Goal: Task Accomplishment & Management: Complete application form

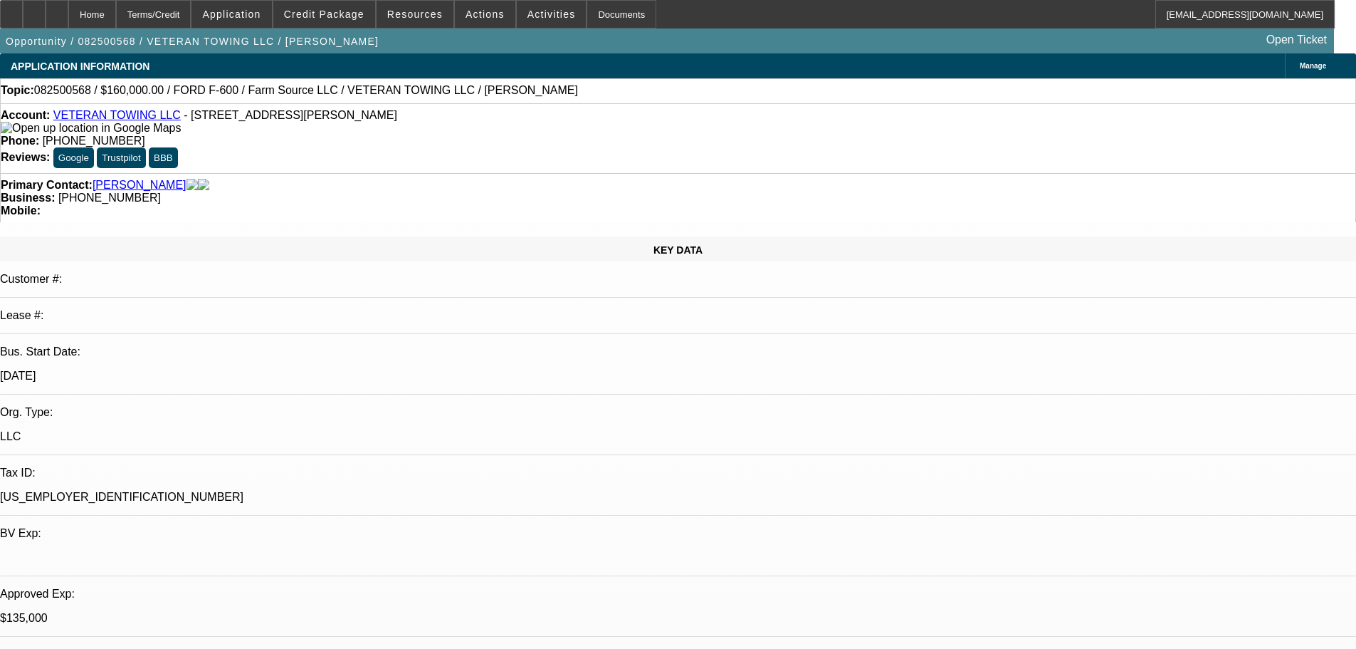
select select "0.1"
select select "2"
select select "0"
select select "6"
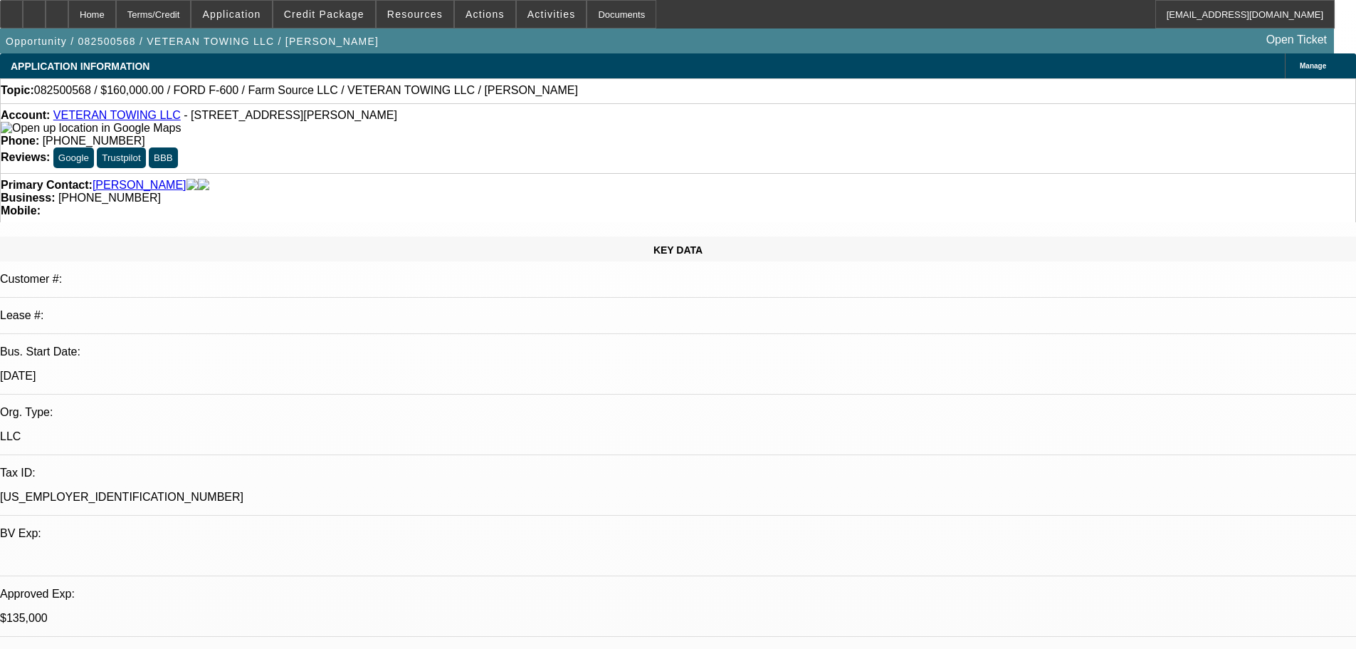
select select "0"
select select "3"
select select "0"
select select "6"
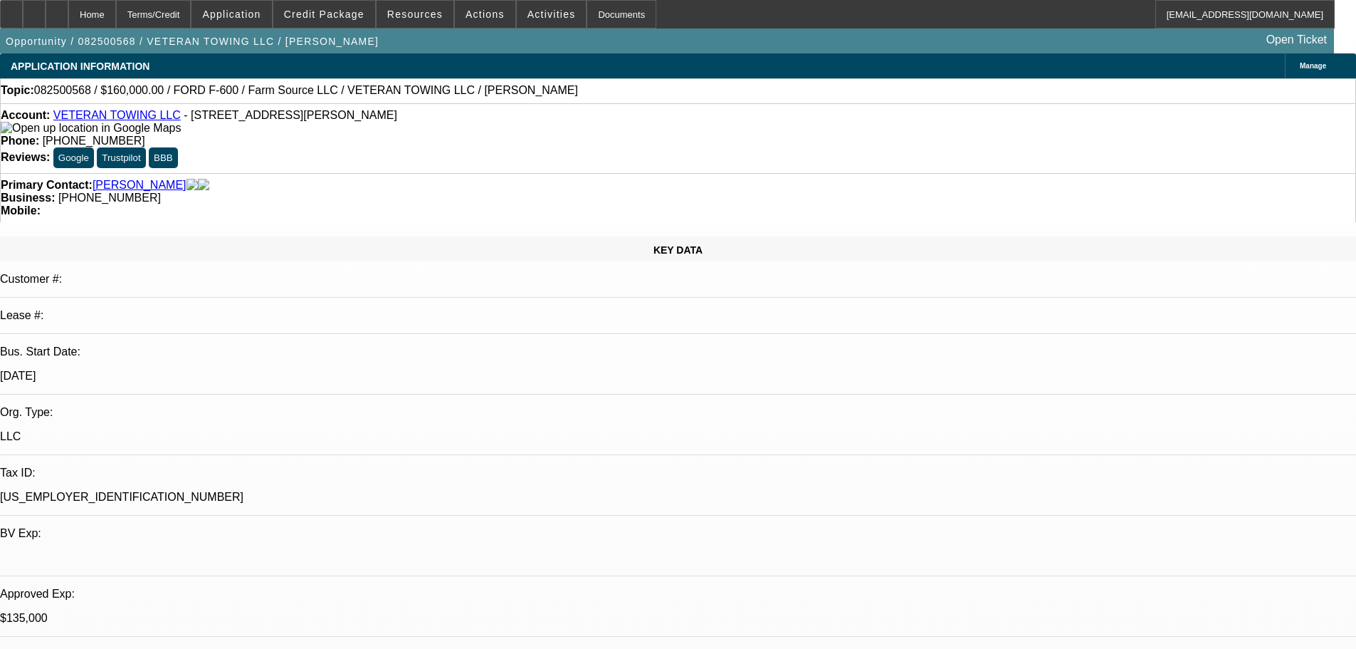
select select "0"
select select "3"
select select "0"
select select "6"
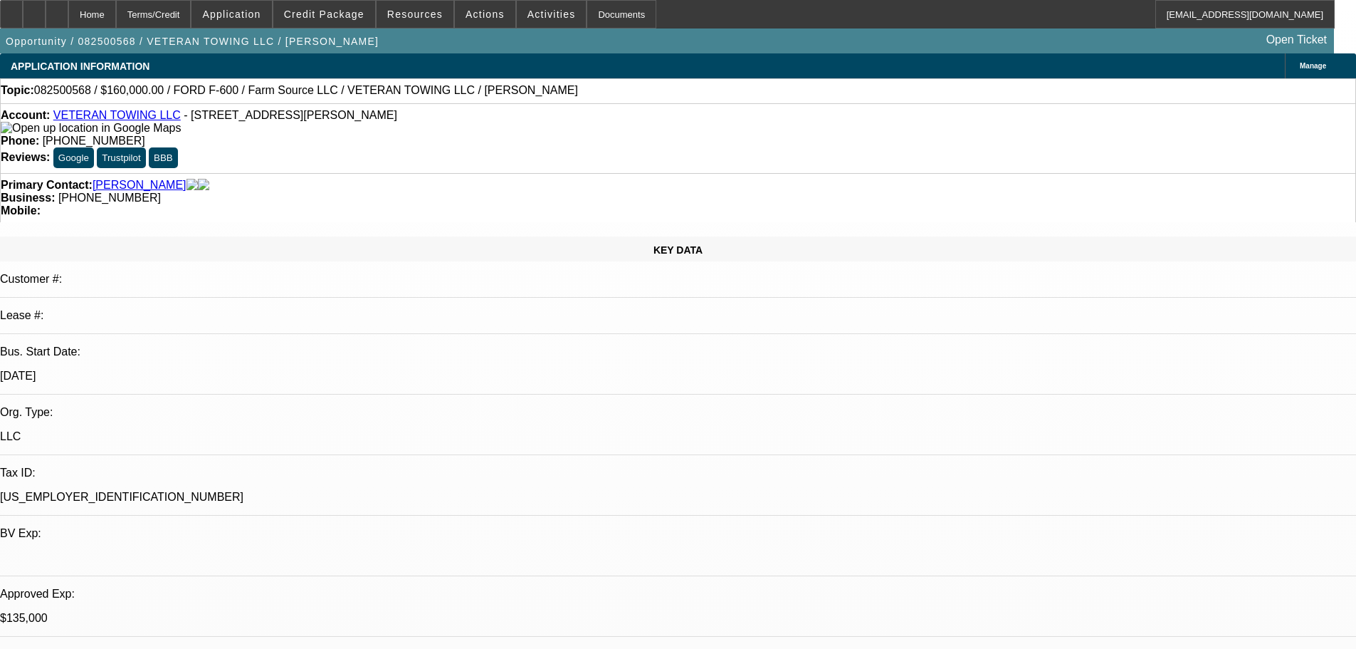
select select "0"
select select "2"
select select "0"
select select "6"
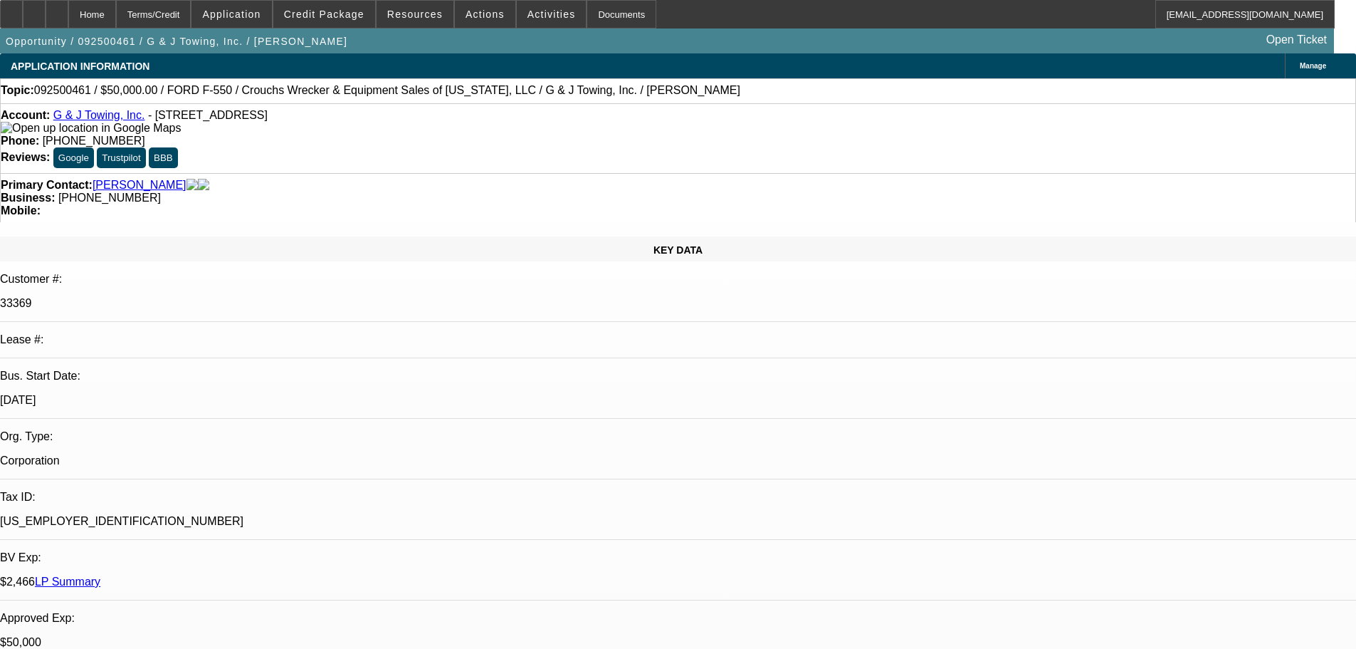
select select "0"
select select "1.5"
select select "0"
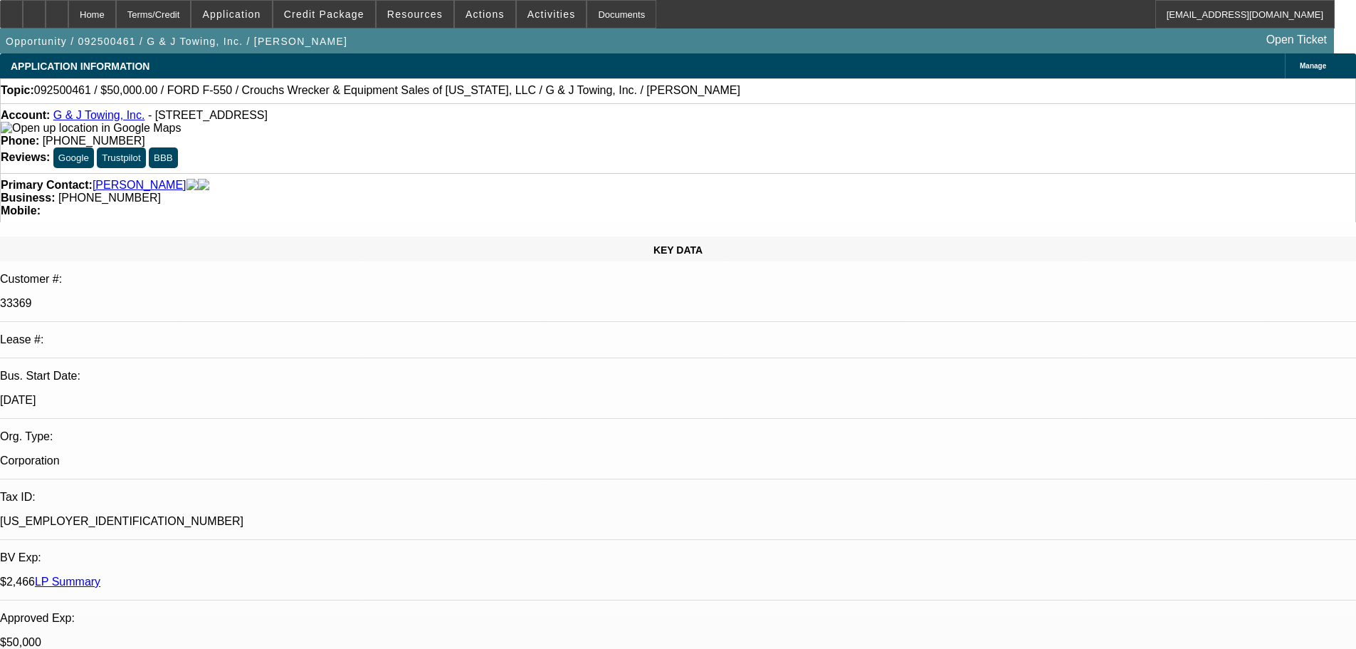
select select "0"
select select "2"
select select "0"
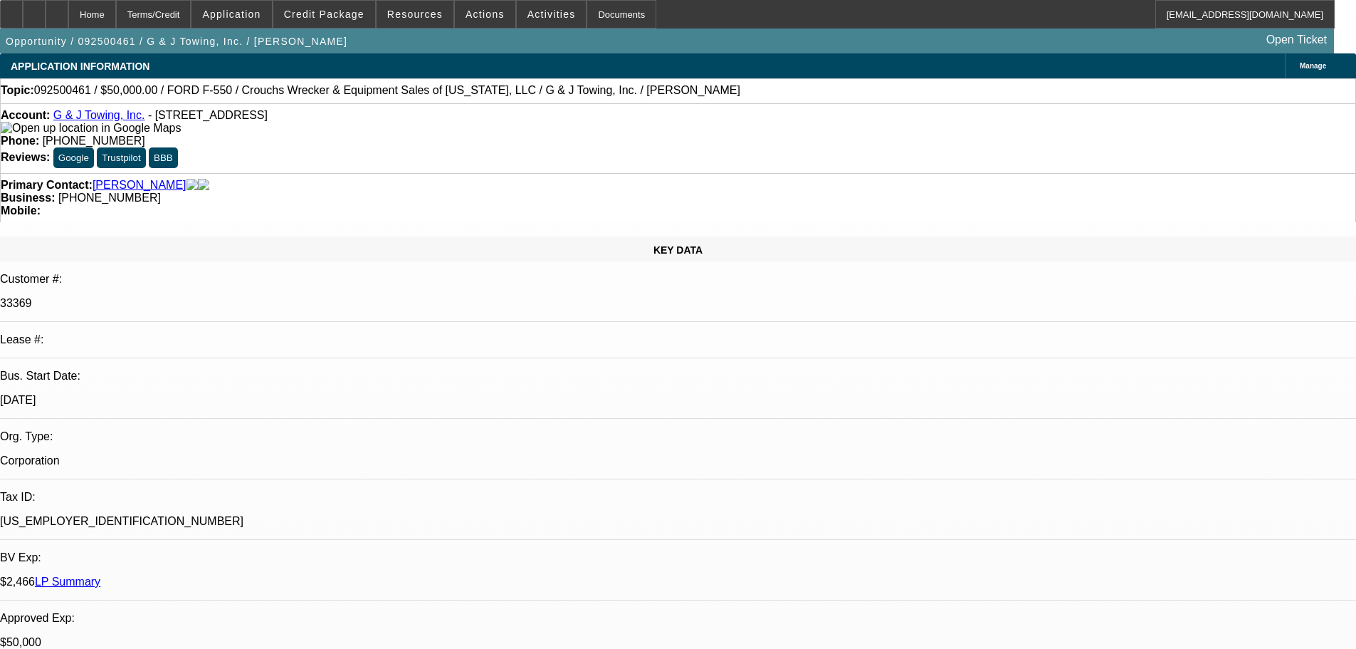
select select "0"
select select "1"
select select "2"
select select "6"
select select "1"
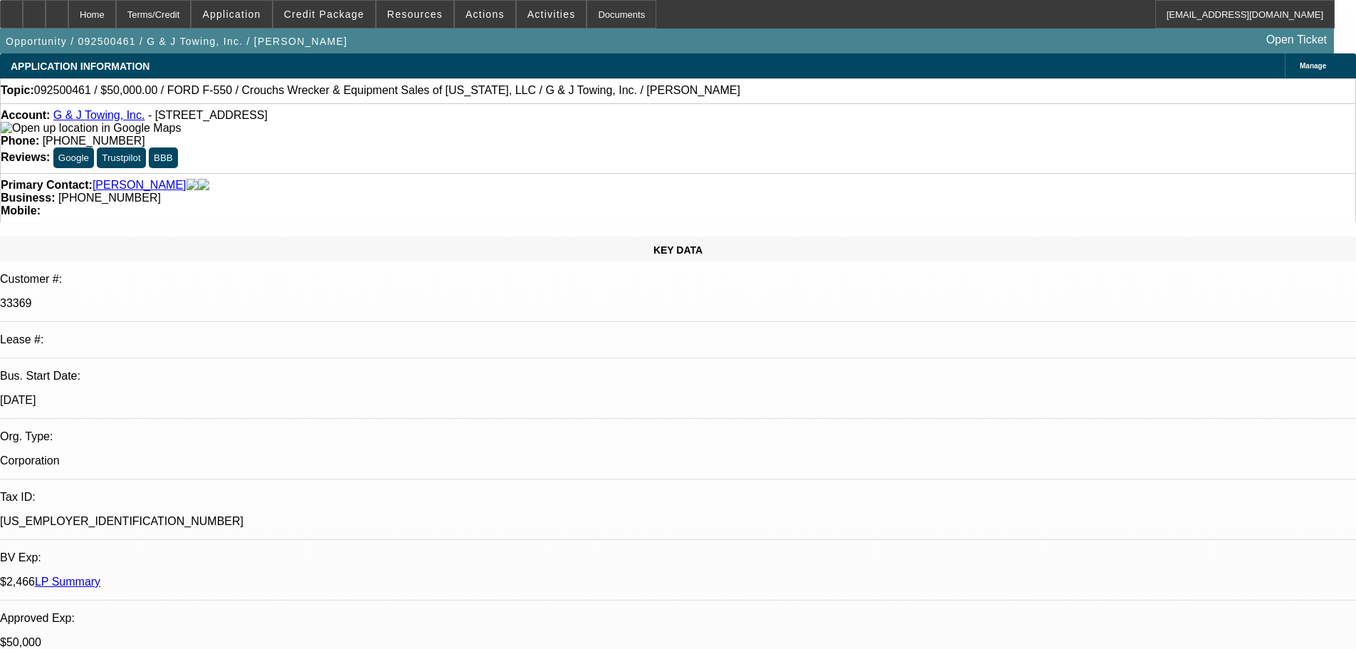
select select "2"
select select "6"
select select "1"
select select "2"
select select "6"
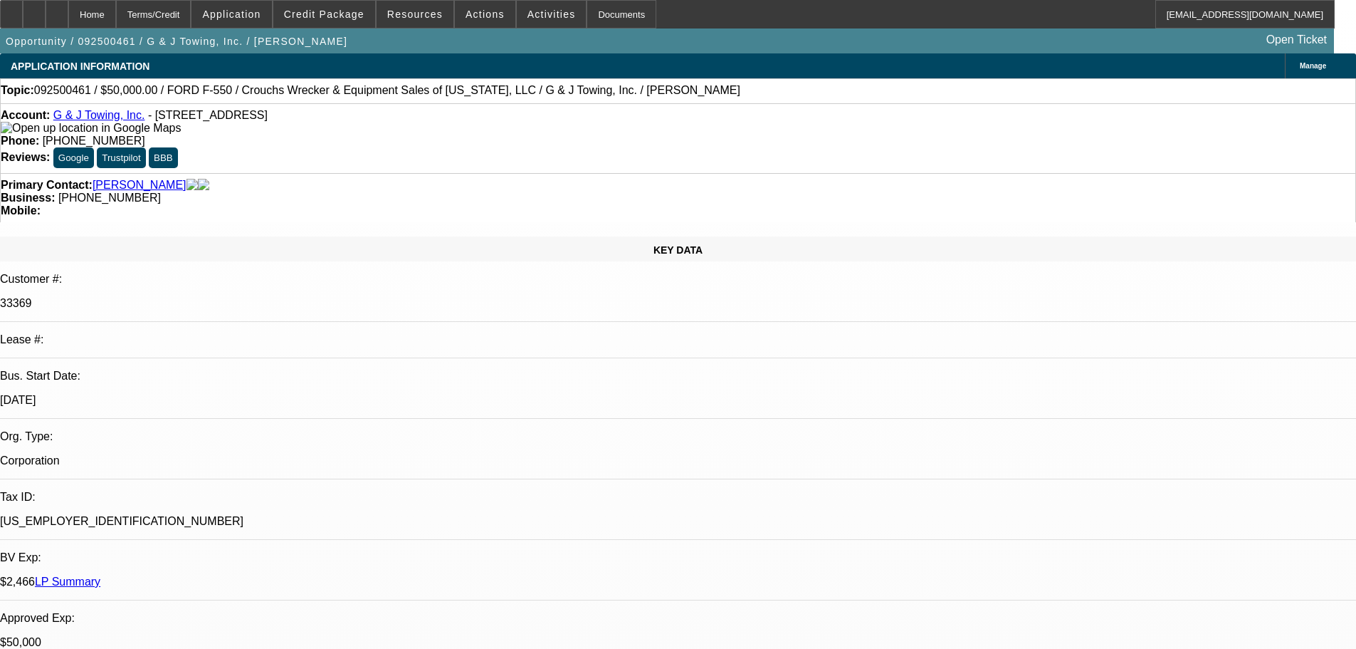
select select "1"
select select "6"
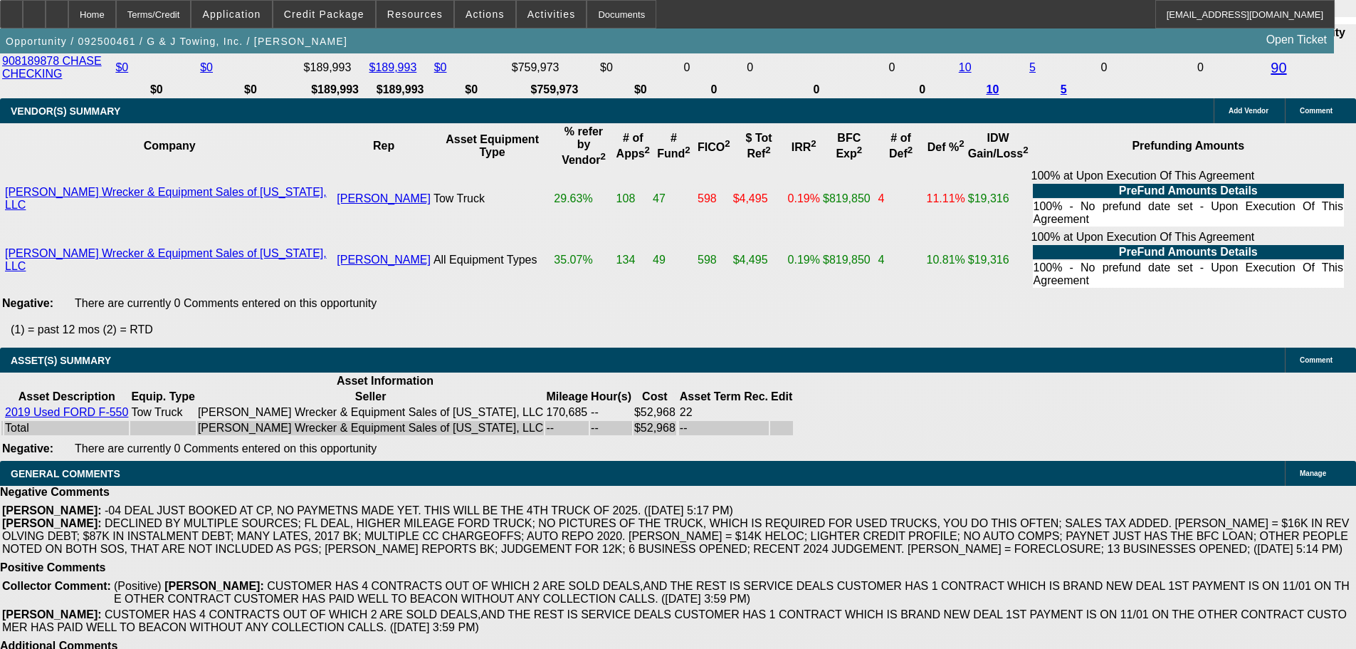
scroll to position [3154, 0]
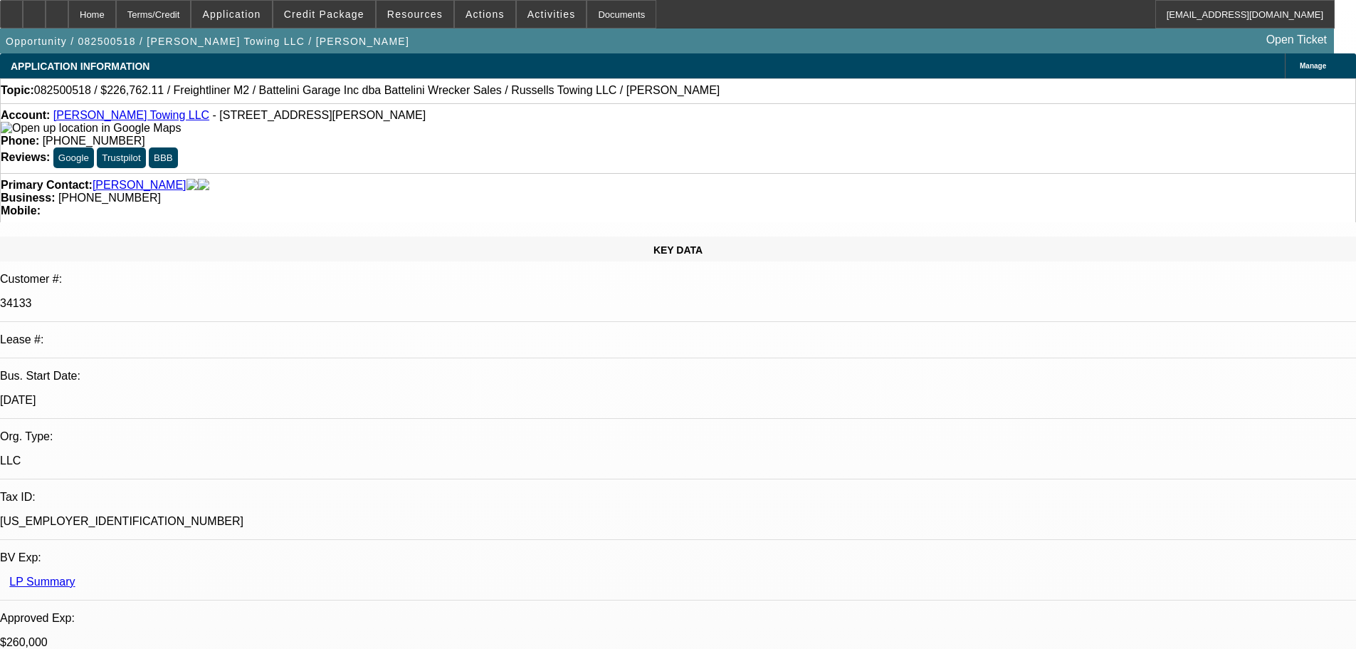
select select "0"
select select "3"
select select "0"
select select "6"
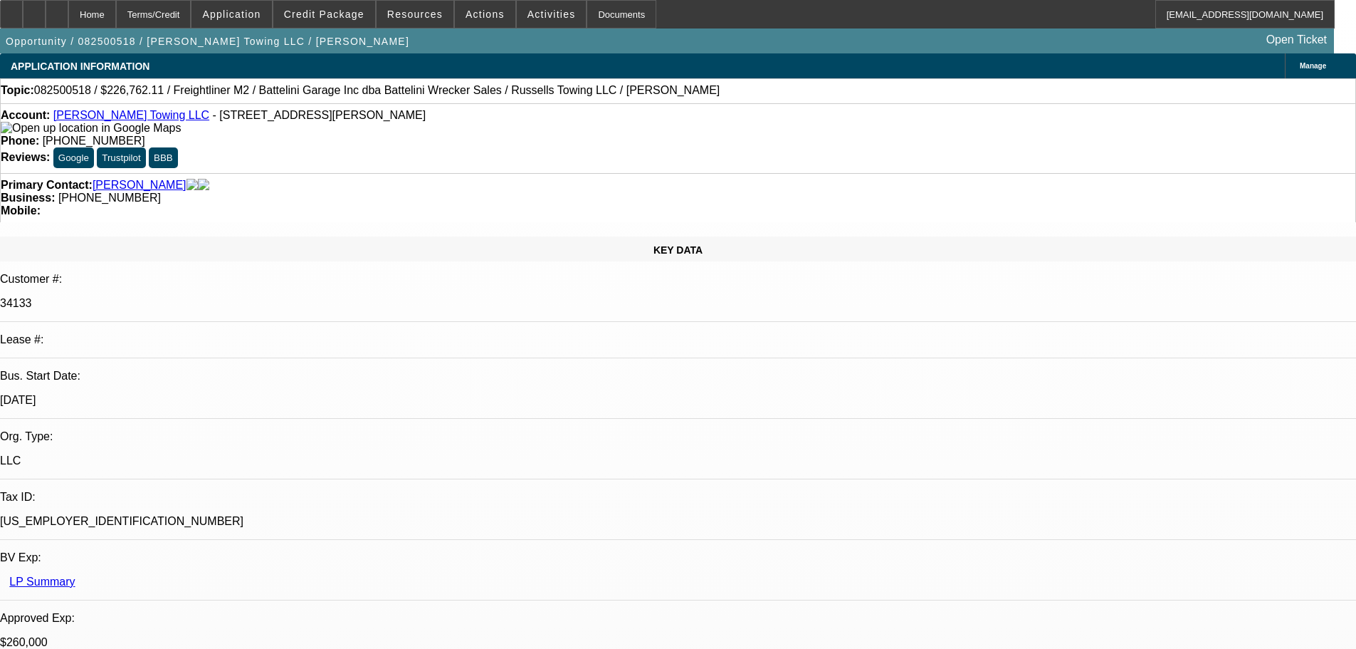
select select "0"
select select "3"
select select "0"
select select "6"
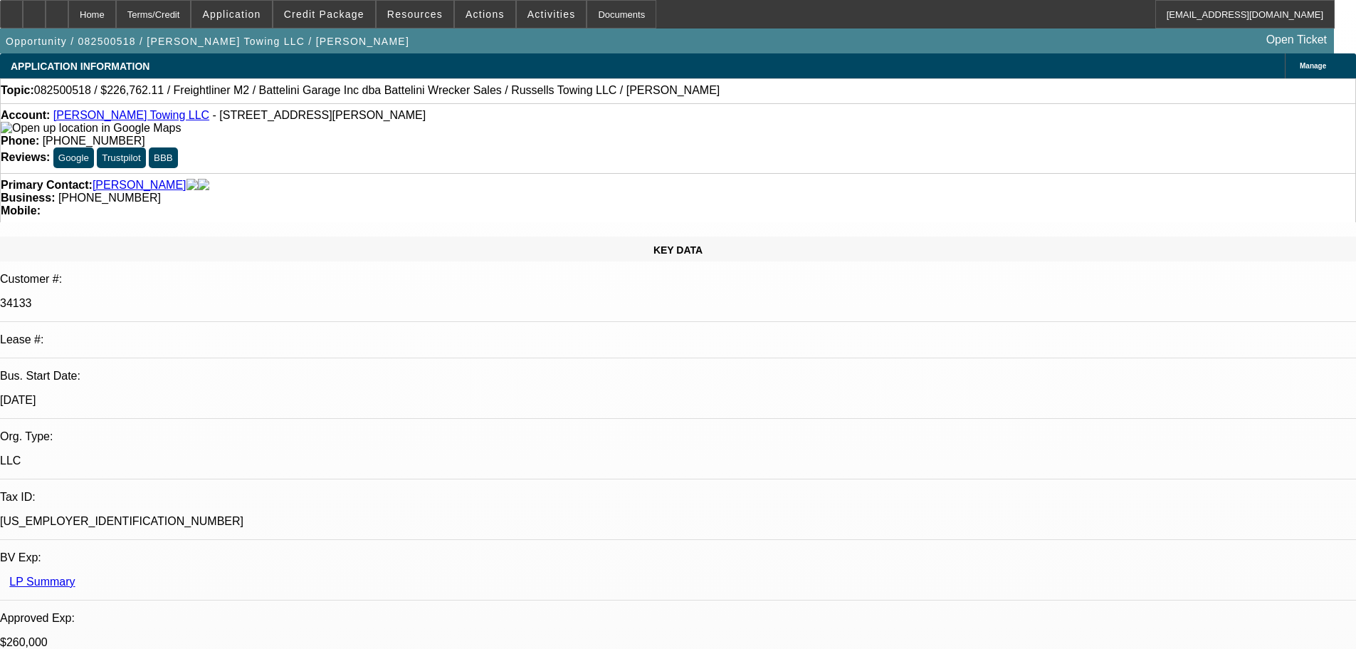
select select "0"
select select "3"
select select "0"
select select "6"
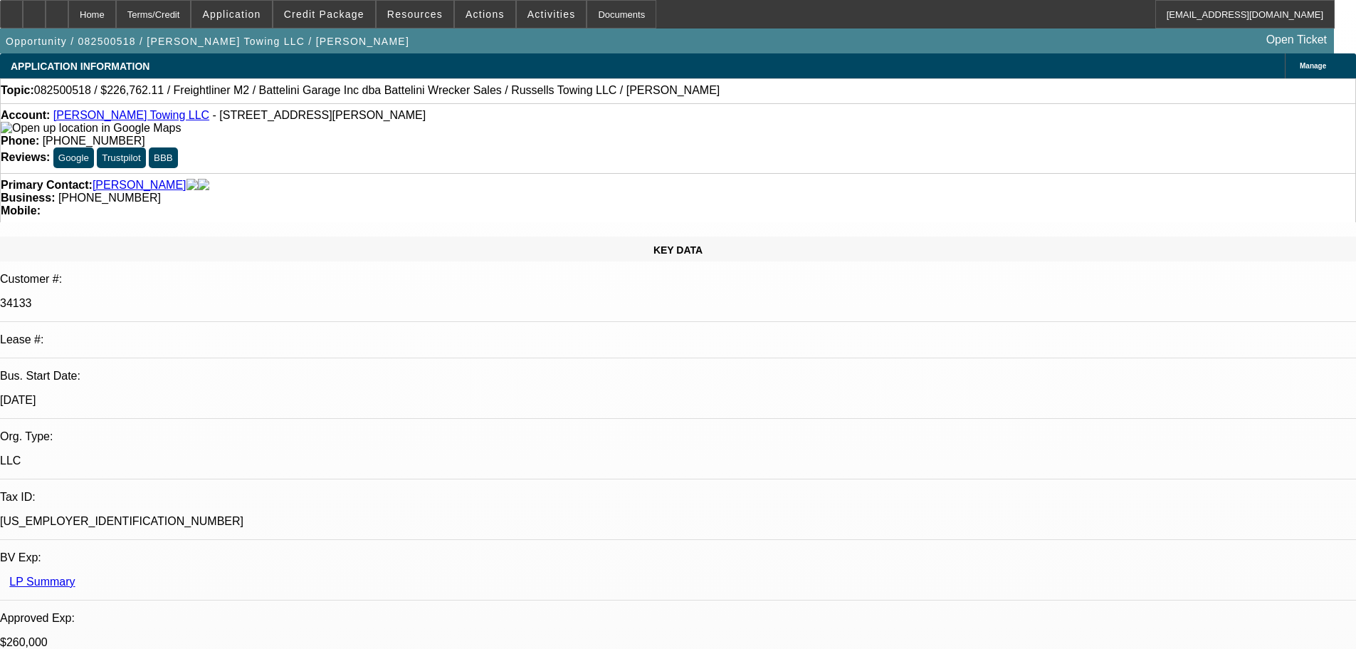
select select "0"
select select "3"
select select "0"
select select "6"
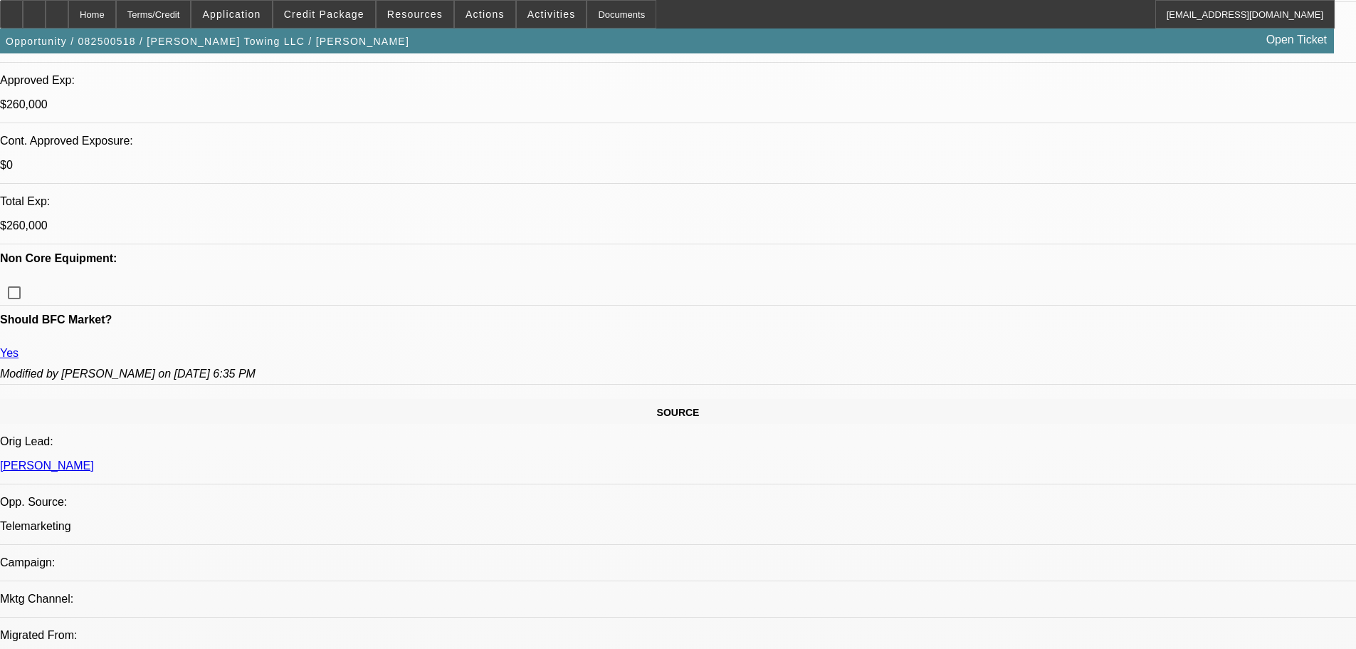
scroll to position [182, 0]
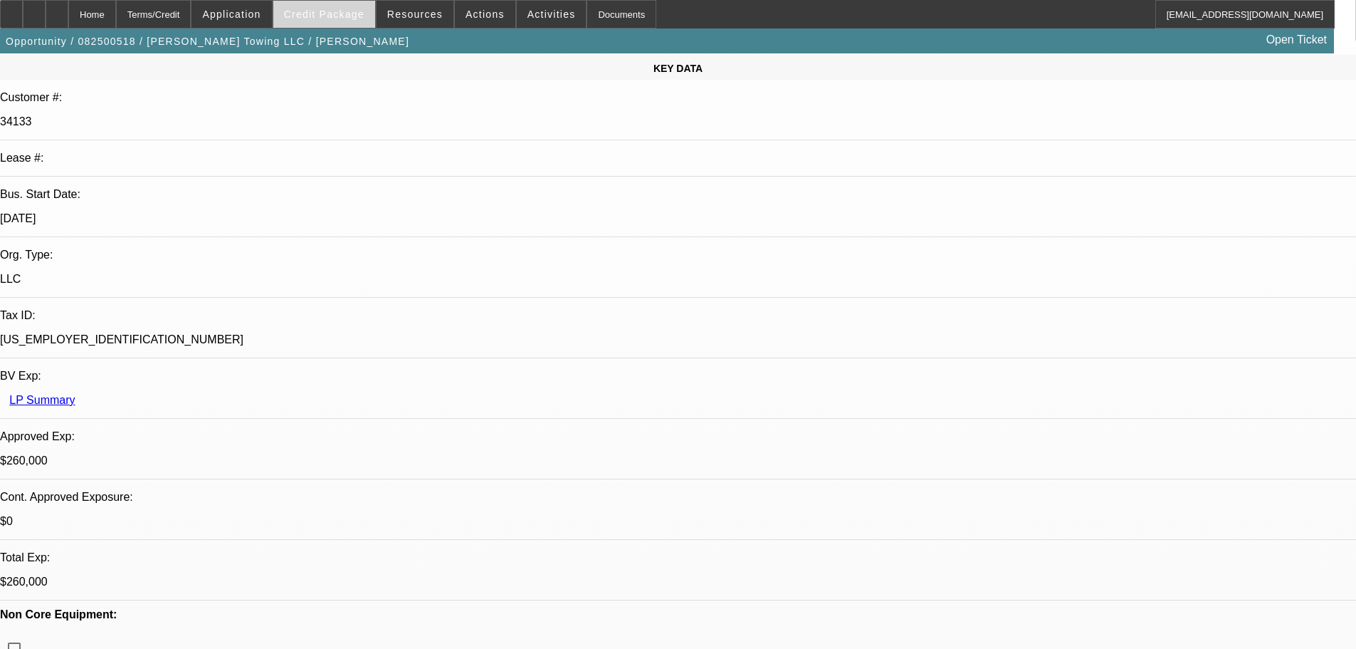
click at [330, 7] on span at bounding box center [324, 14] width 102 height 34
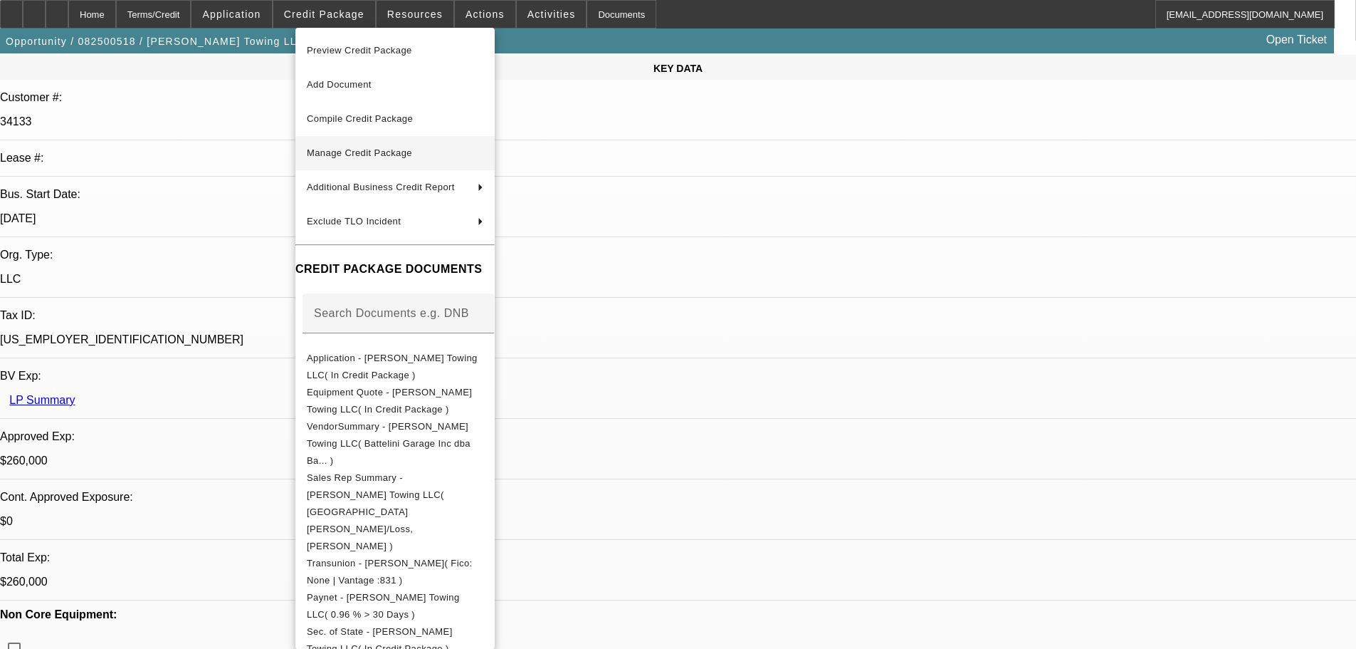
click at [347, 147] on span "Manage Credit Package" at bounding box center [395, 153] width 177 height 17
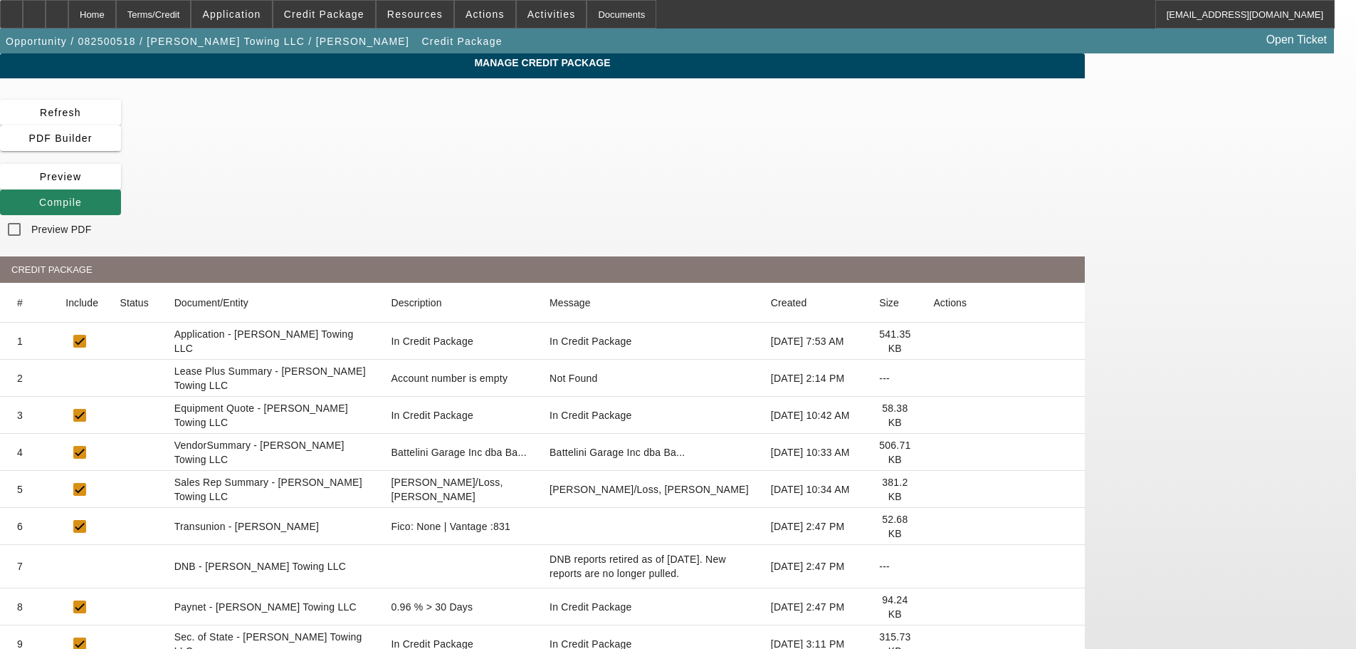
drag, startPoint x: 1050, startPoint y: 266, endPoint x: 1057, endPoint y: 262, distance: 8.0
click at [1052, 360] on mat-cell at bounding box center [1003, 378] width 163 height 37
click at [933, 378] on icon at bounding box center [933, 378] width 0 height 0
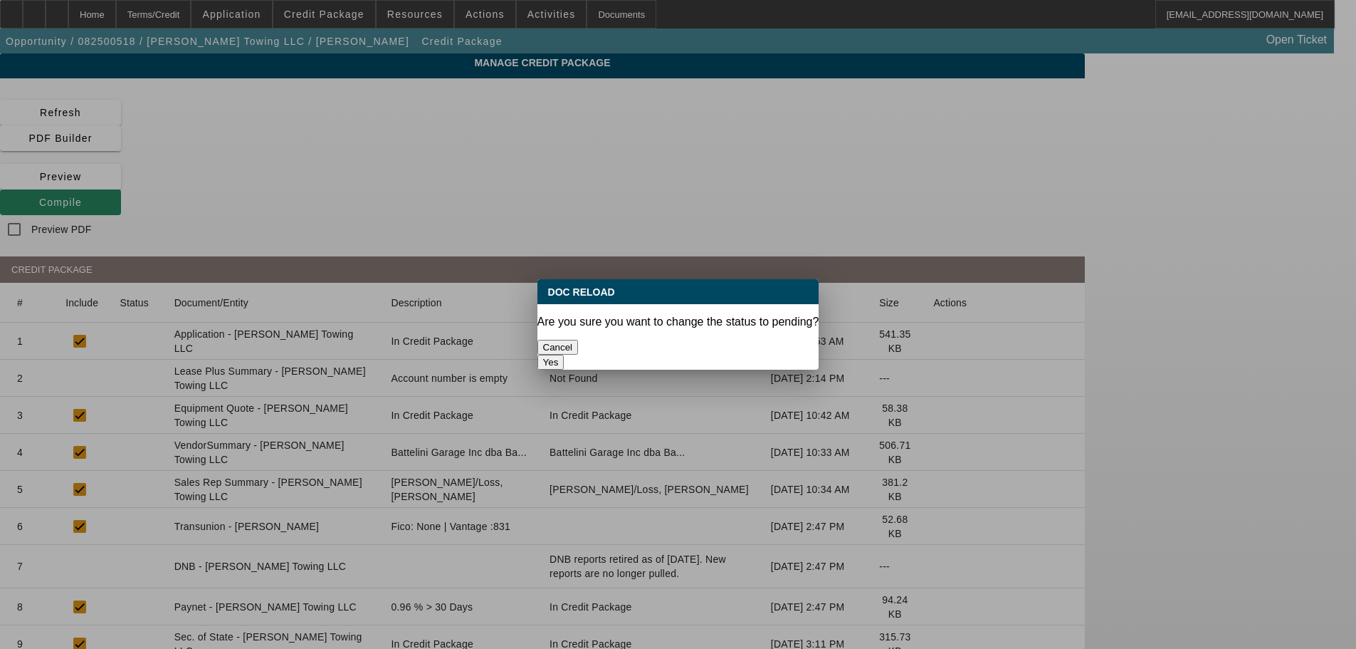
click at [565, 355] on button "Yes" at bounding box center [551, 362] width 27 height 15
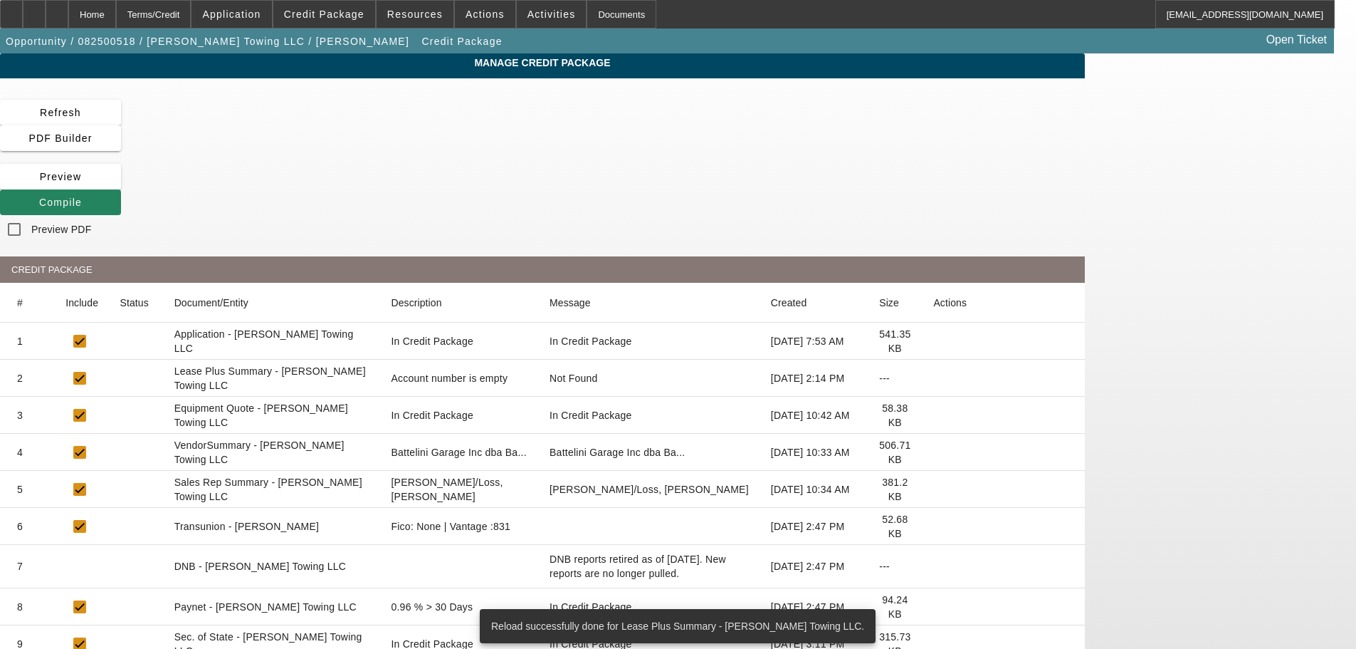
click at [933, 452] on icon at bounding box center [933, 452] width 0 height 0
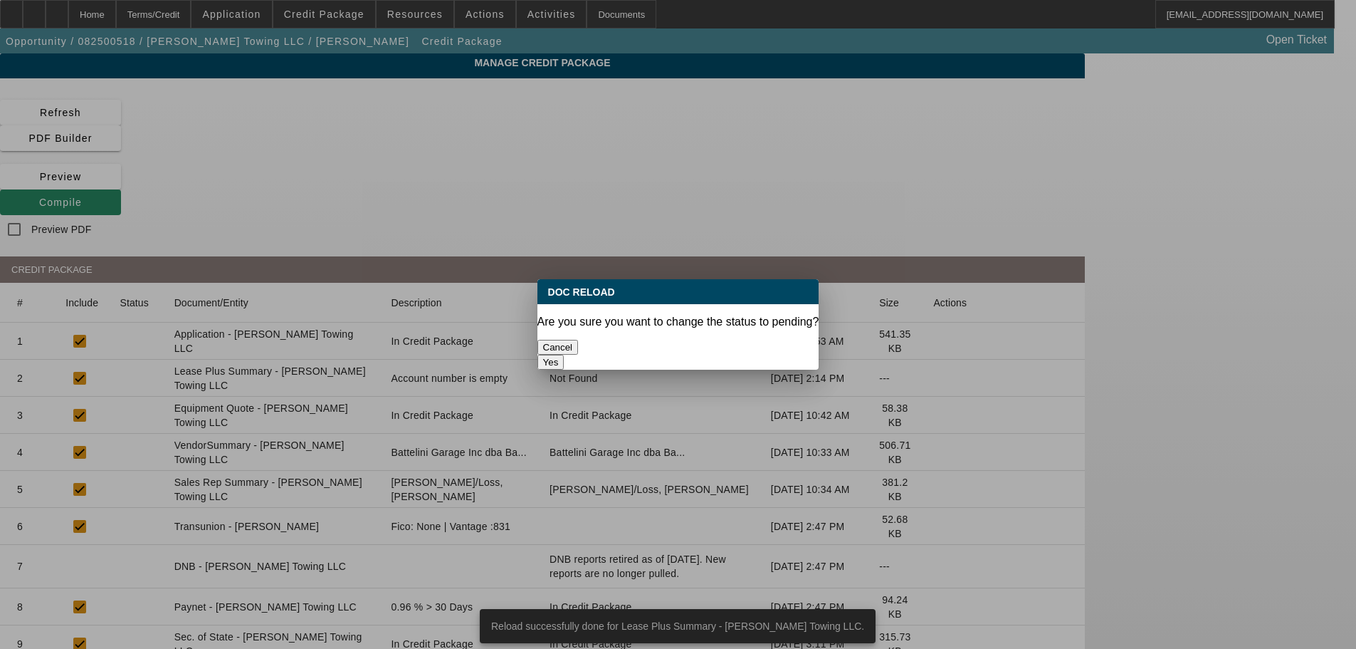
click at [565, 355] on button "Yes" at bounding box center [551, 362] width 27 height 15
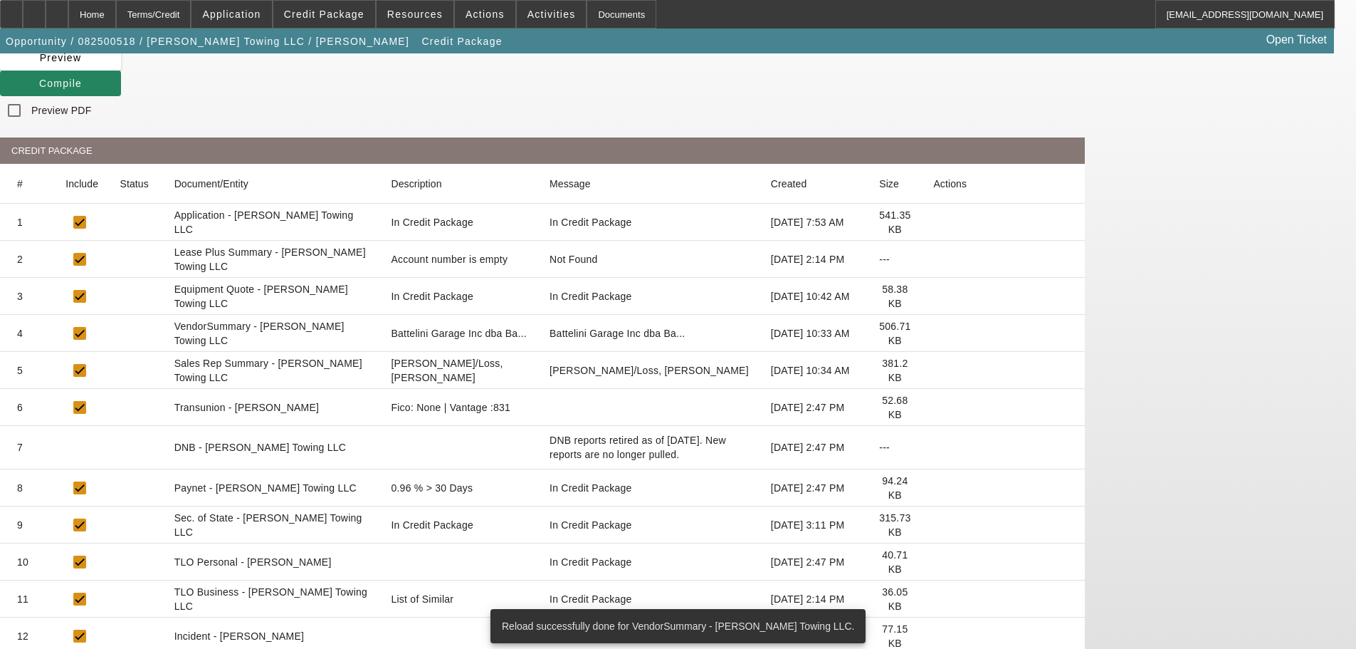
scroll to position [157, 0]
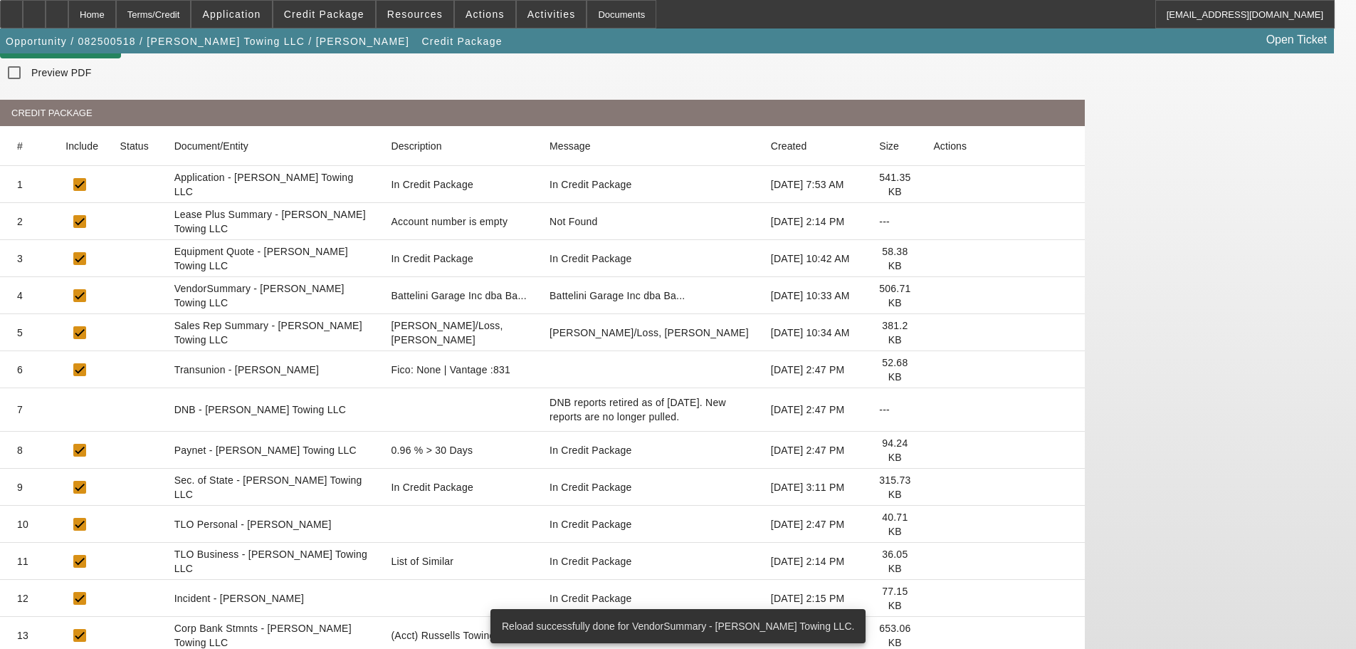
click at [933, 561] on icon at bounding box center [933, 561] width 0 height 0
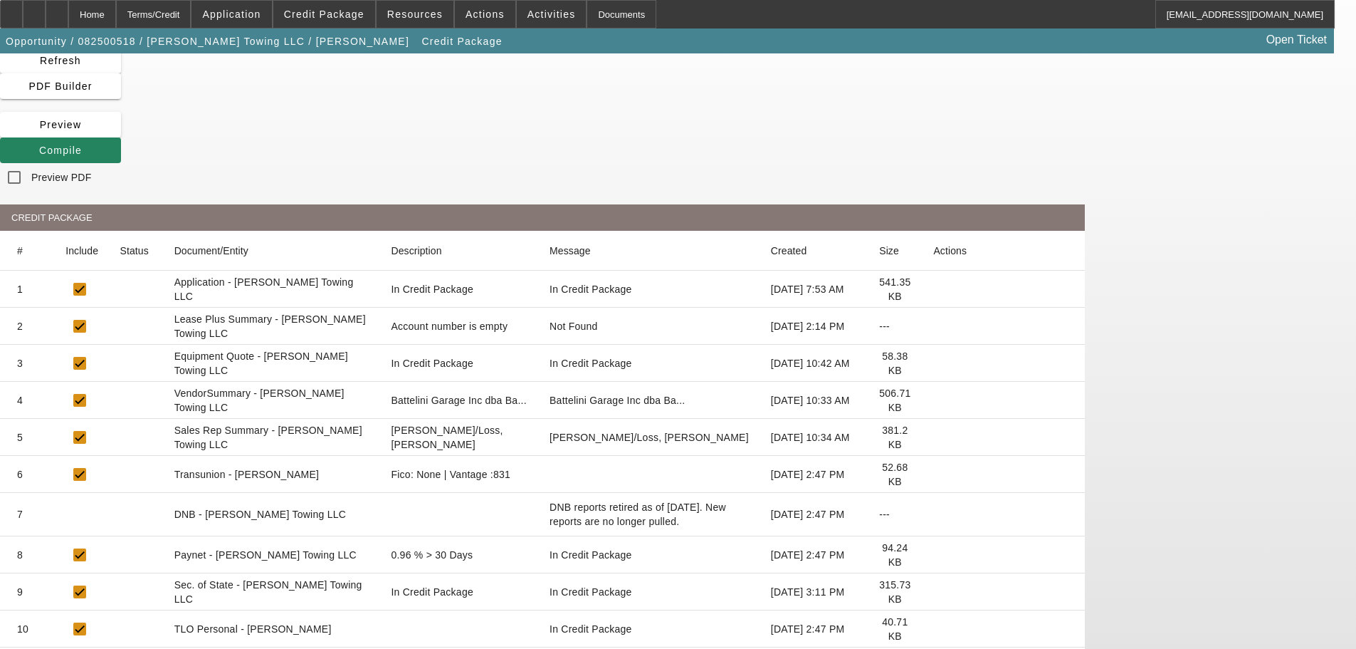
scroll to position [0, 0]
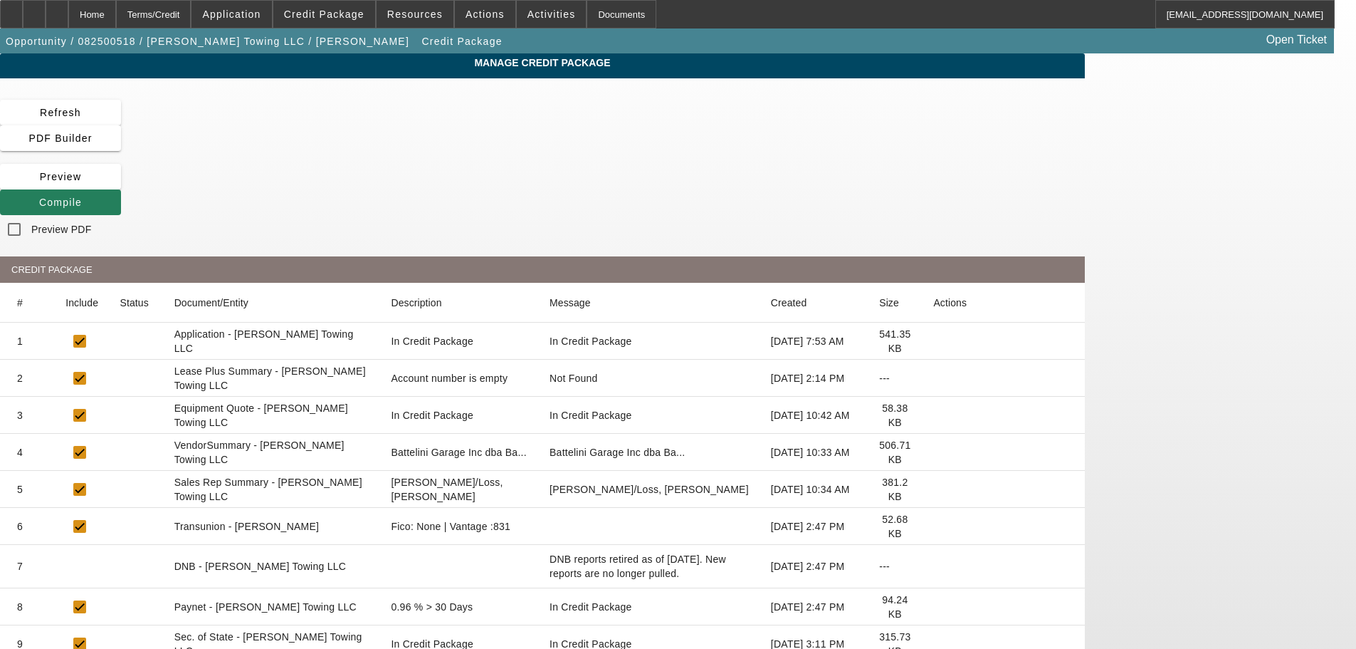
click at [39, 197] on icon at bounding box center [39, 202] width 0 height 11
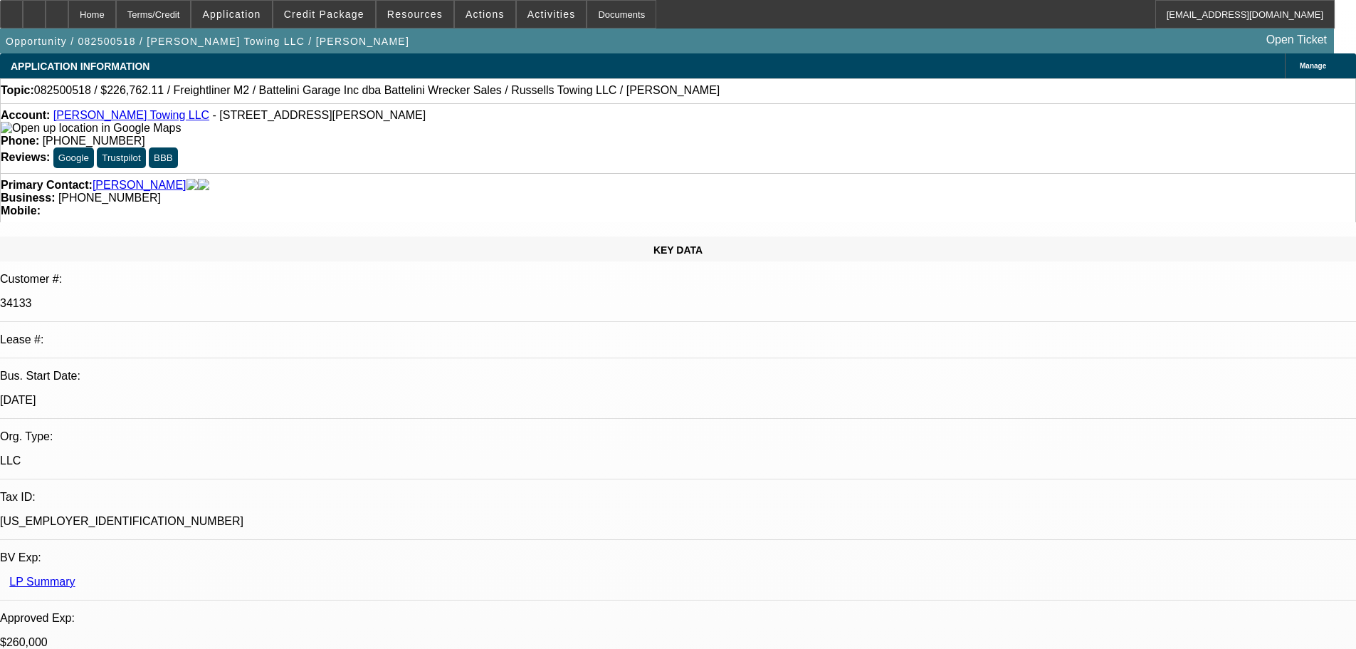
select select "0"
select select "3"
select select "0"
select select "6"
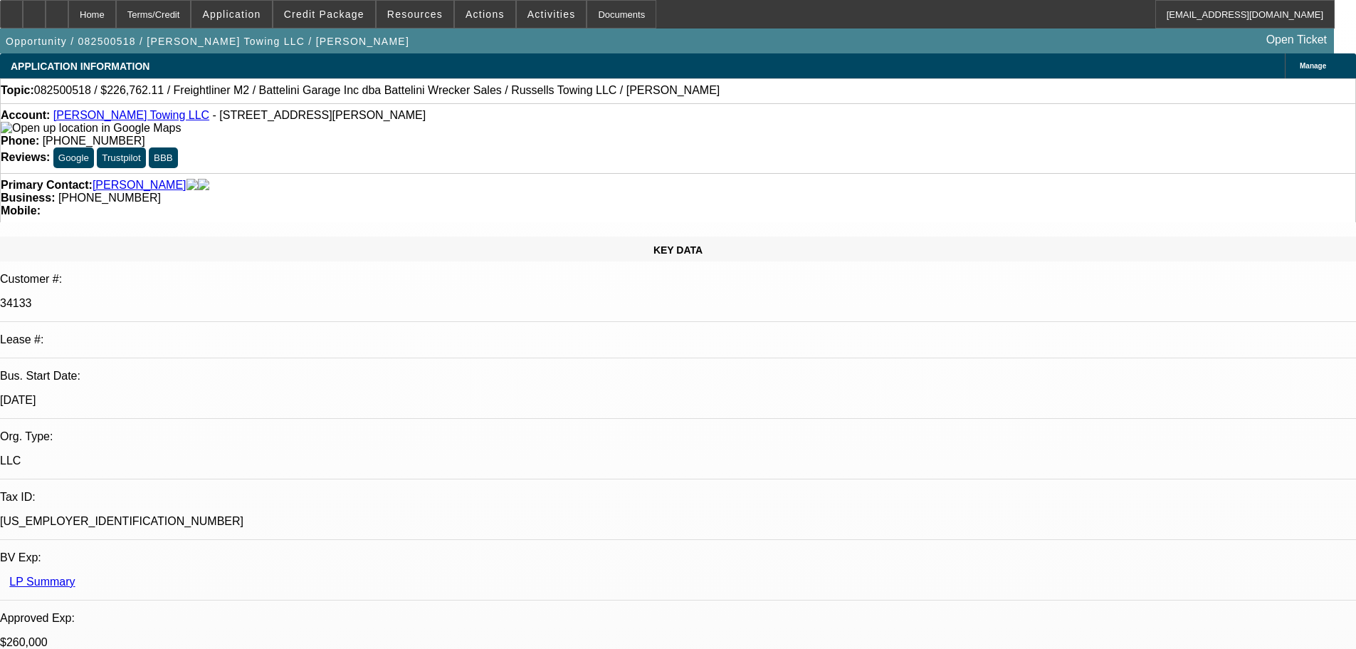
select select "0"
select select "3"
select select "0"
select select "6"
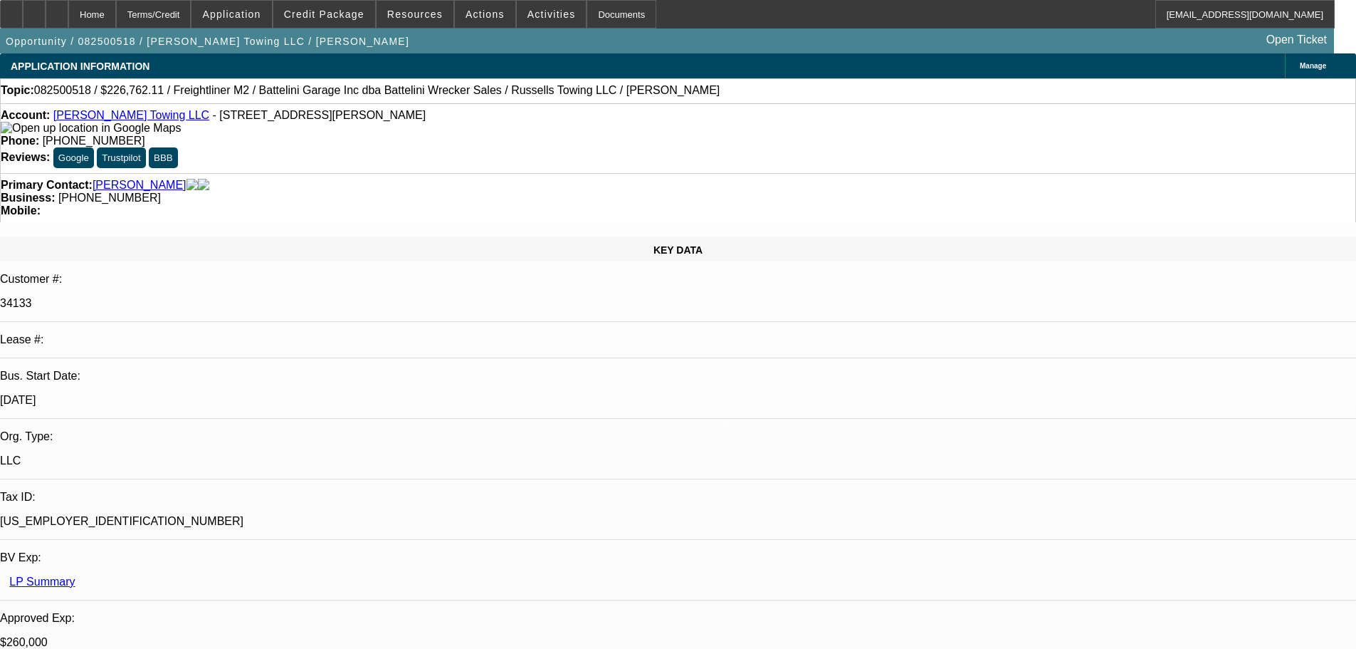
select select "0"
select select "3"
select select "0"
select select "6"
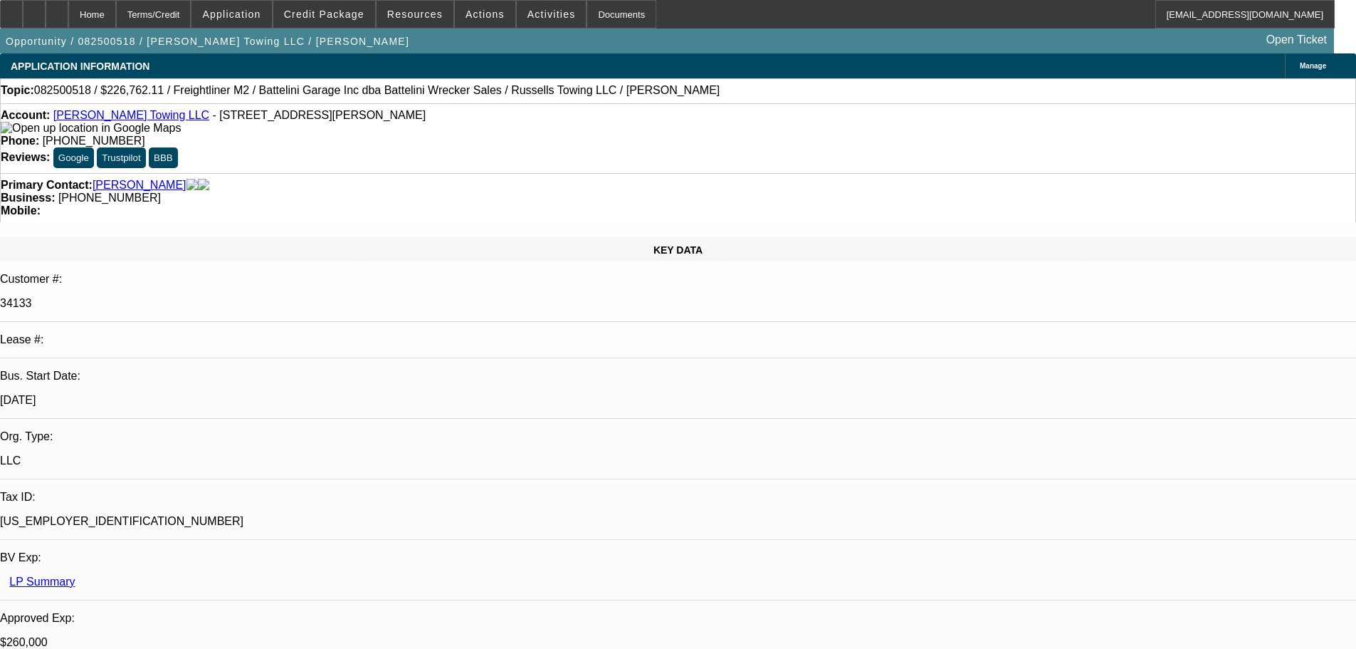
select select "0"
select select "3"
select select "0"
select select "6"
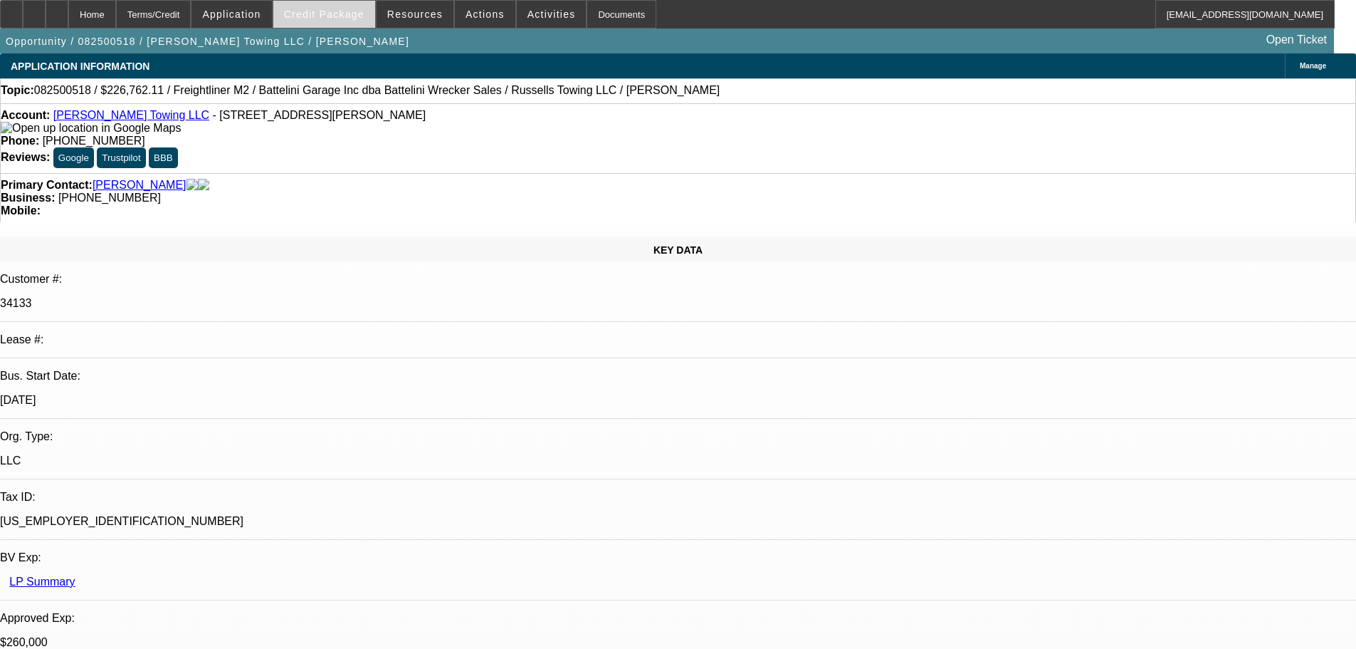
click at [342, 19] on button "Credit Package" at bounding box center [324, 14] width 102 height 27
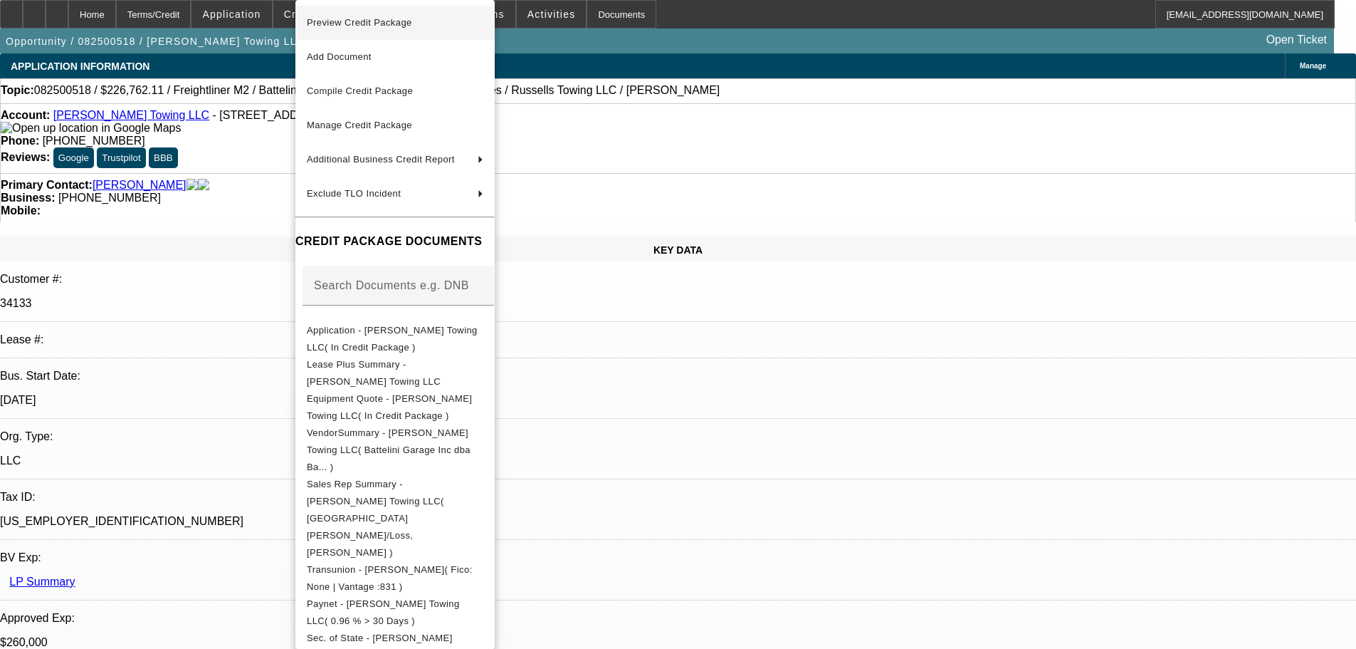
click at [348, 28] on span "Preview Credit Package" at bounding box center [395, 22] width 177 height 17
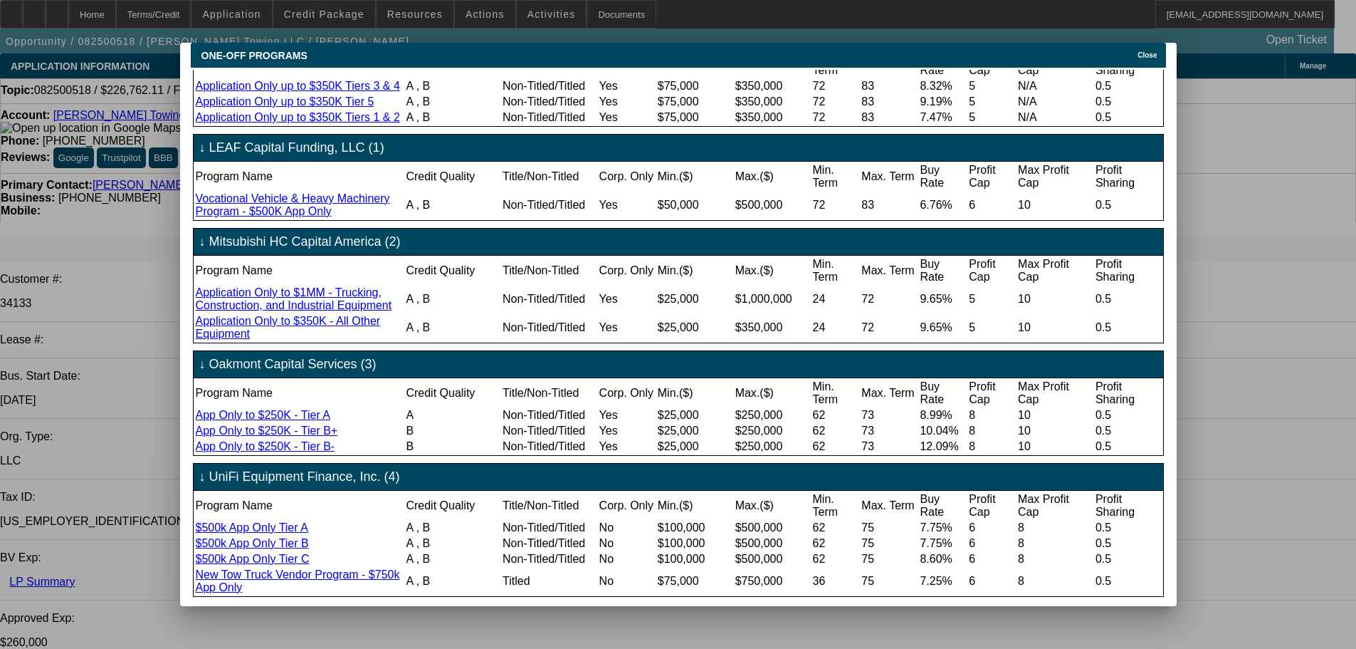
scroll to position [313, 0]
click at [1144, 51] on span "Close" at bounding box center [1147, 55] width 19 height 8
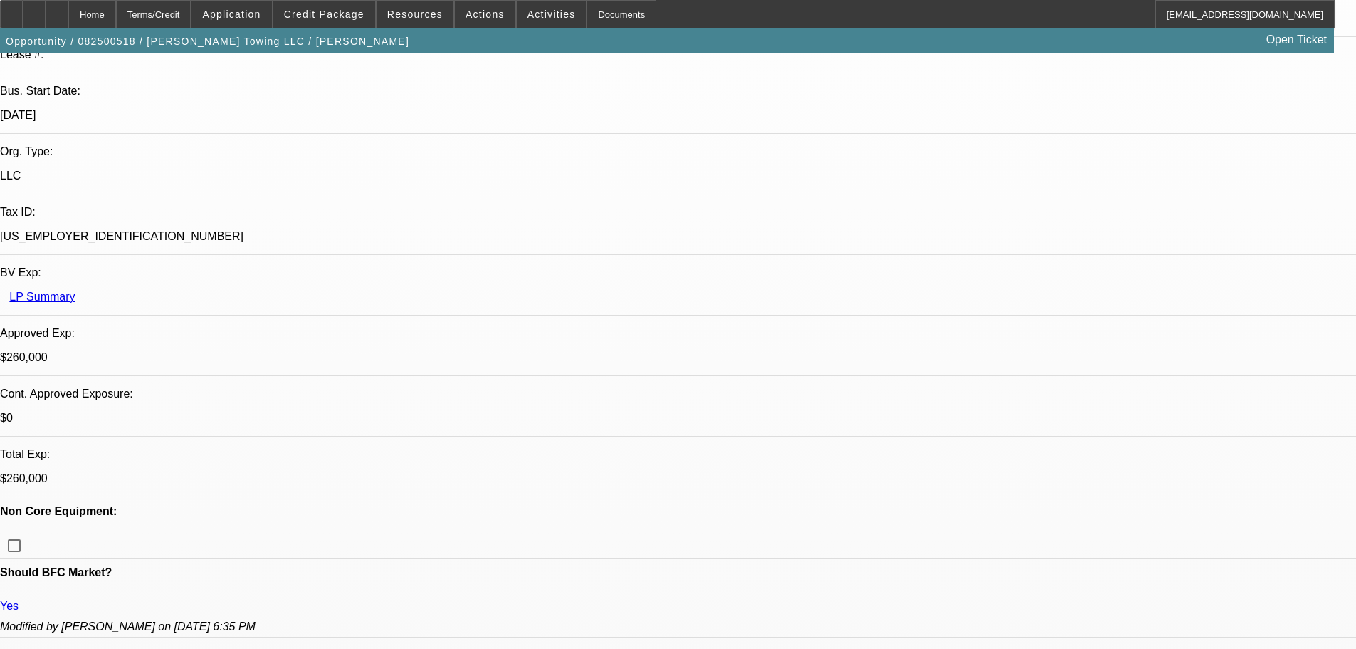
scroll to position [0, 0]
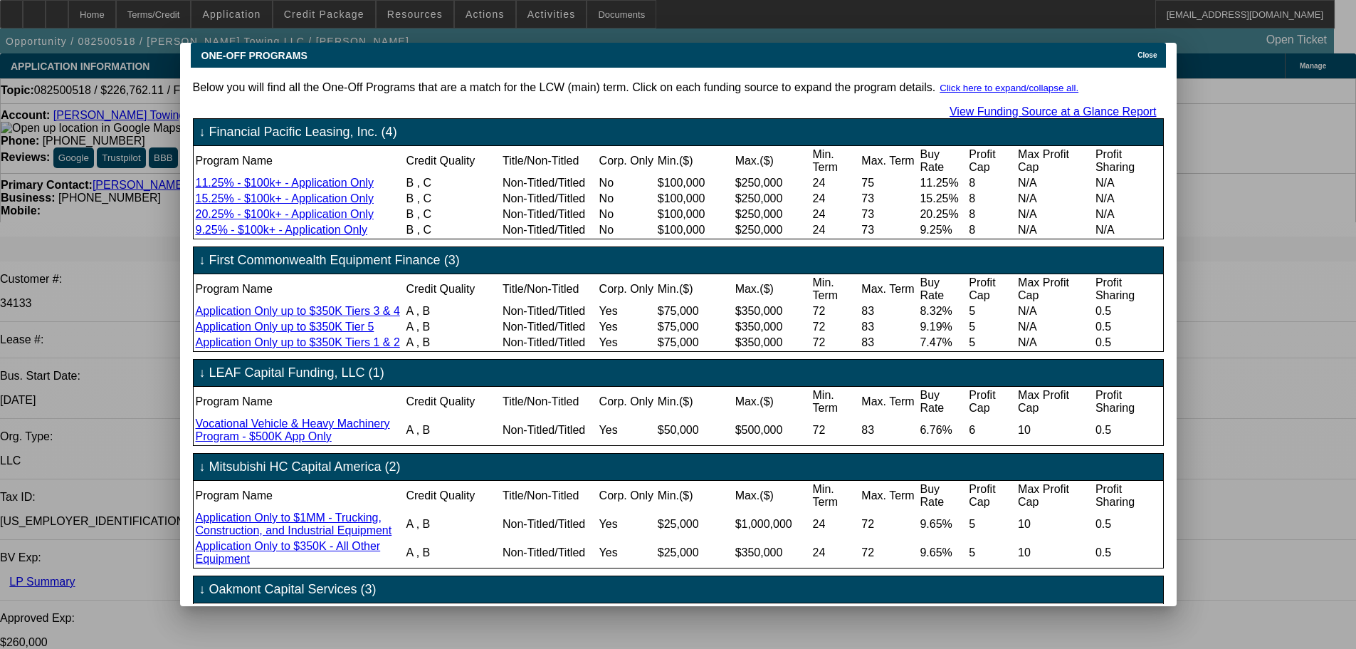
click at [1065, 105] on link "View Funding Source at a Glance Report" at bounding box center [1053, 111] width 207 height 12
drag, startPoint x: 1151, startPoint y: 50, endPoint x: 1129, endPoint y: 61, distance: 24.5
click at [1151, 51] on span "Close" at bounding box center [1147, 55] width 19 height 8
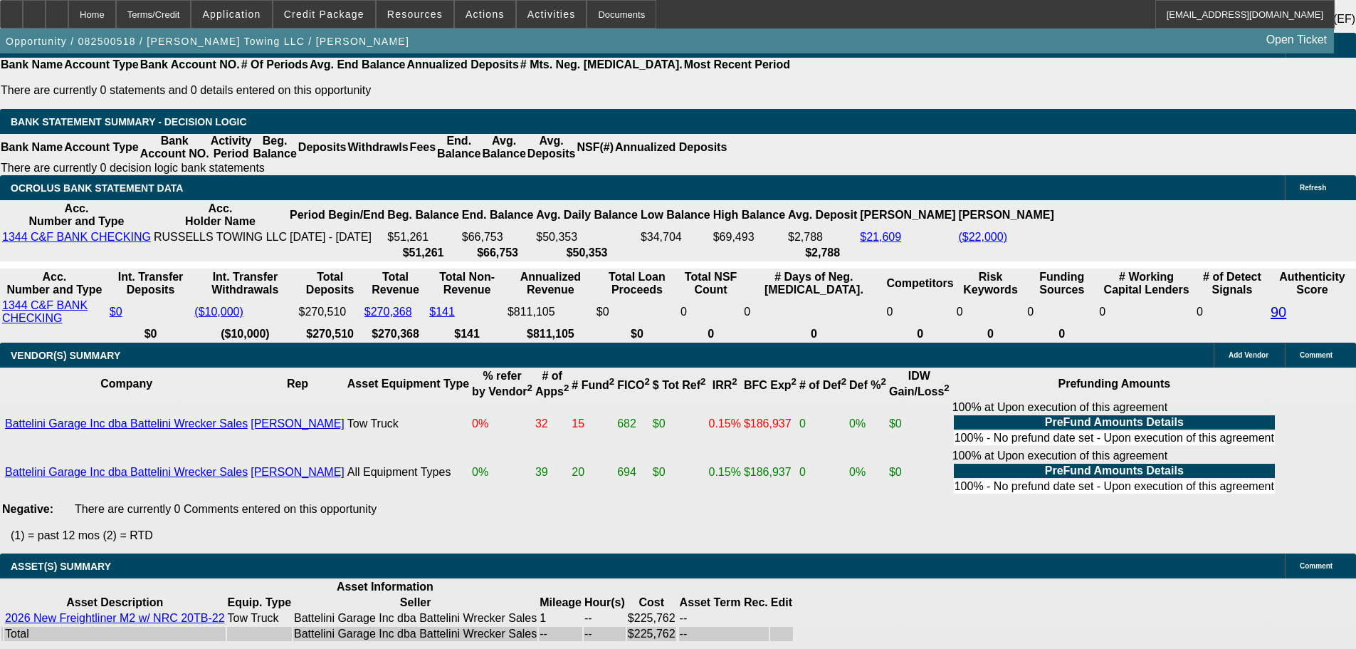
scroll to position [2745, 0]
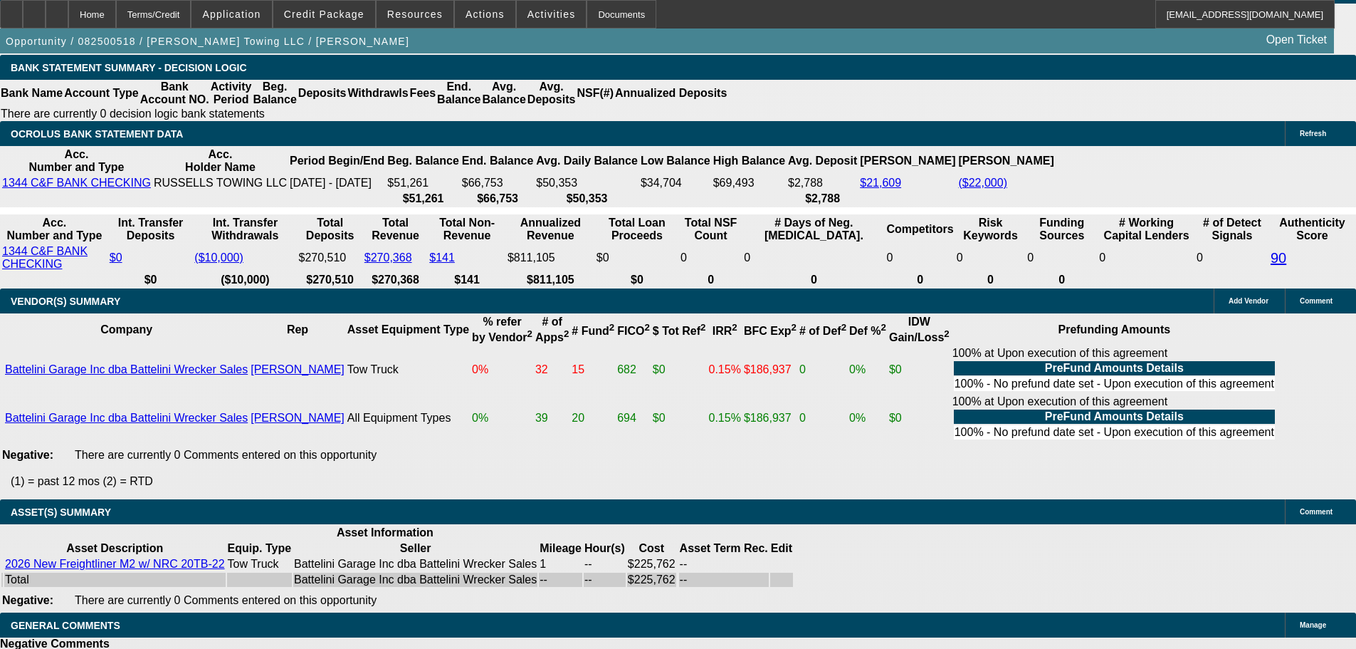
select select "6"
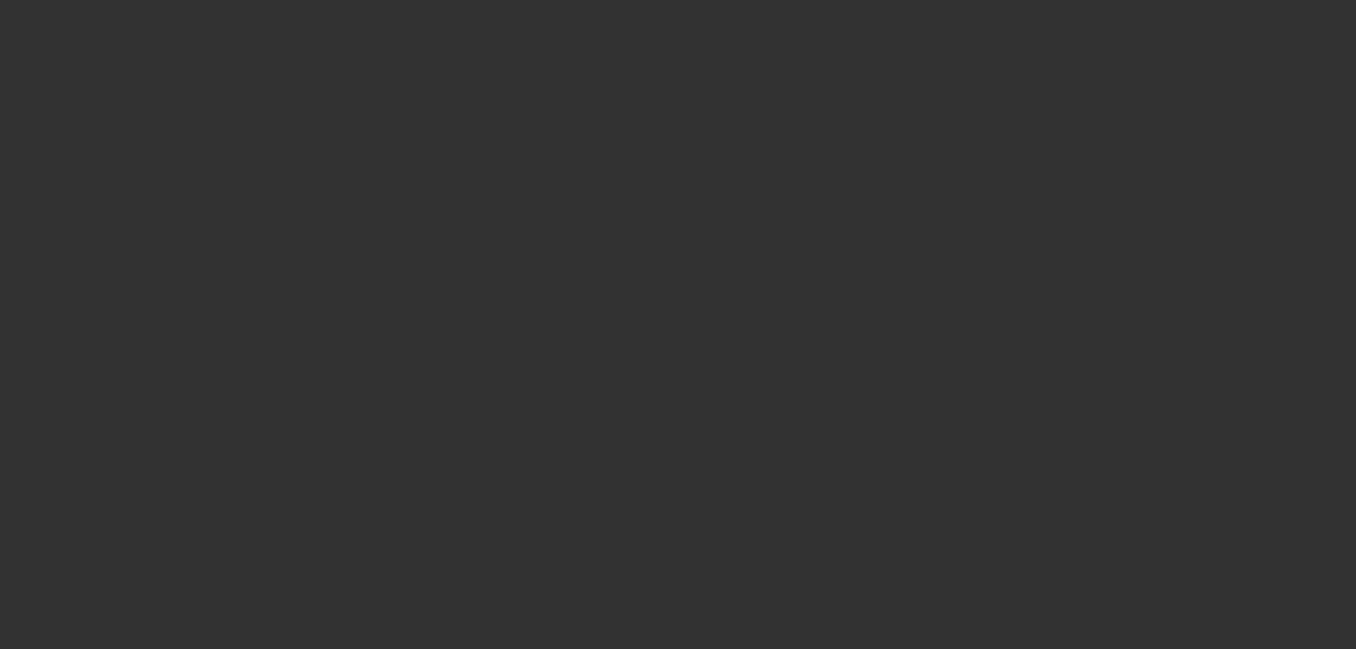
scroll to position [0, 0]
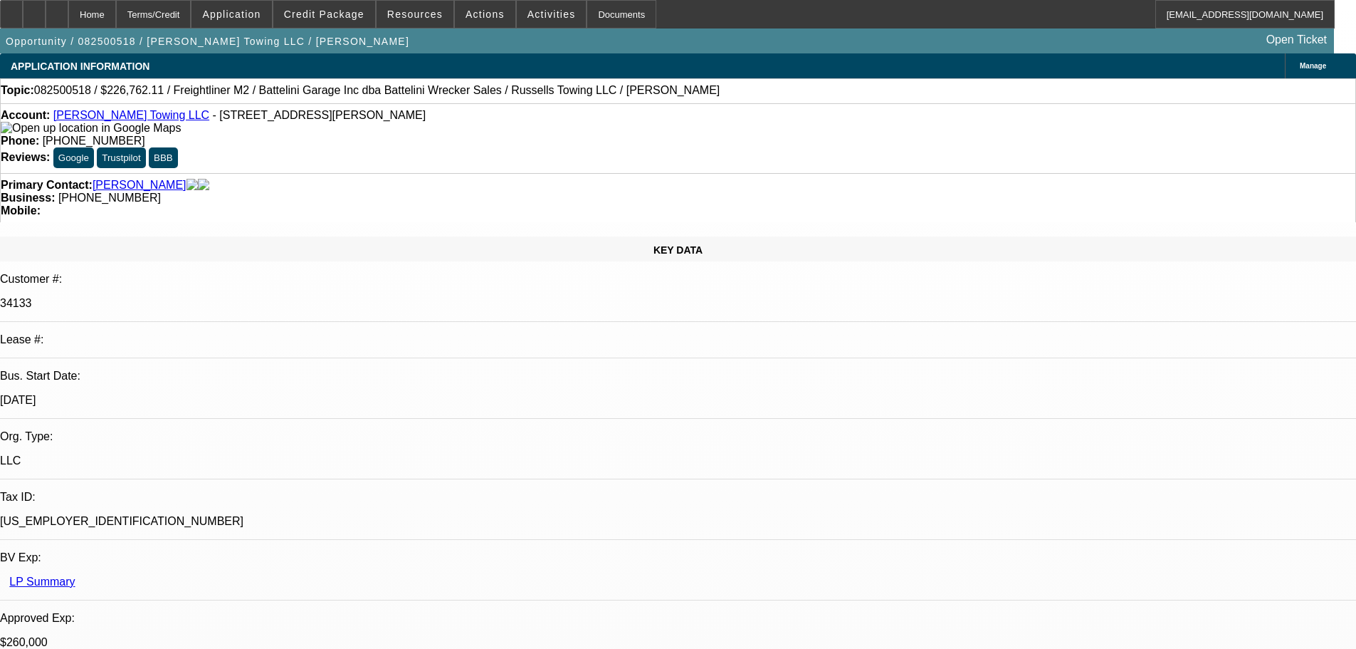
type textarea "O"
type textarea "OLD NATIONAL WILL NEED 5 YEARS TIB, THIS FALLS SHORT."
checkbox input "true"
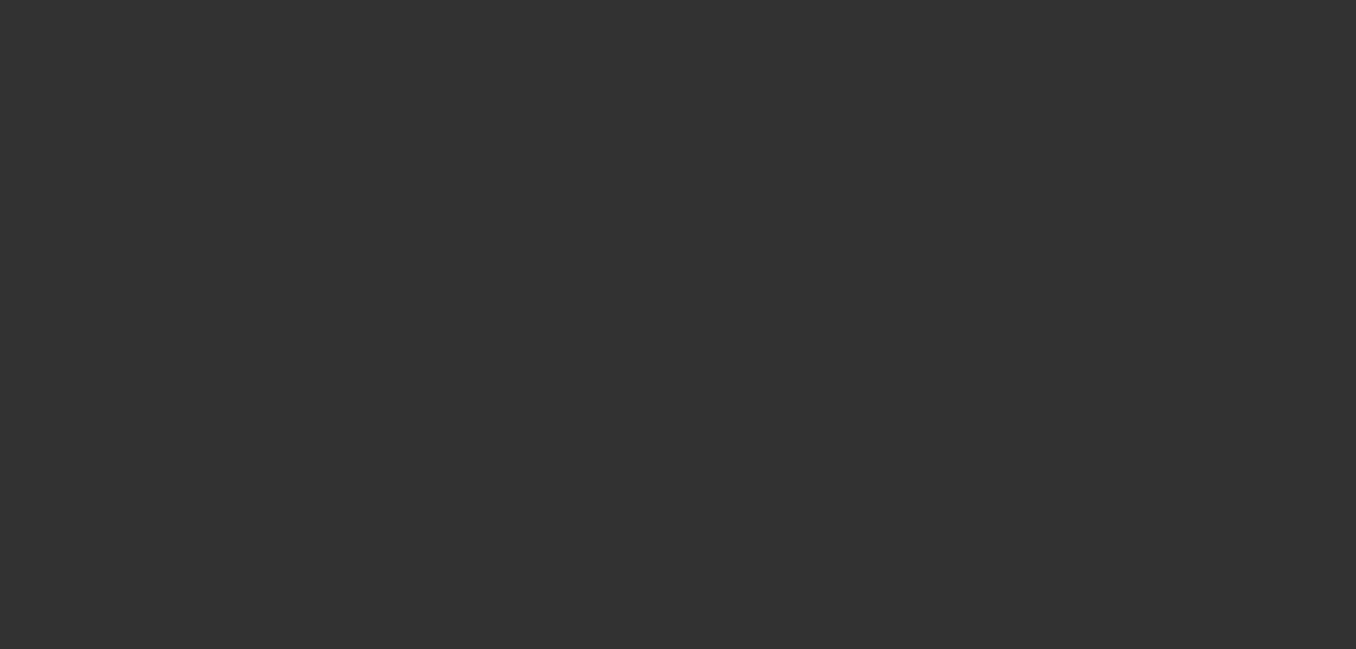
select select "0"
select select "3"
select select "0"
select select "6"
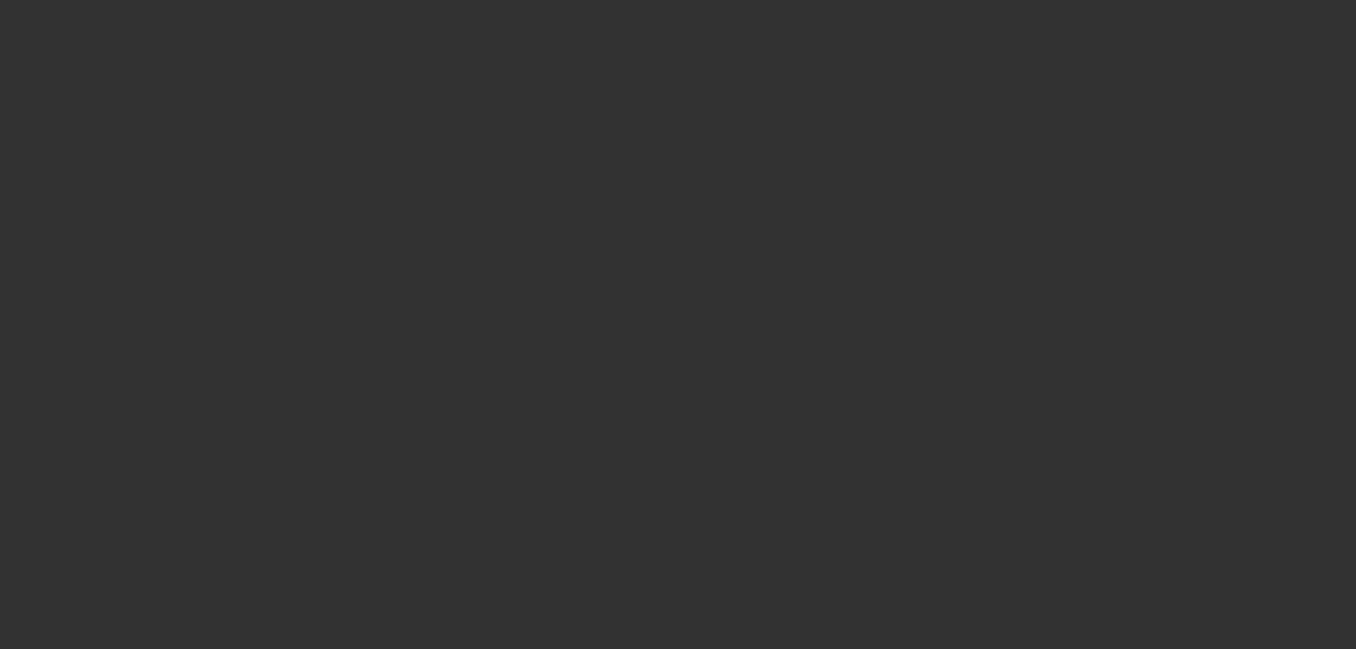
select select "0"
select select "3"
select select "0"
select select "6"
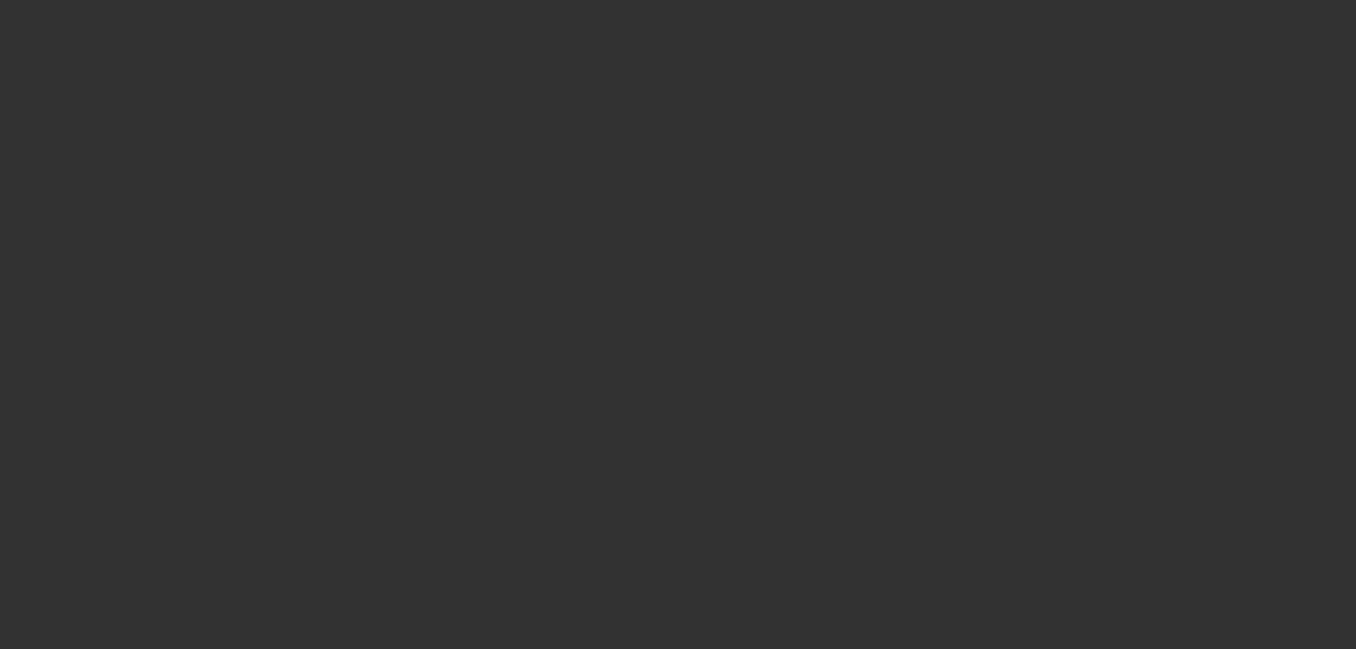
select select "0"
select select "3"
select select "0"
select select "6"
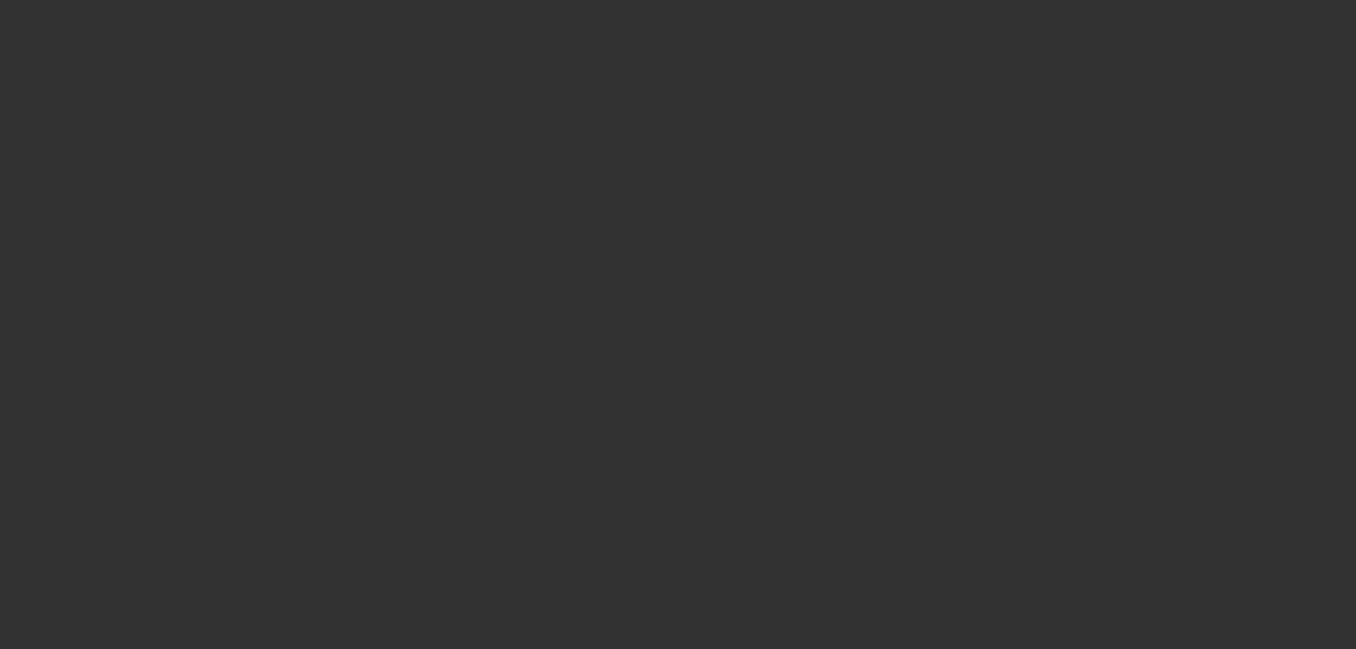
select select "0"
select select "3"
select select "0"
select select "6"
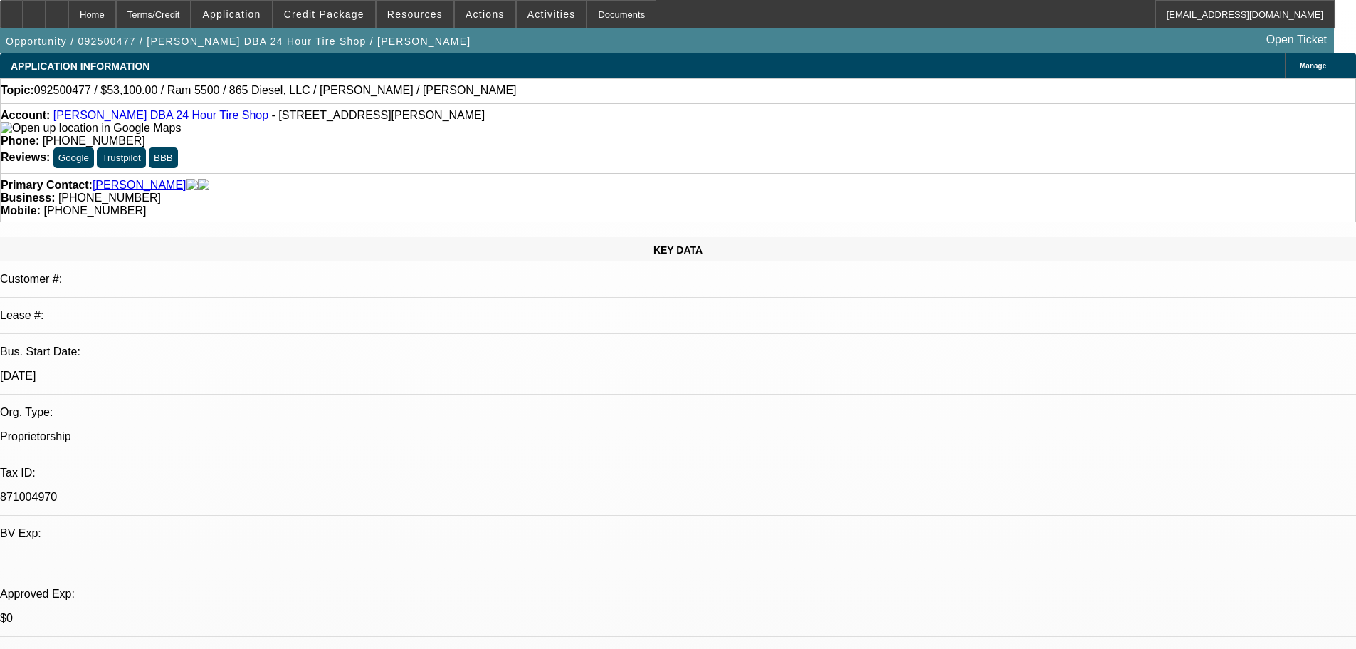
select select "0.1"
select select "0"
select select "2"
select select "0"
select select "6"
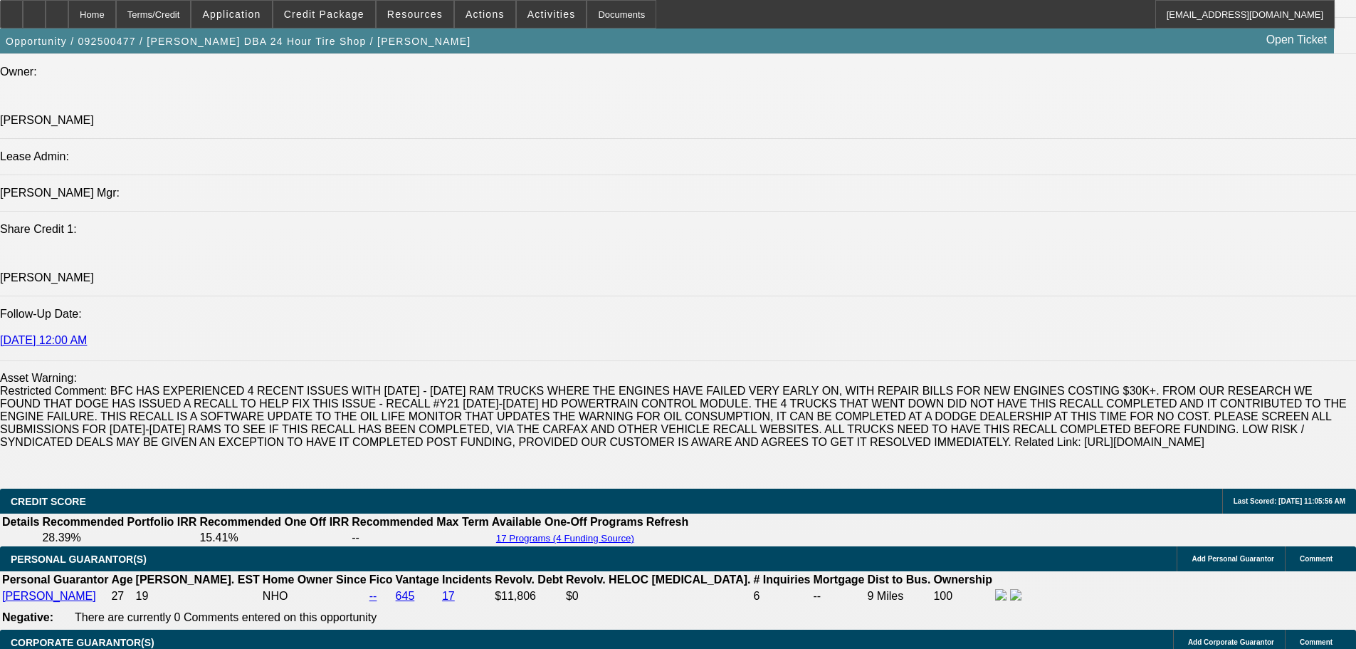
scroll to position [1638, 0]
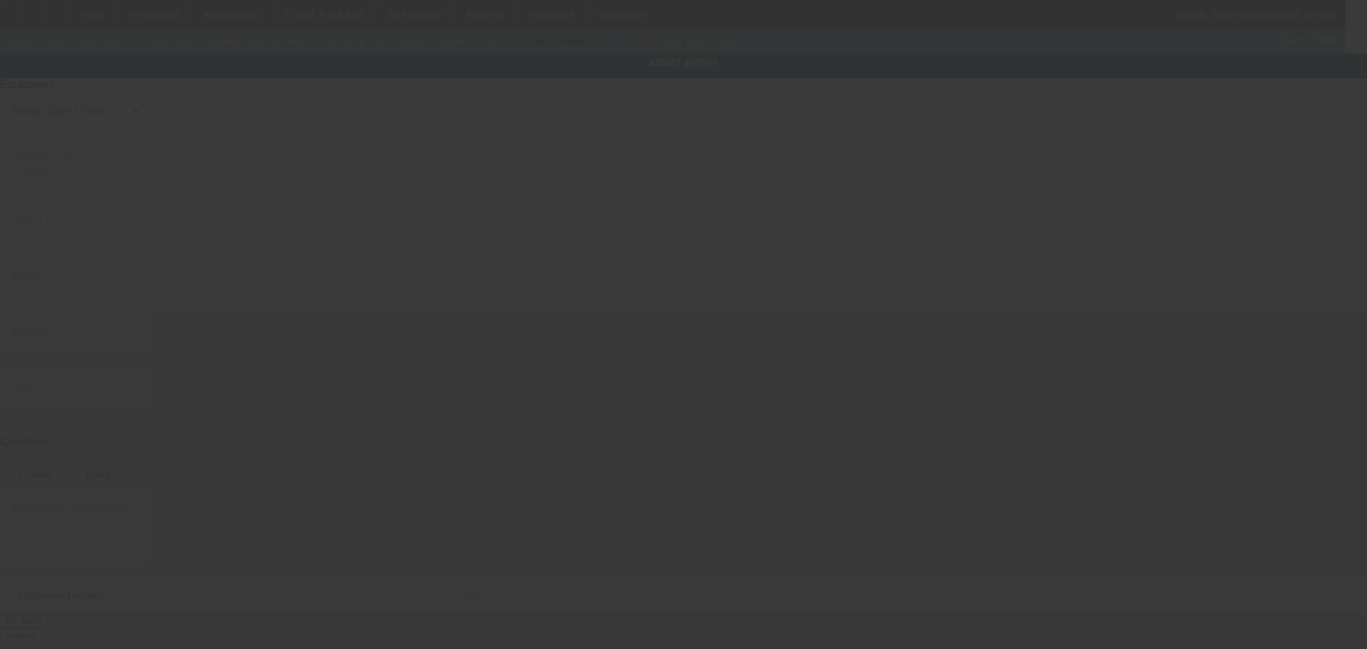
type input "3C7WRMDL3KG546627"
type input "Ram"
type input "5500"
radio input "true"
type textarea "Rollback Tow Truck"
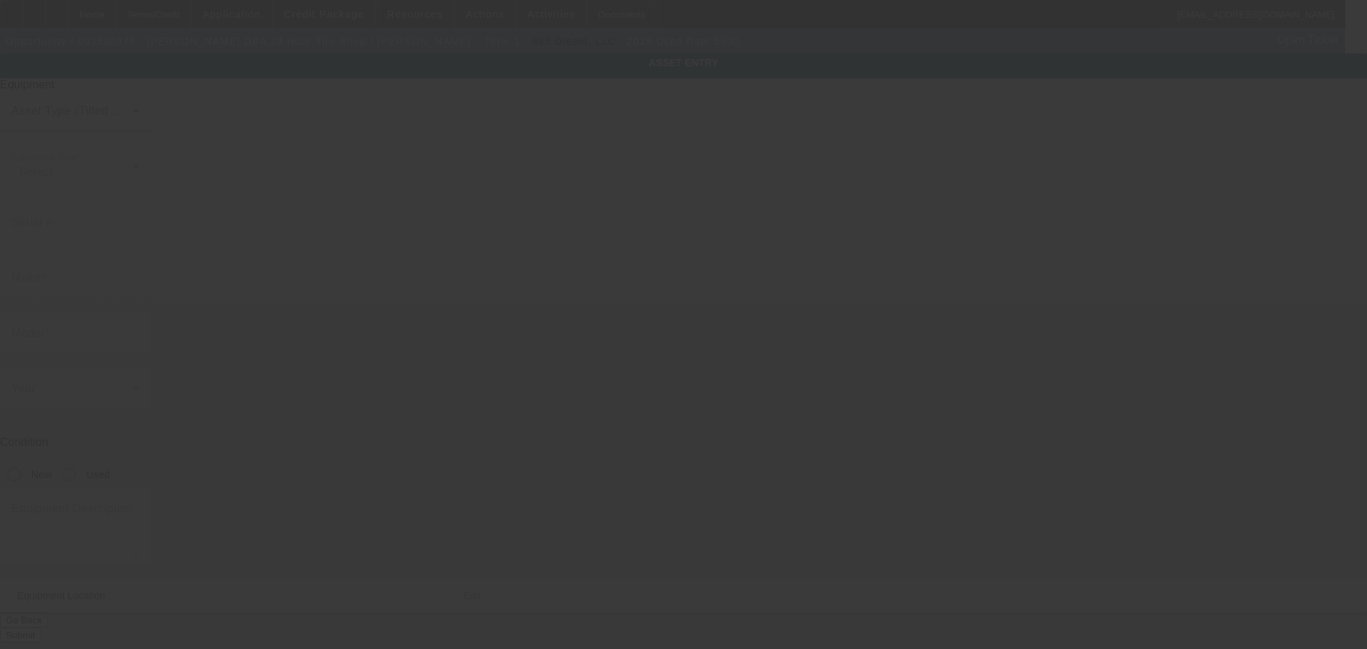
type input "1385 Robin Hood Ln"
type input "Memphis"
type input "38111"
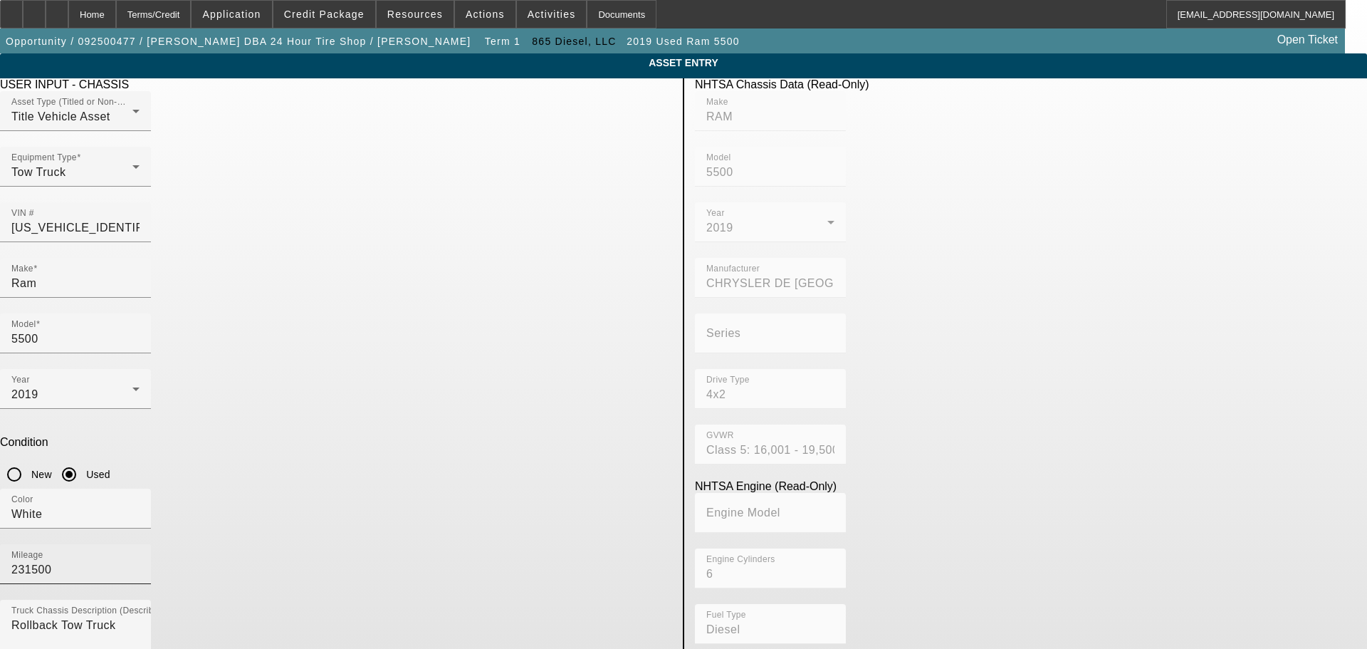
drag, startPoint x: 574, startPoint y: 367, endPoint x: 568, endPoint y: 362, distance: 7.6
click at [140, 561] on input "231500" at bounding box center [75, 569] width 128 height 17
type input "231501"
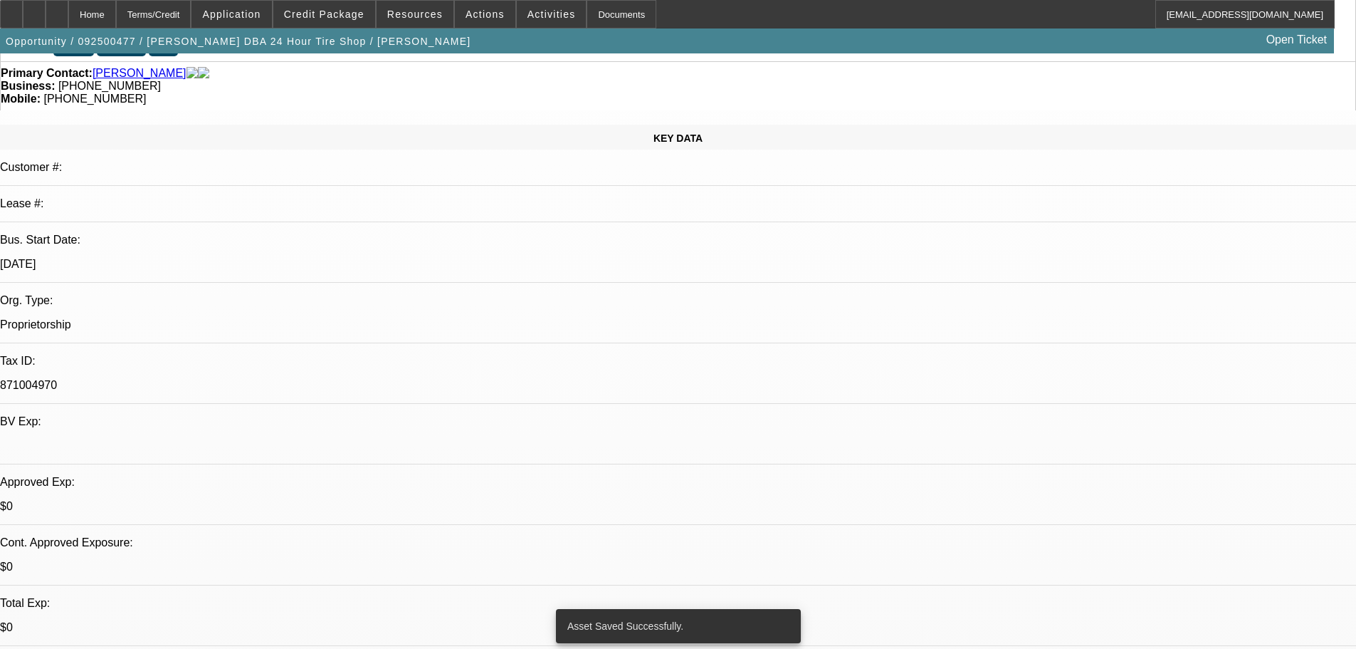
select select "0.1"
select select "0"
select select "2"
select select "0"
select select "6"
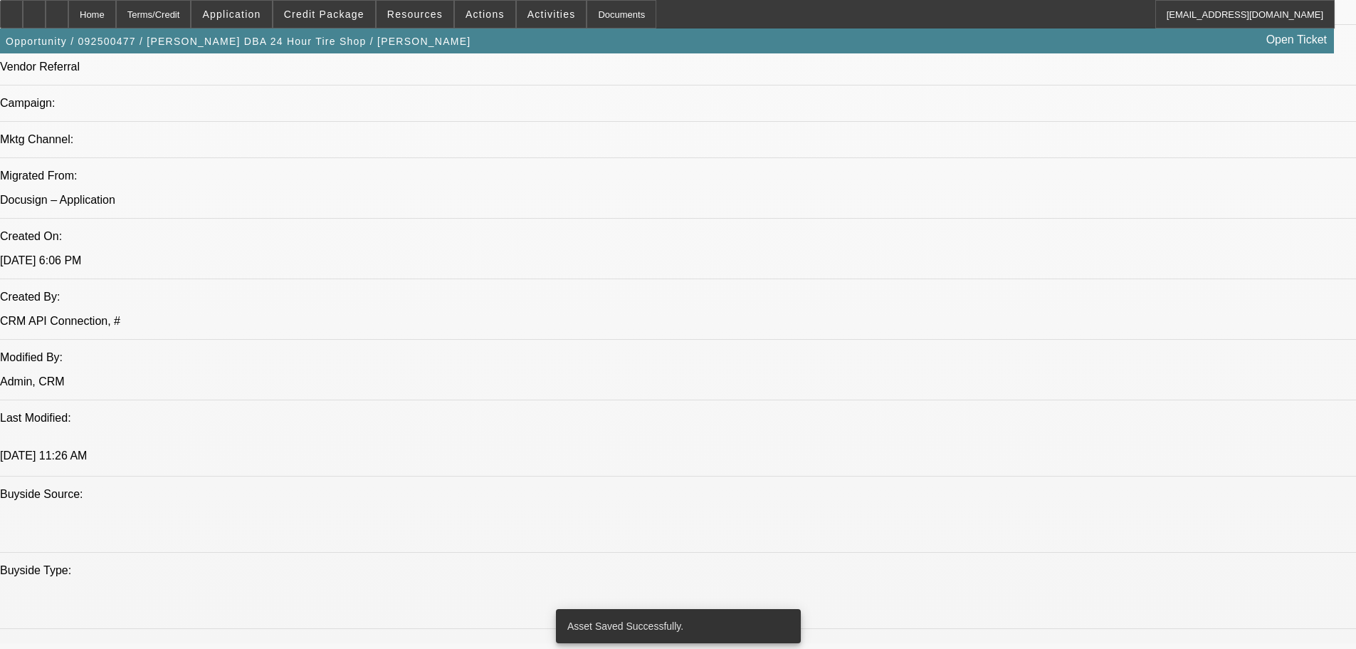
scroll to position [1353, 0]
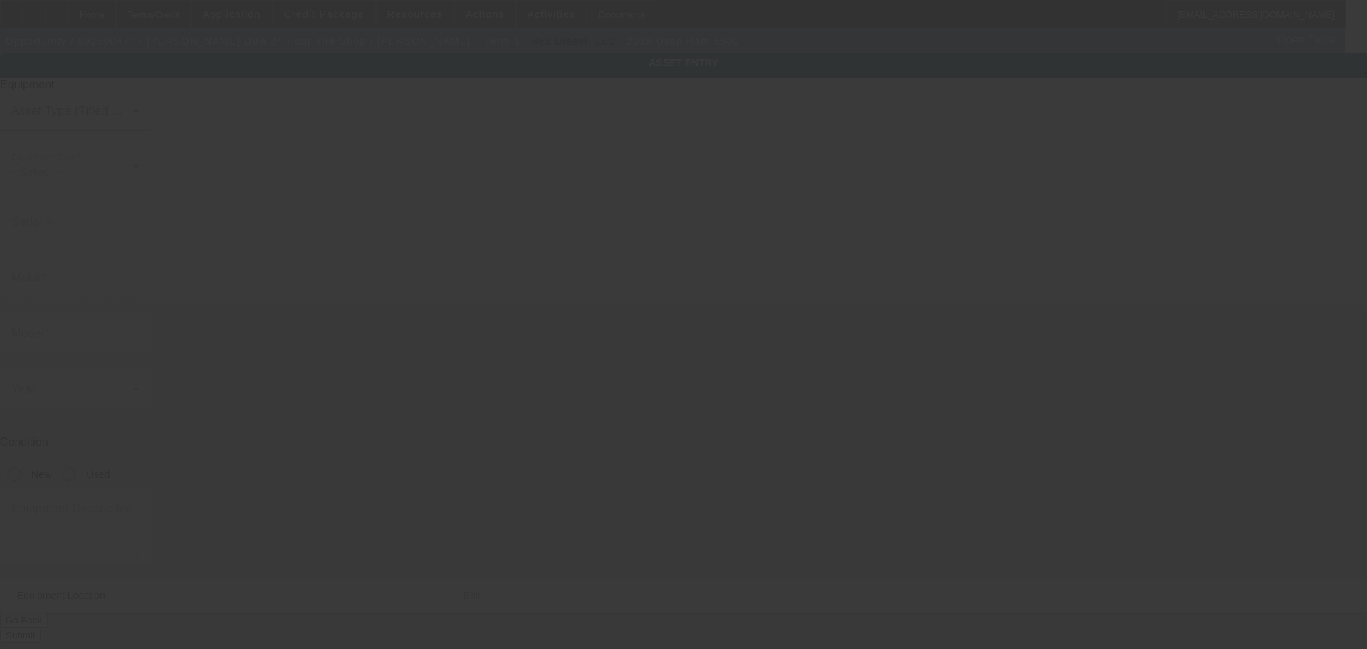
type input "3C7WRMDL3KG546627"
type input "Ram"
type input "5500"
radio input "true"
type textarea "Rollback Tow Truck"
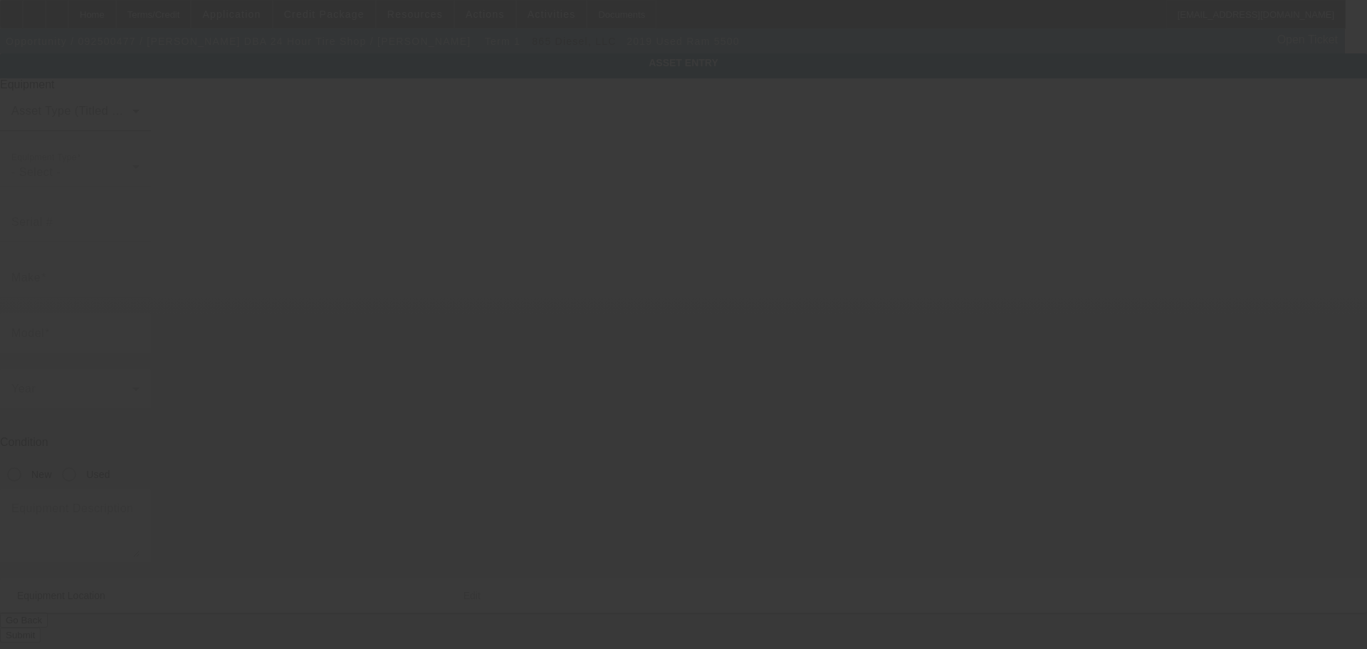
type input "1385 Robin Hood Ln"
type input "Memphis"
type input "38111"
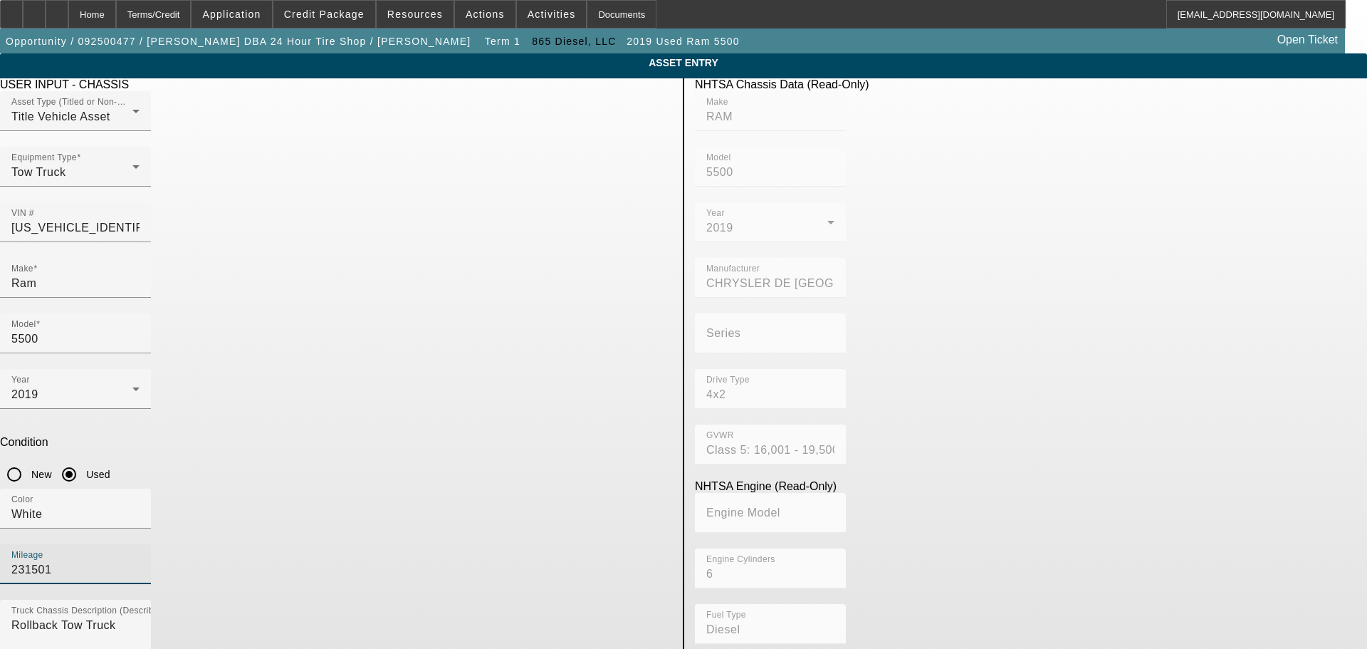
click at [140, 561] on input "231501" at bounding box center [75, 569] width 128 height 17
type input "231500"
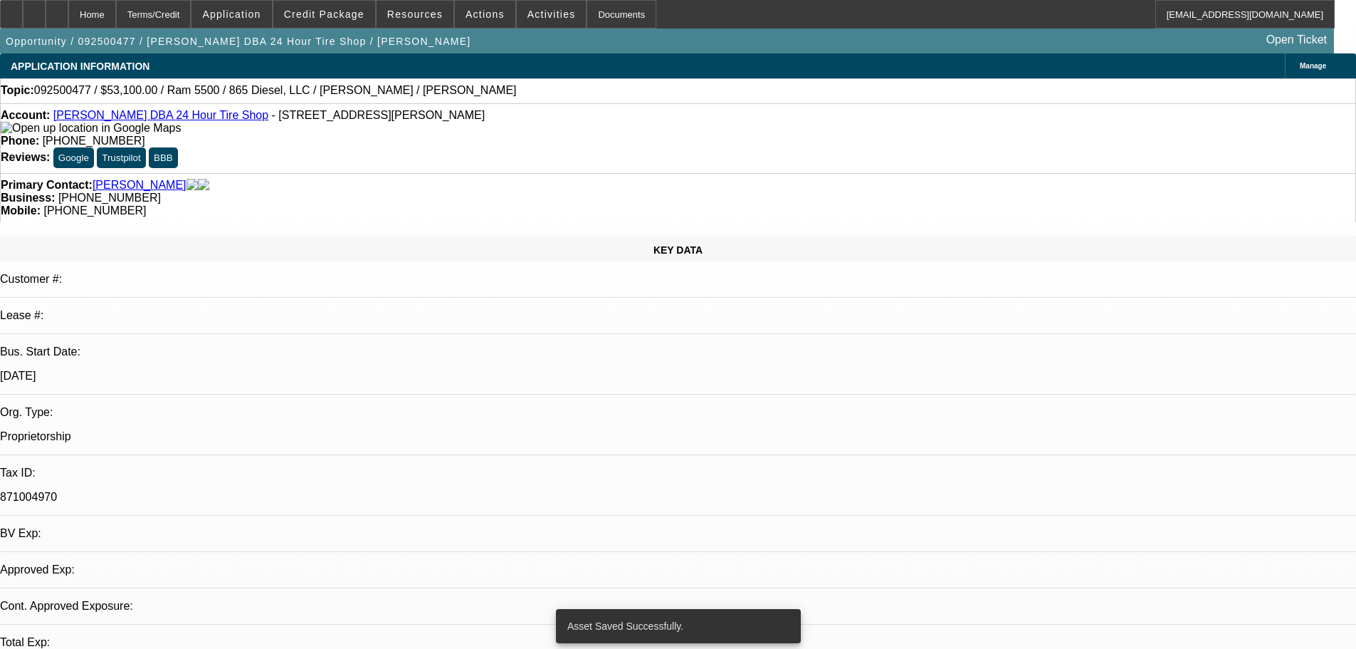
select select "0.1"
select select "0"
select select "2"
select select "0"
select select "6"
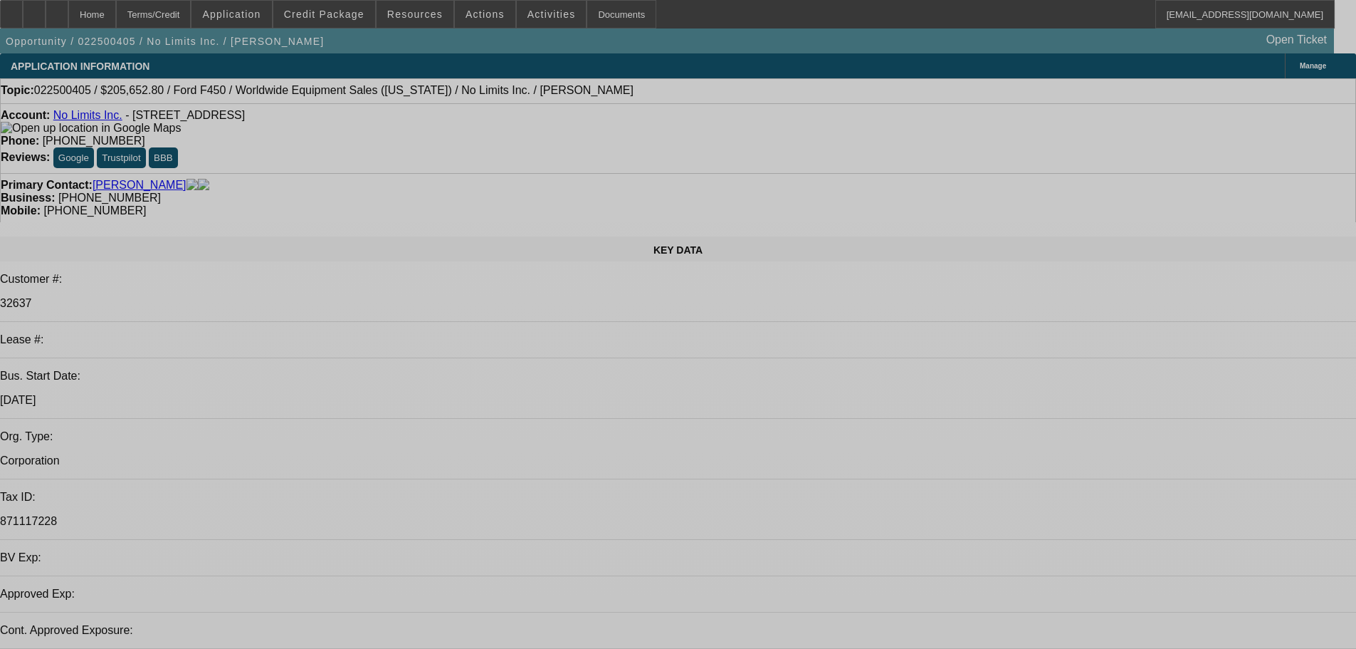
select select "0.2"
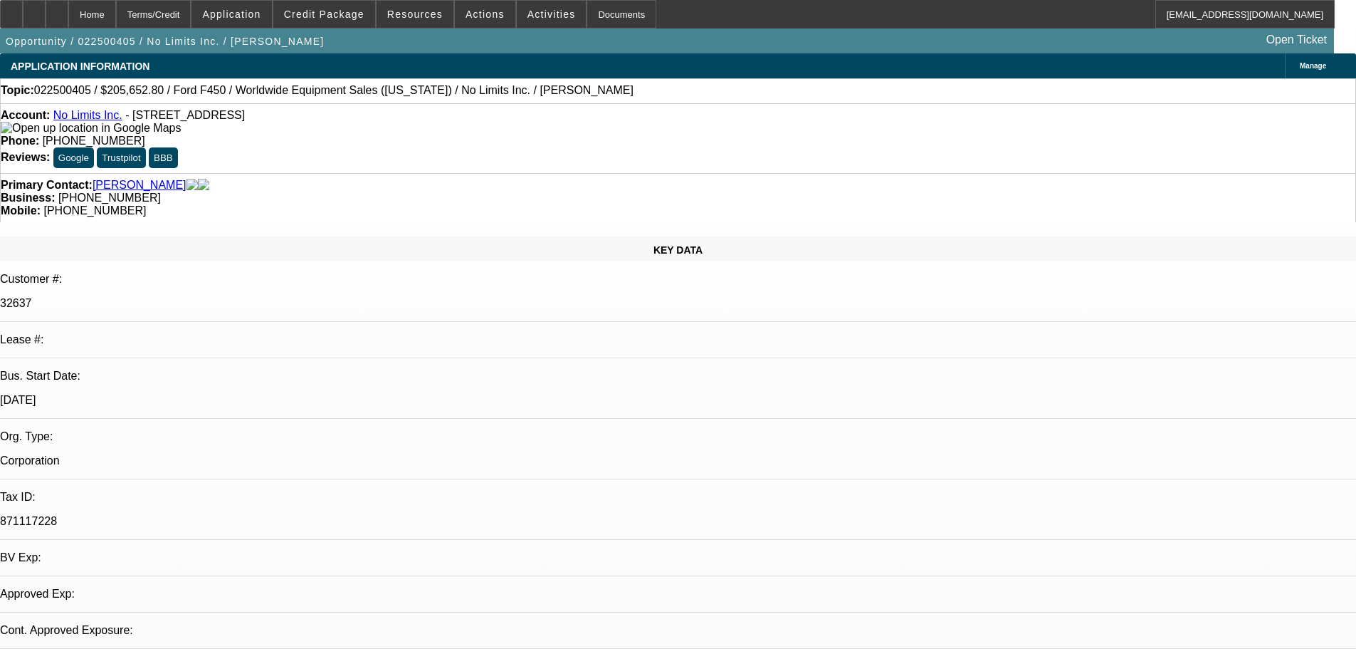
select select "2"
select select "0"
select select "1"
select select "2"
select select "6"
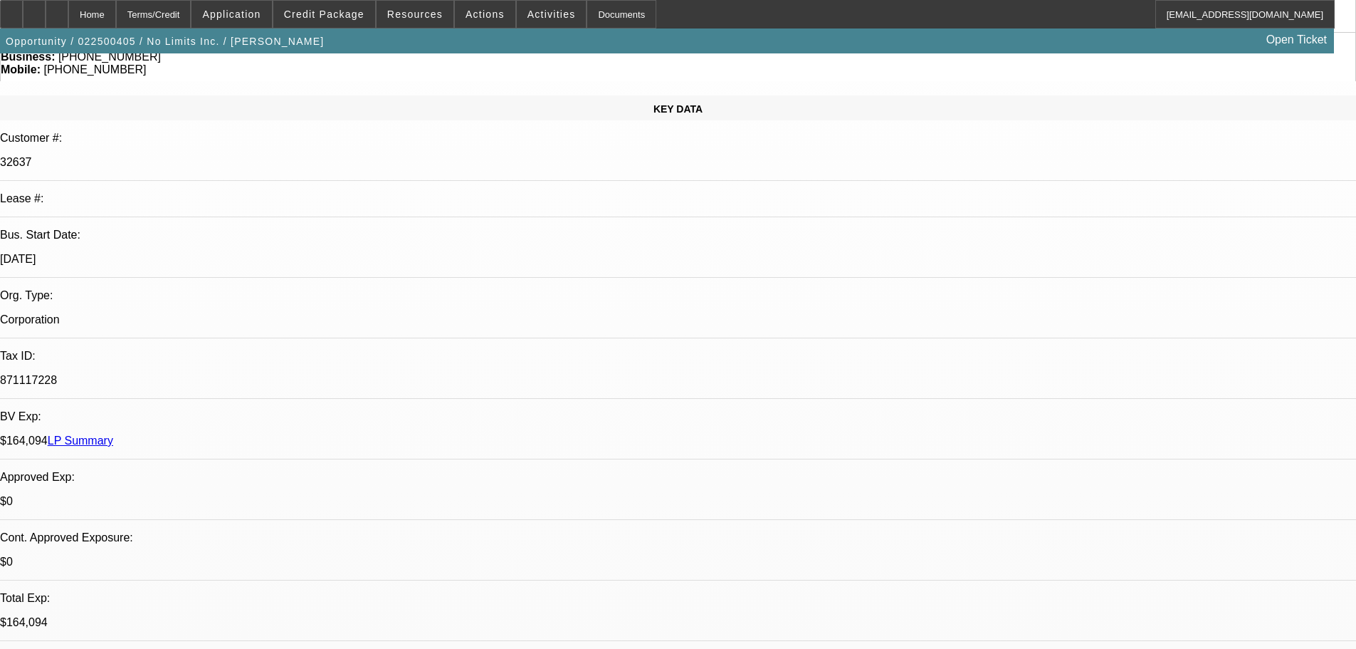
scroll to position [142, 0]
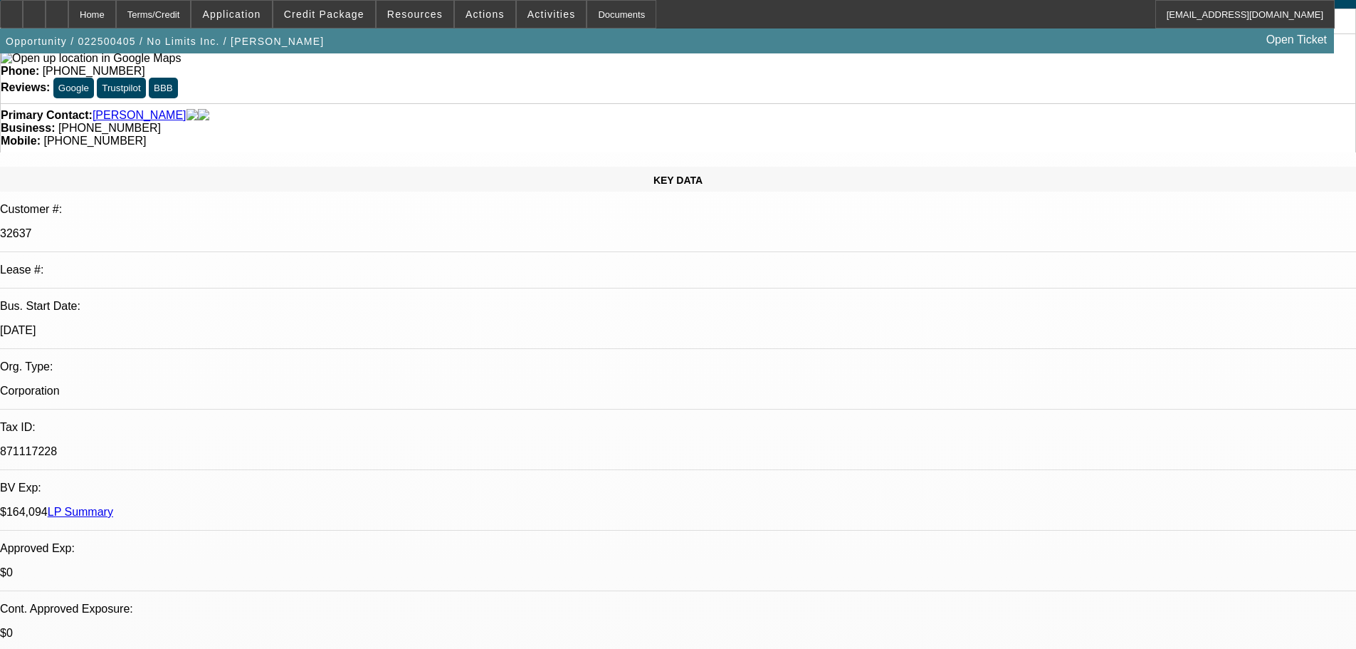
scroll to position [0, 0]
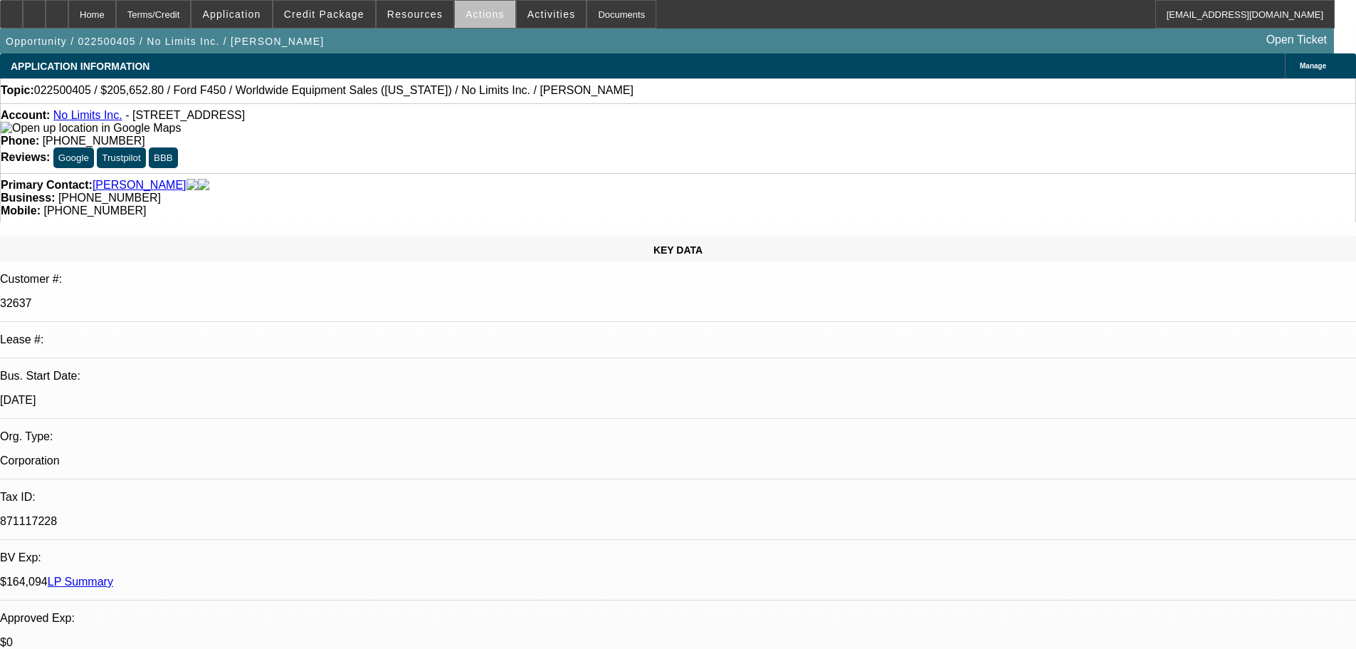
click at [492, 16] on span at bounding box center [485, 14] width 61 height 34
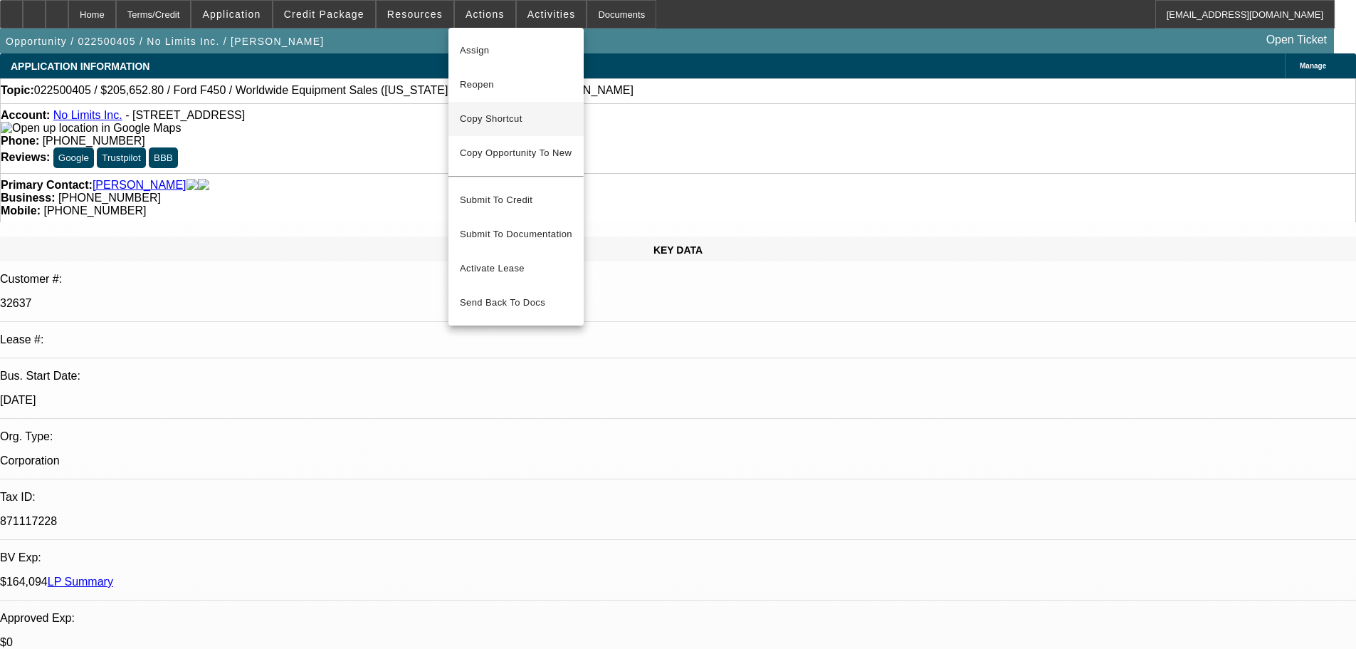
click at [486, 115] on span "Copy Shortcut" at bounding box center [516, 118] width 112 height 17
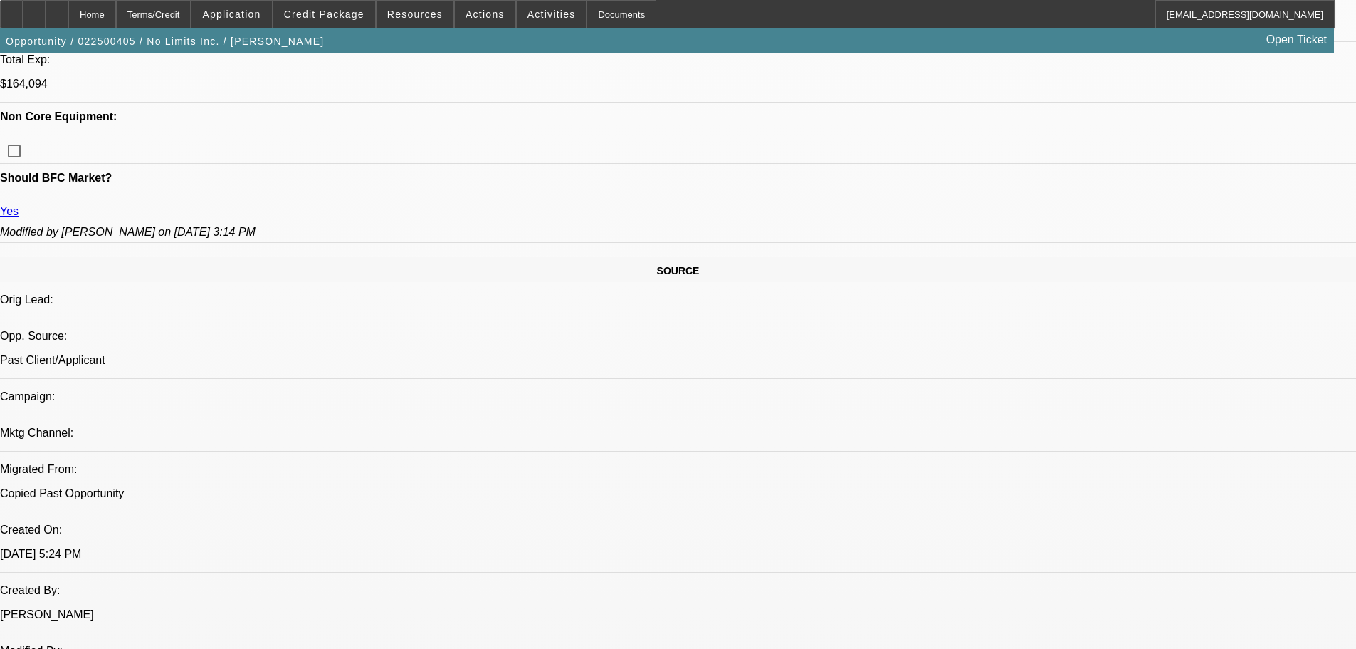
scroll to position [712, 0]
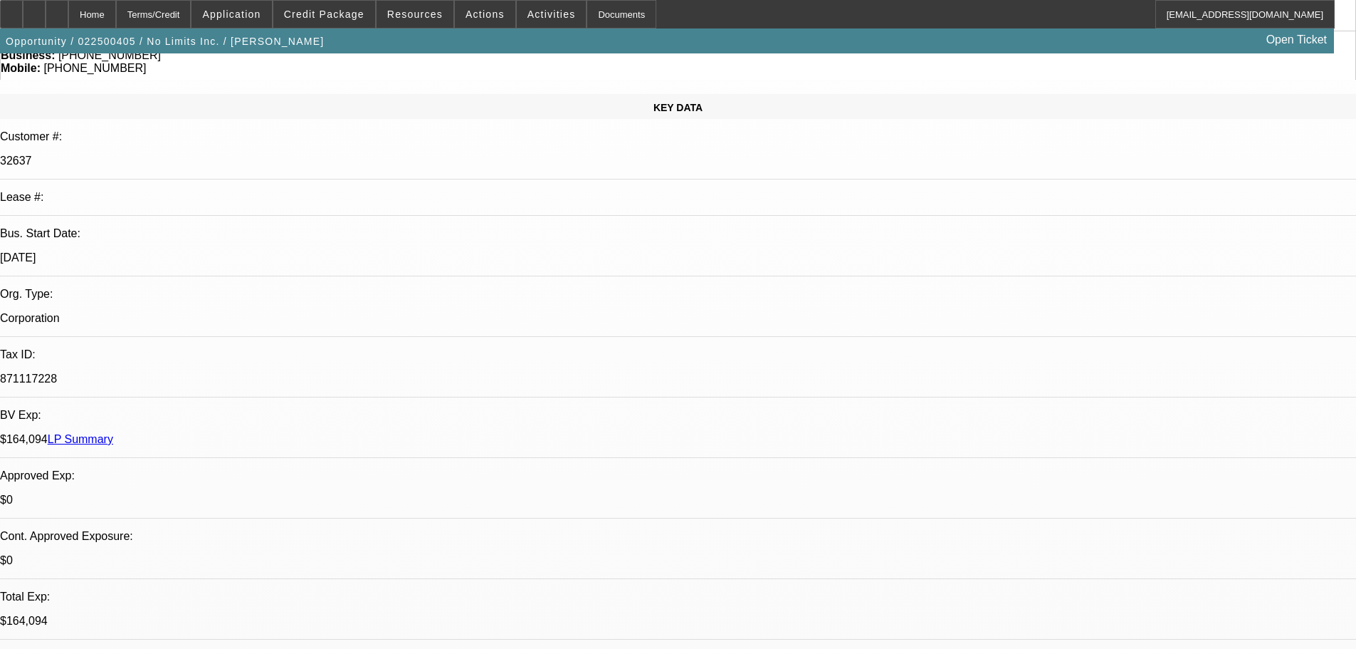
scroll to position [0, 0]
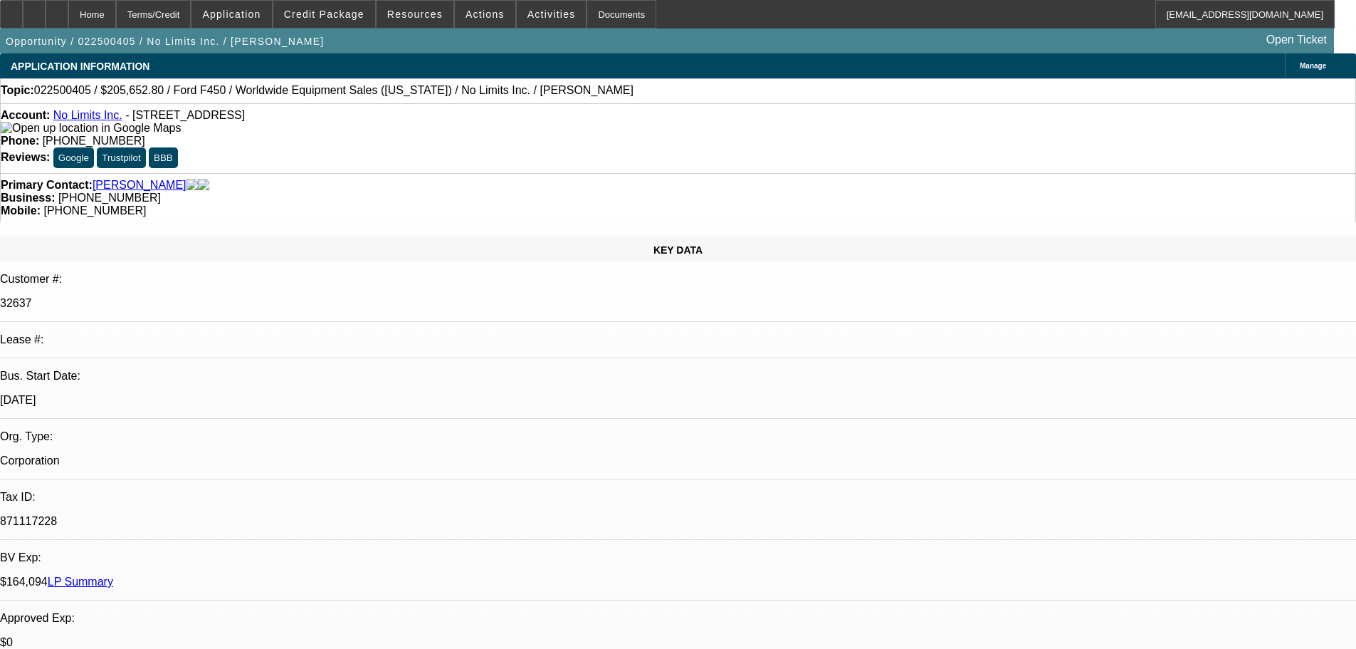
click at [244, 575] on div "$164,094 LP Summary" at bounding box center [678, 581] width 1356 height 13
click at [113, 575] on link "LP Summary" at bounding box center [81, 581] width 66 height 12
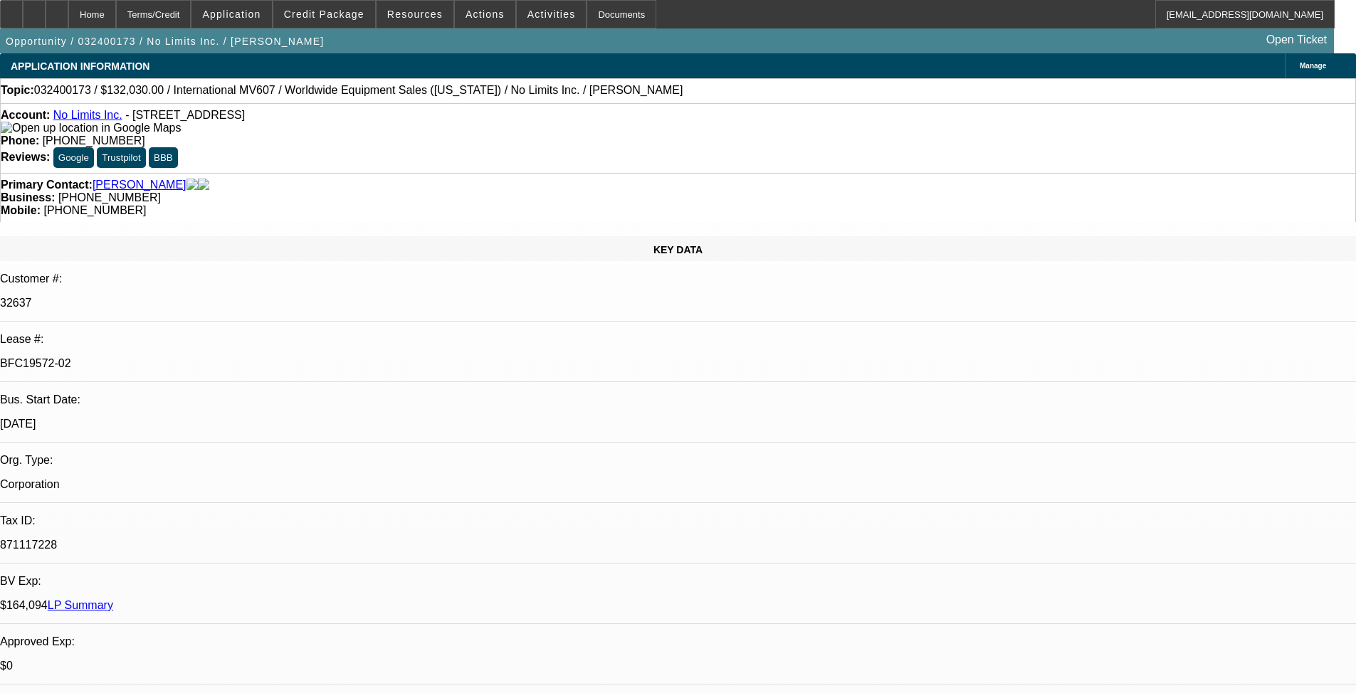
select select "0"
select select "2"
select select "0"
select select "0.1"
select select "0"
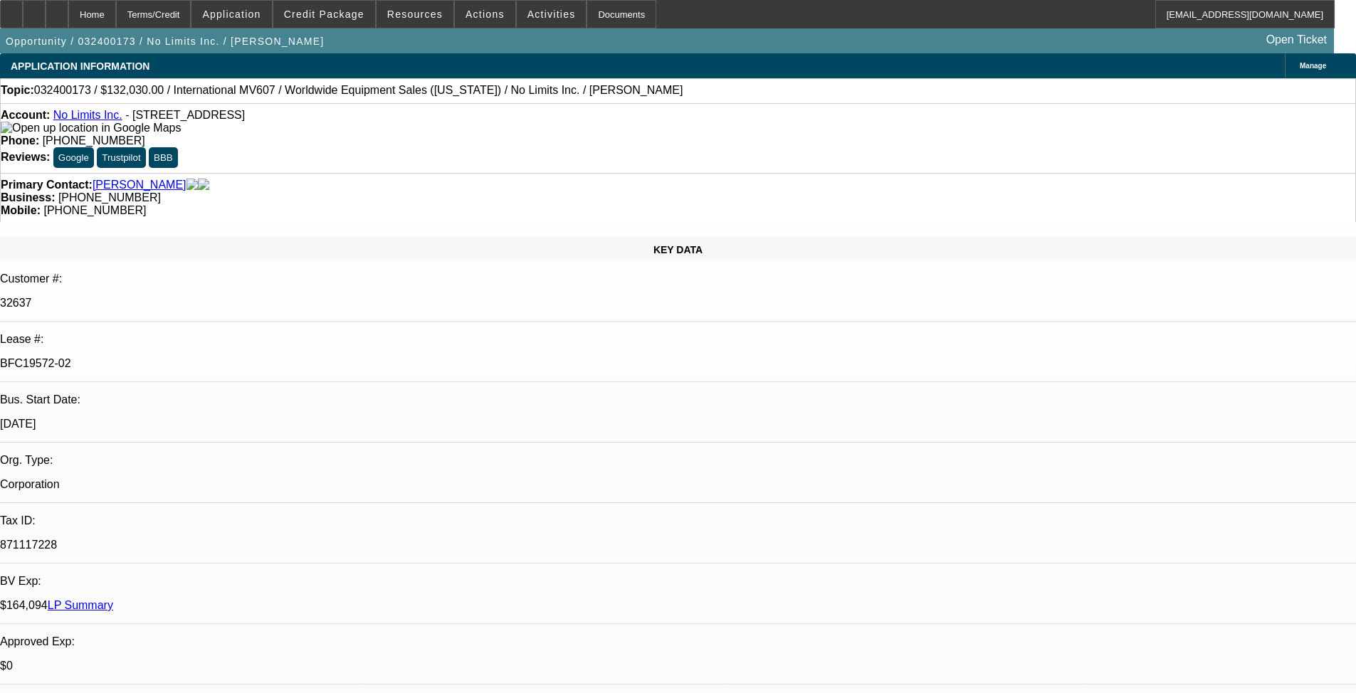
select select "2"
select select "0"
select select "0.1"
select select "2"
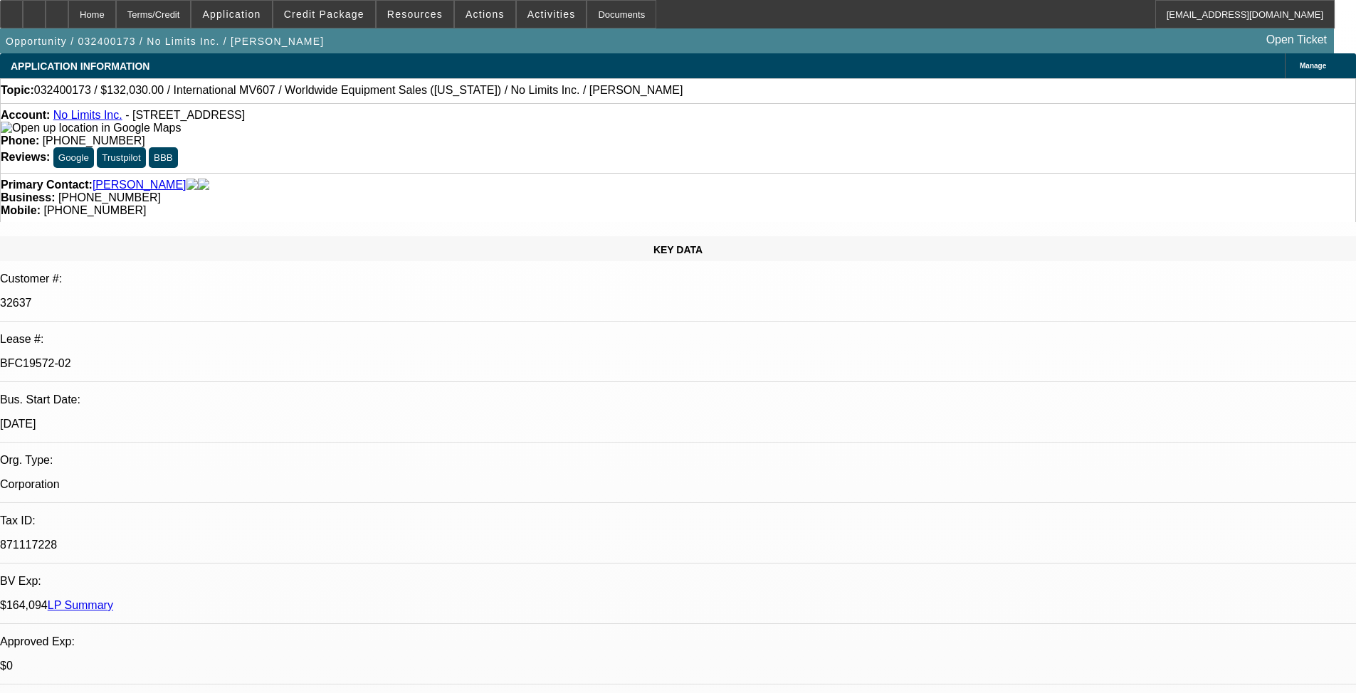
select select "0"
select select "0.1"
select select "2"
select select "0"
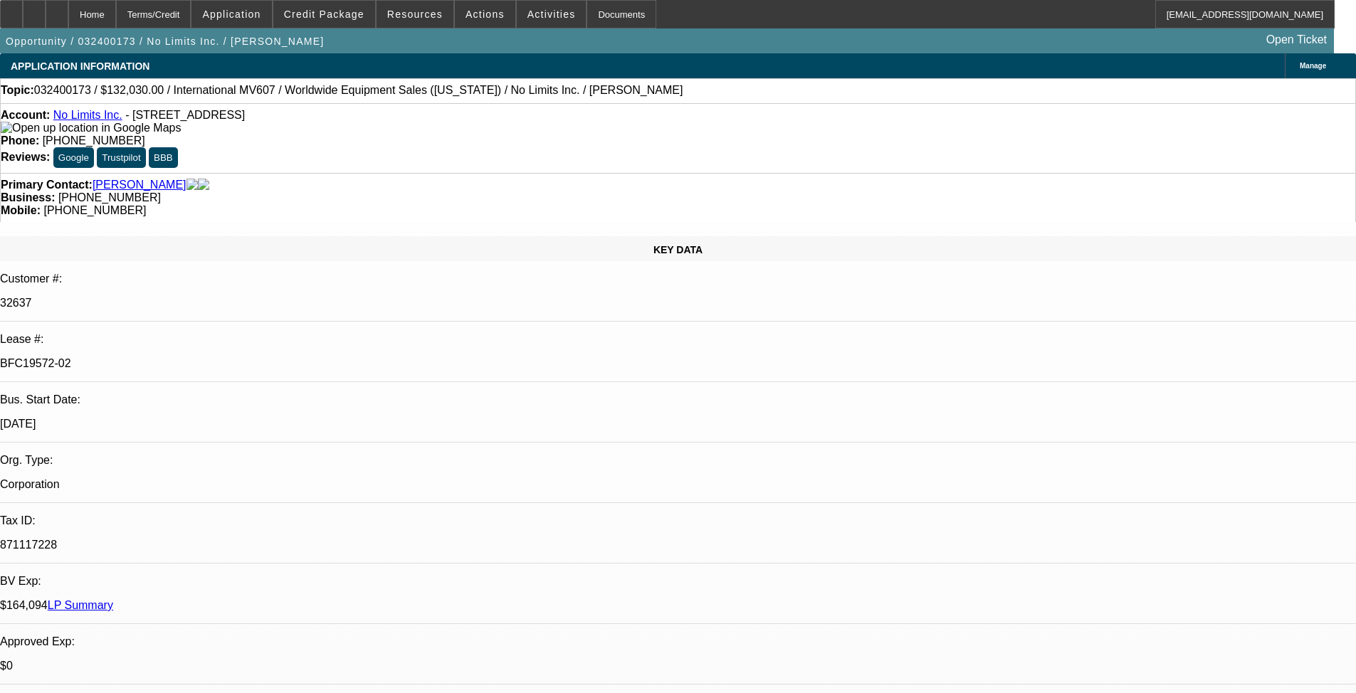
select select "6"
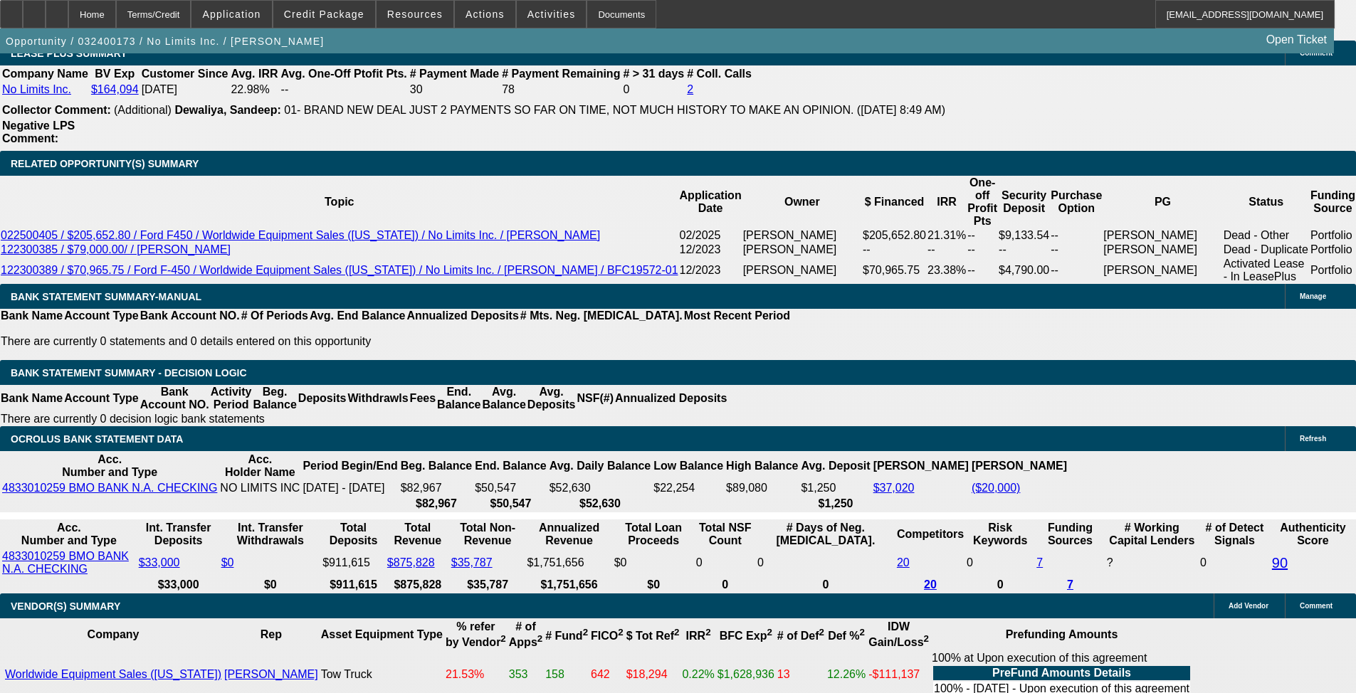
scroll to position [2278, 0]
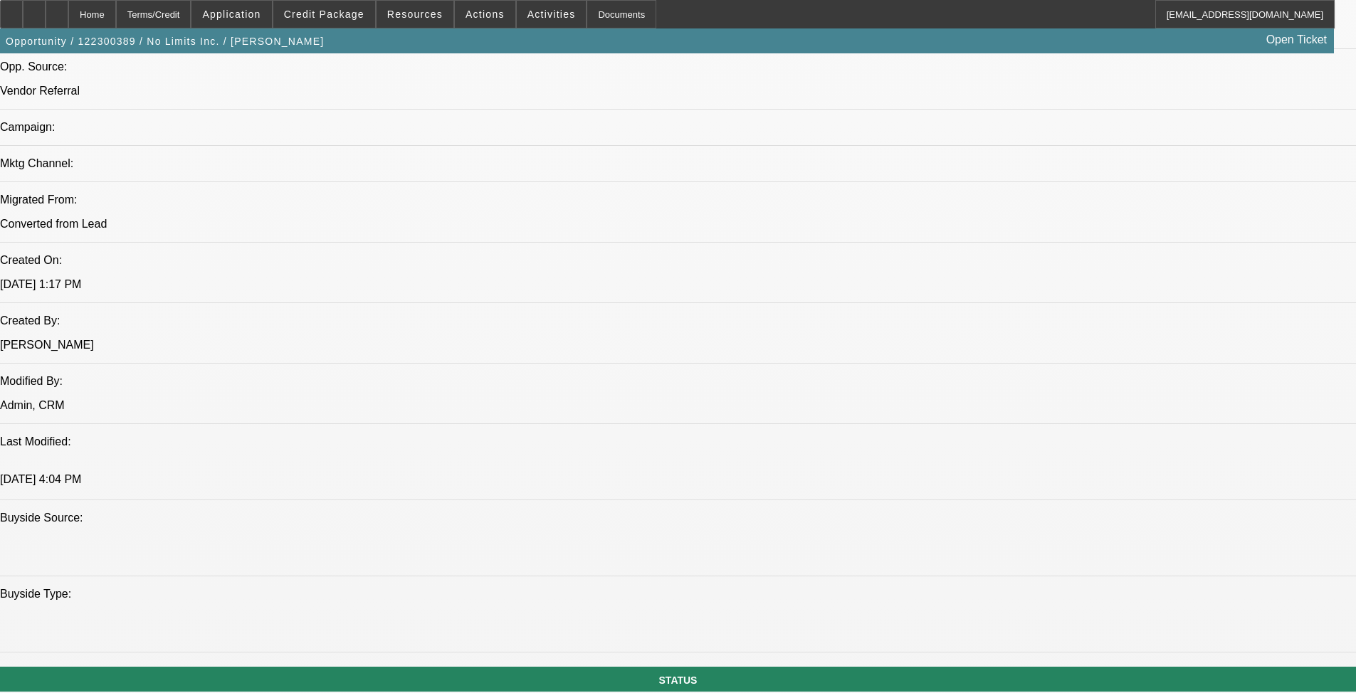
select select "0"
select select "2"
select select "0"
select select "6"
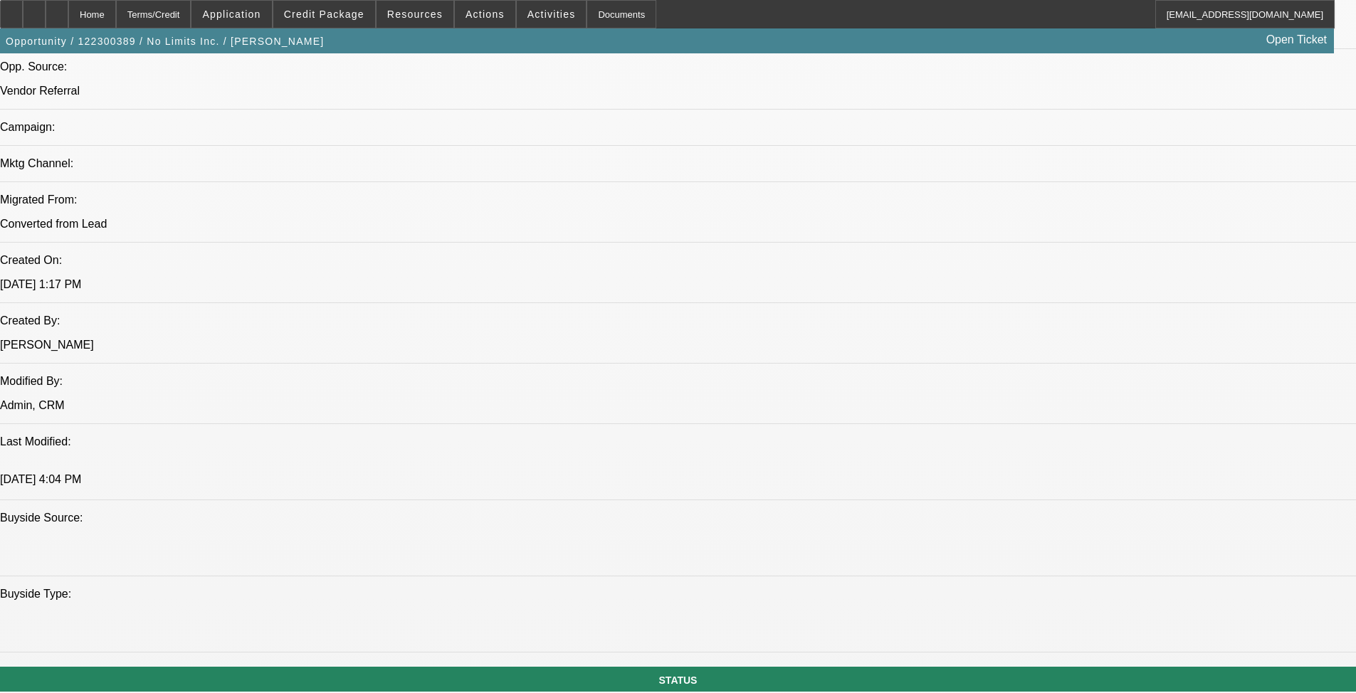
select select "0"
select select "2"
select select "0.1"
select select "4"
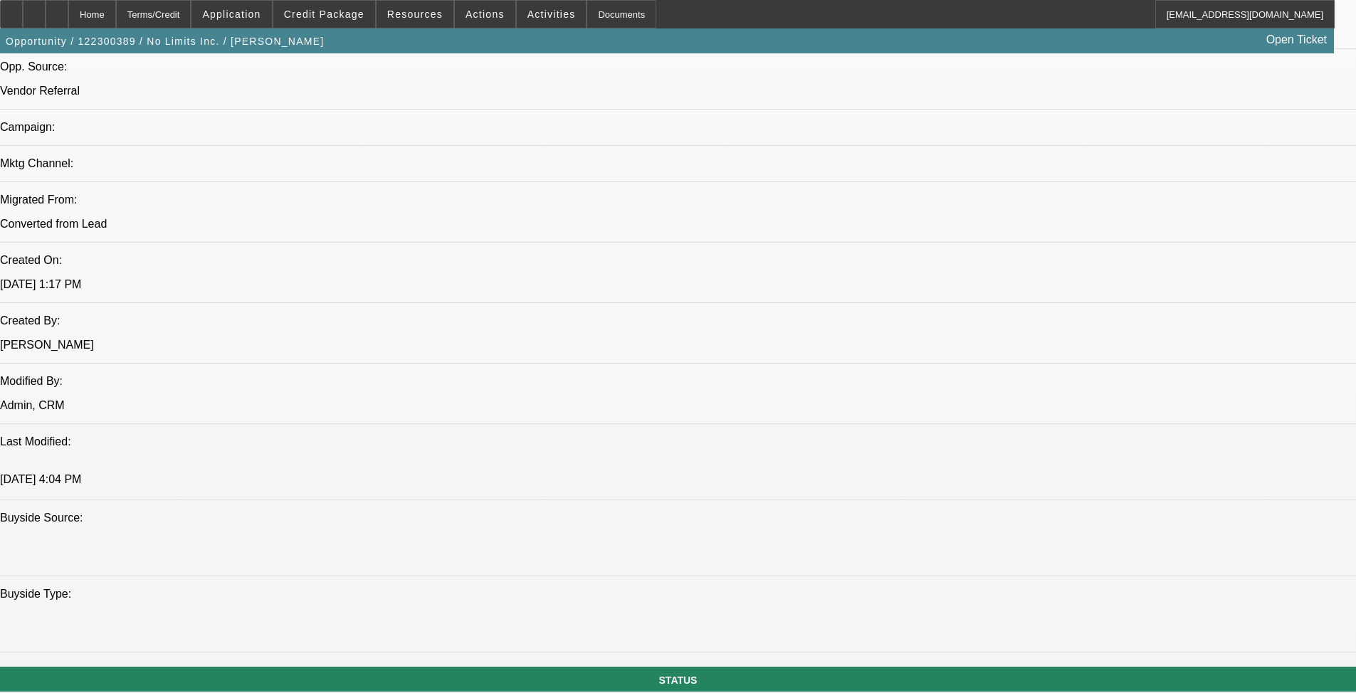
select select "0"
select select "2"
select select "0.1"
select select "4"
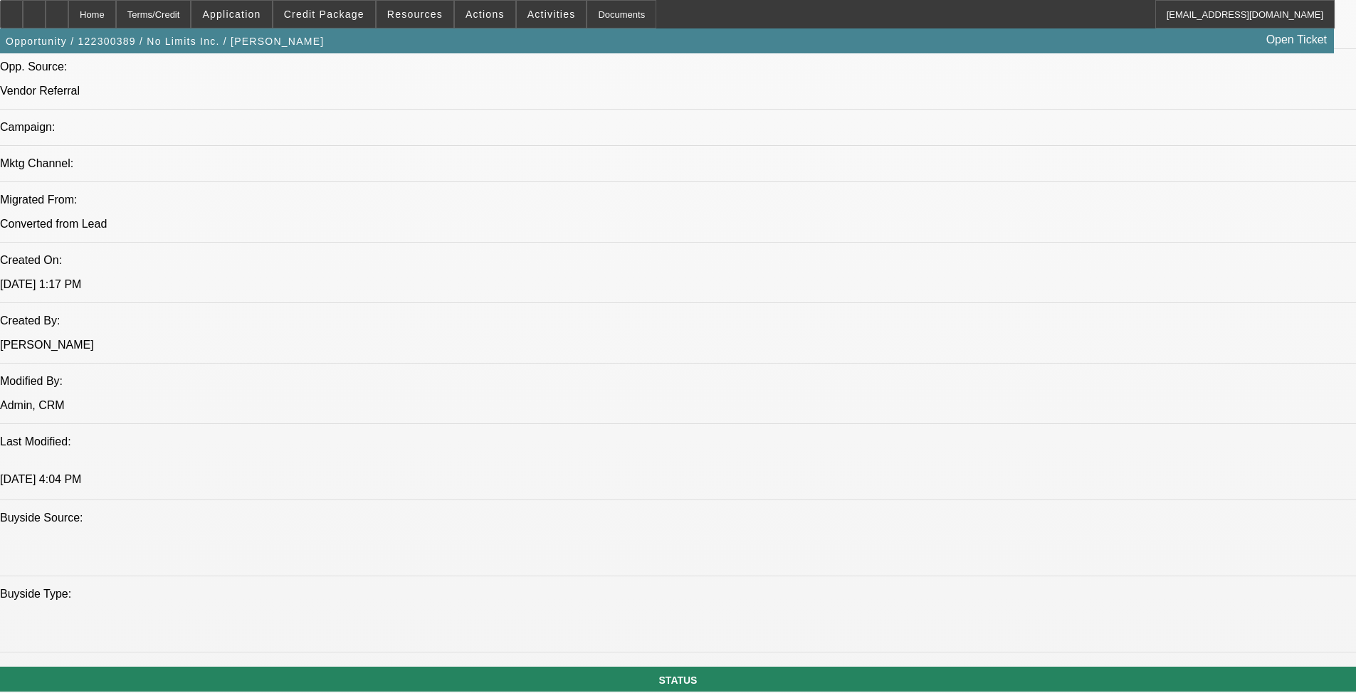
select select "0"
select select "2"
select select "0.1"
select select "4"
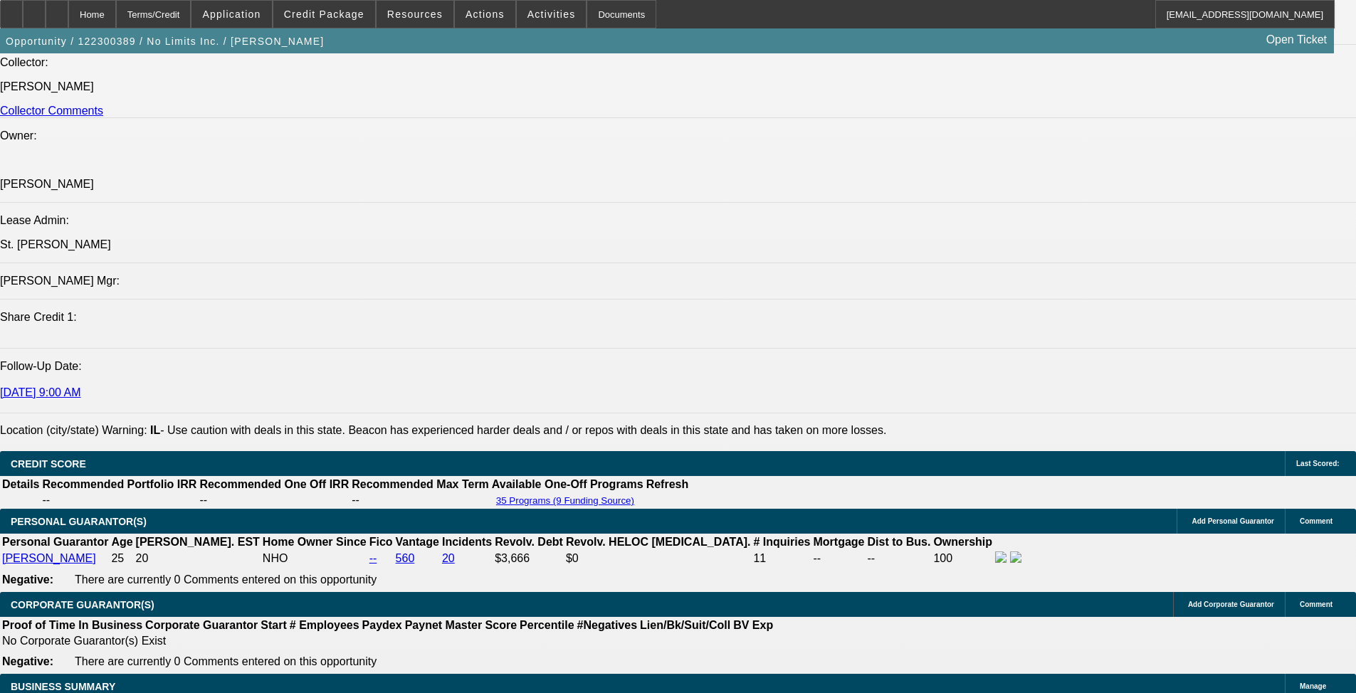
scroll to position [1780, 0]
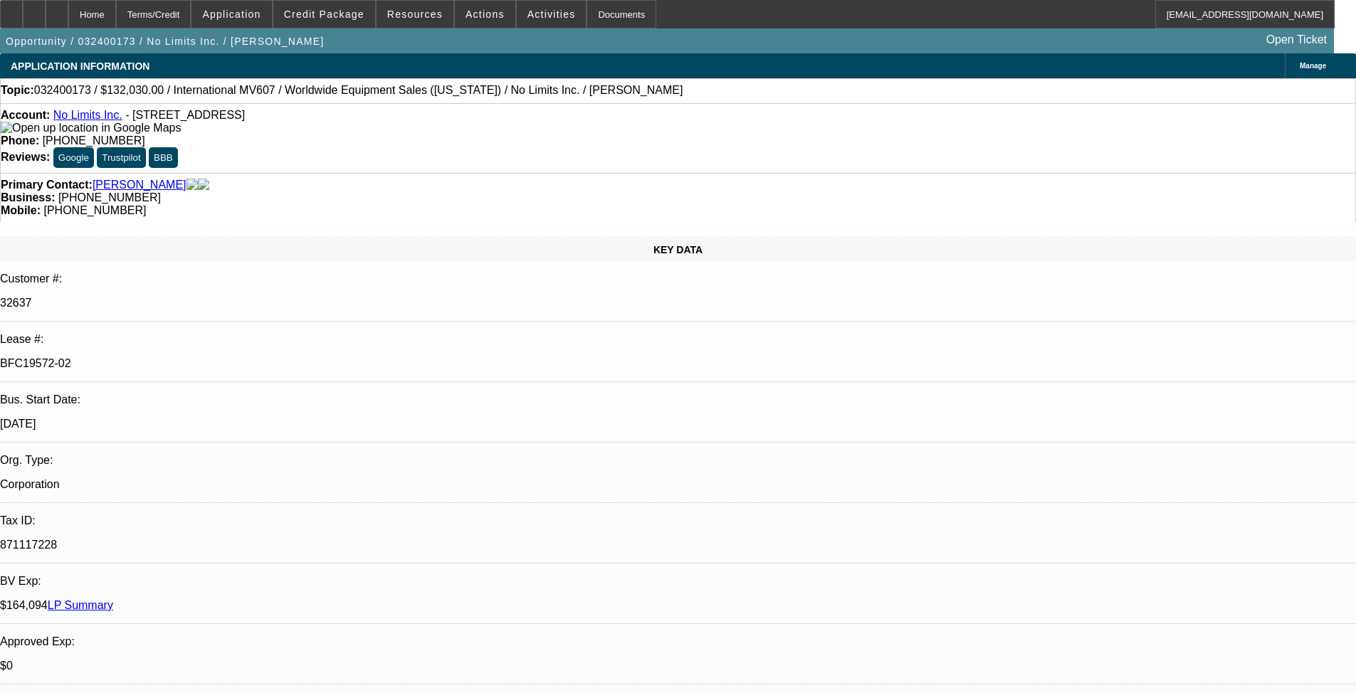
select select "0"
select select "2"
select select "0"
select select "6"
select select "0.1"
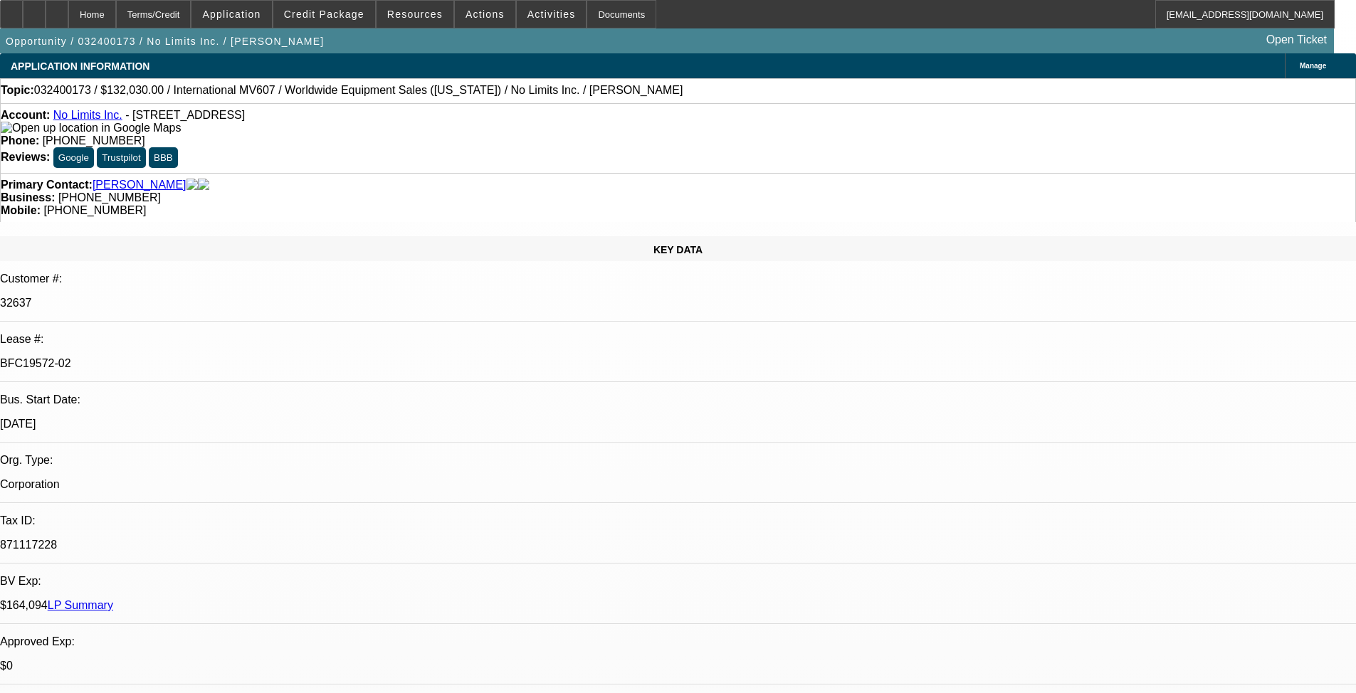
select select "0"
select select "2"
select select "0"
select select "6"
select select "0.1"
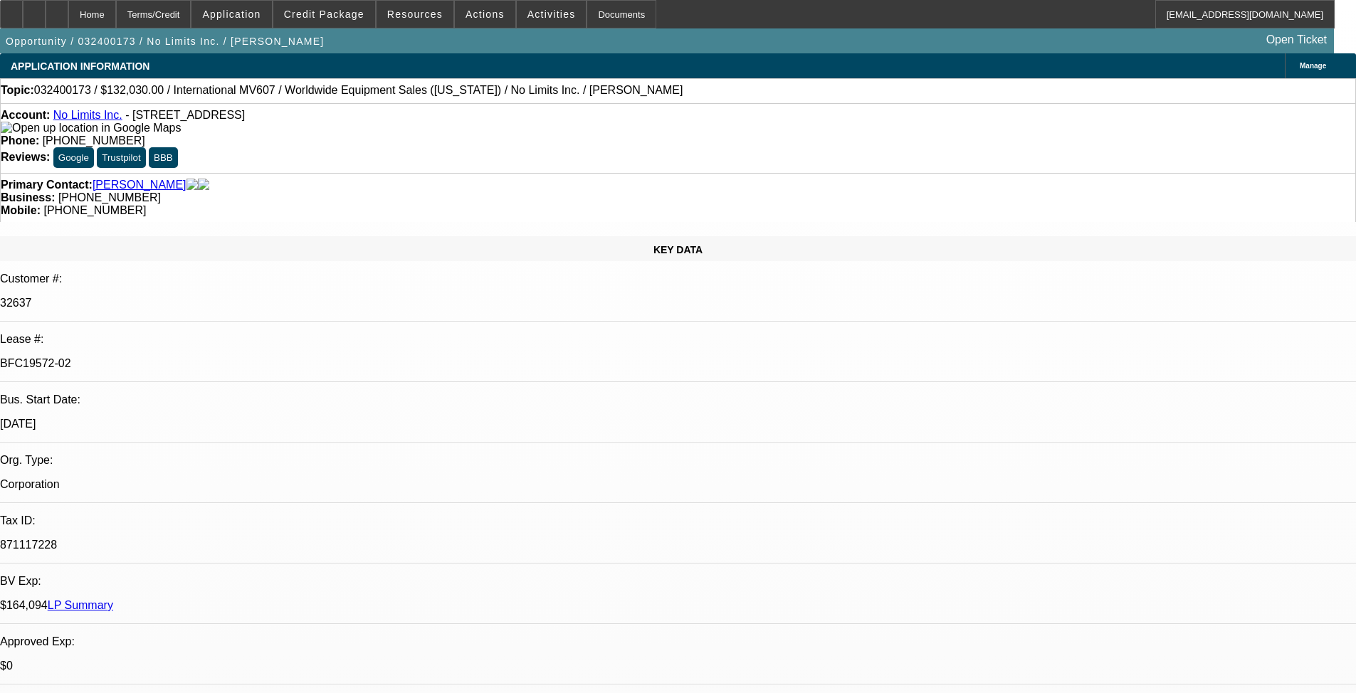
select select "2"
select select "0"
select select "6"
select select "0.1"
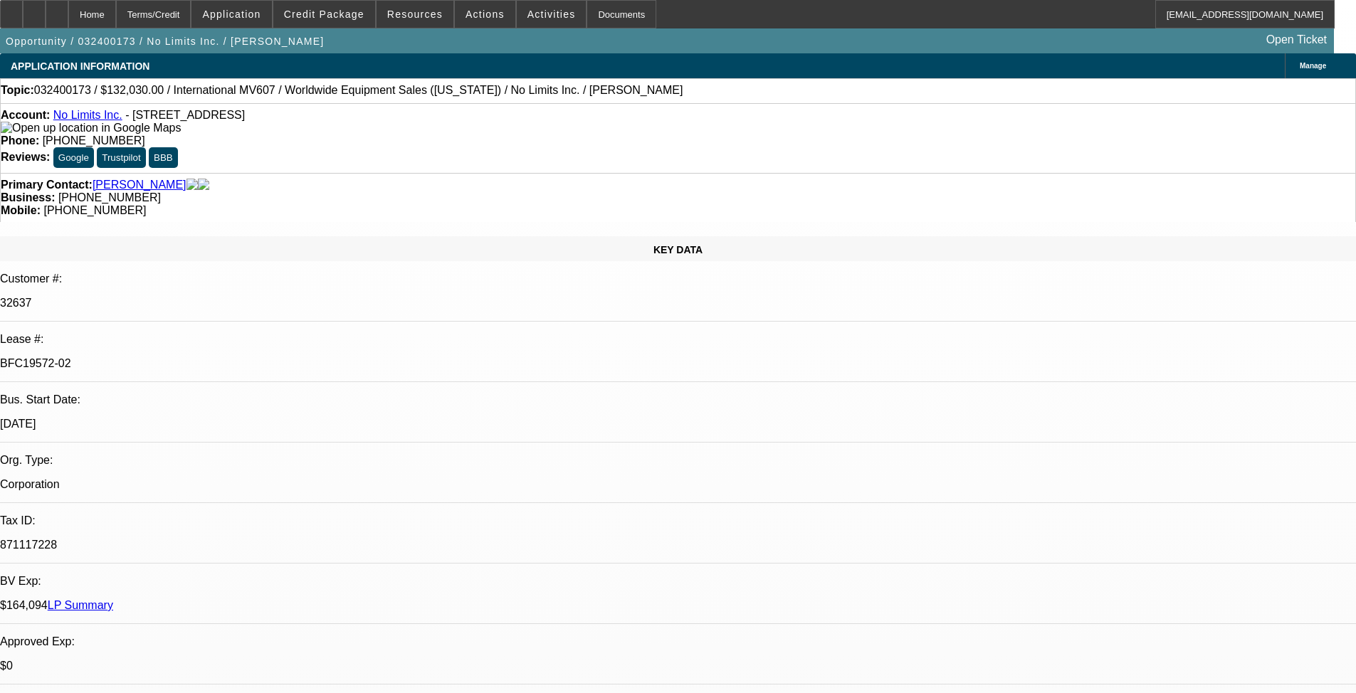
select select "2"
select select "0"
select select "6"
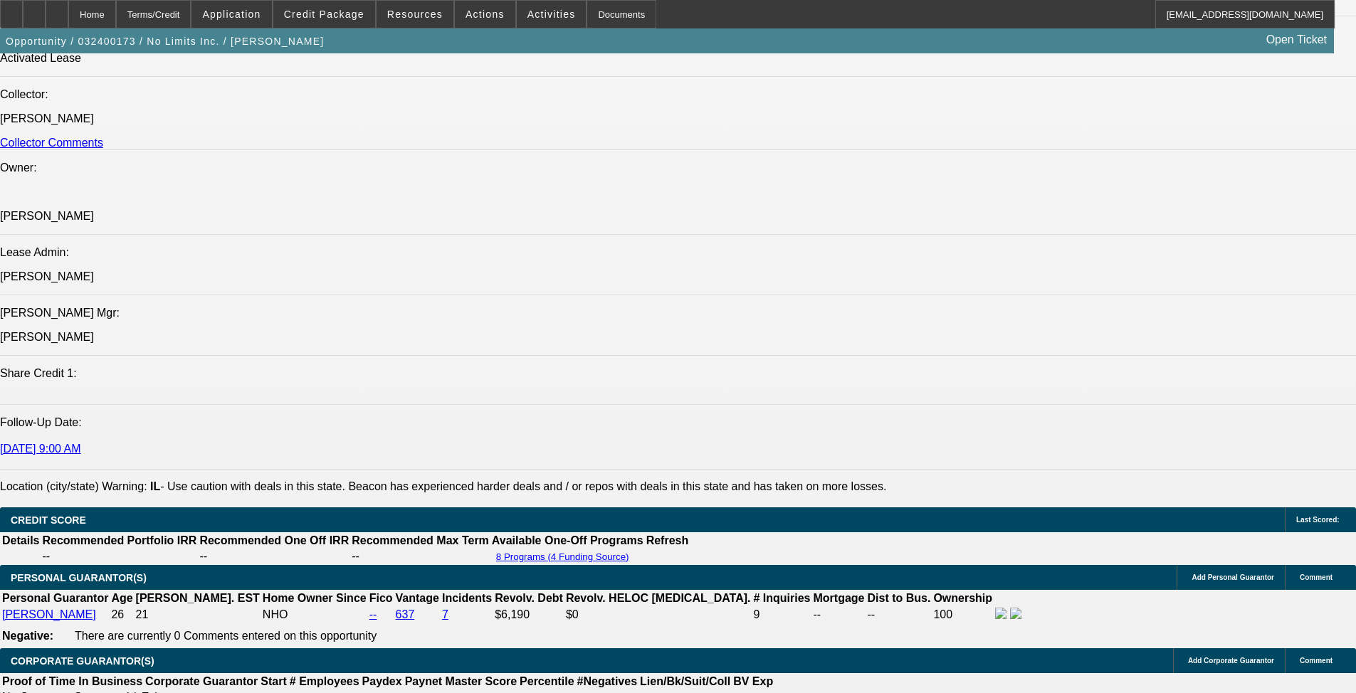
scroll to position [1922, 0]
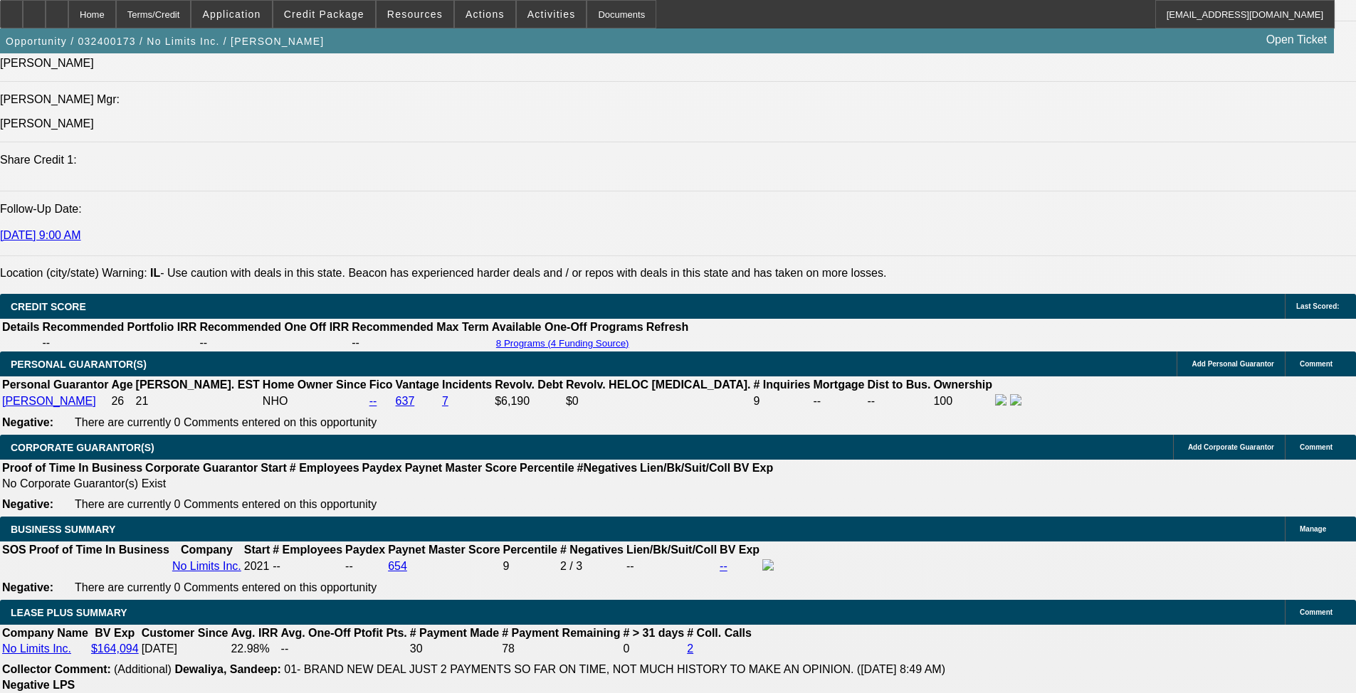
drag, startPoint x: 241, startPoint y: 371, endPoint x: 203, endPoint y: 367, distance: 37.9
drag, startPoint x: 103, startPoint y: 365, endPoint x: 863, endPoint y: 414, distance: 762.0
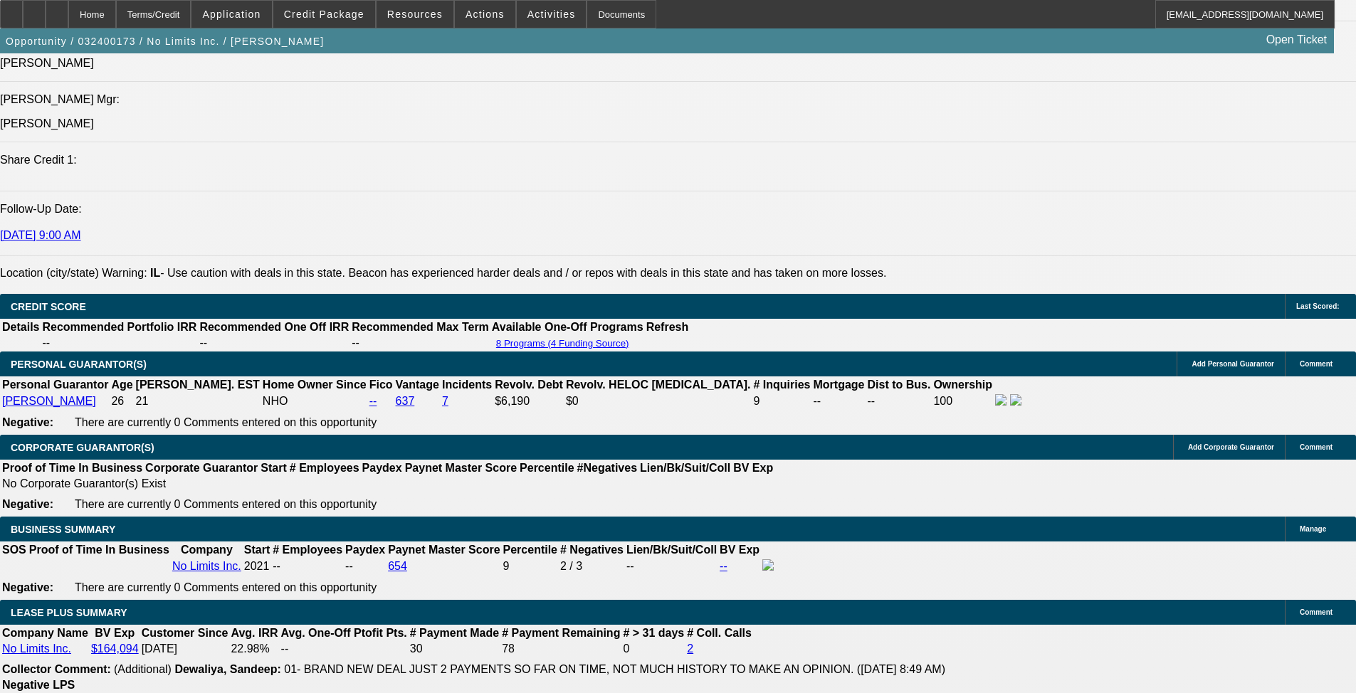
copy span "Talked to [PERSON_NAME] and got the questions answered. The other 2 companies a…"
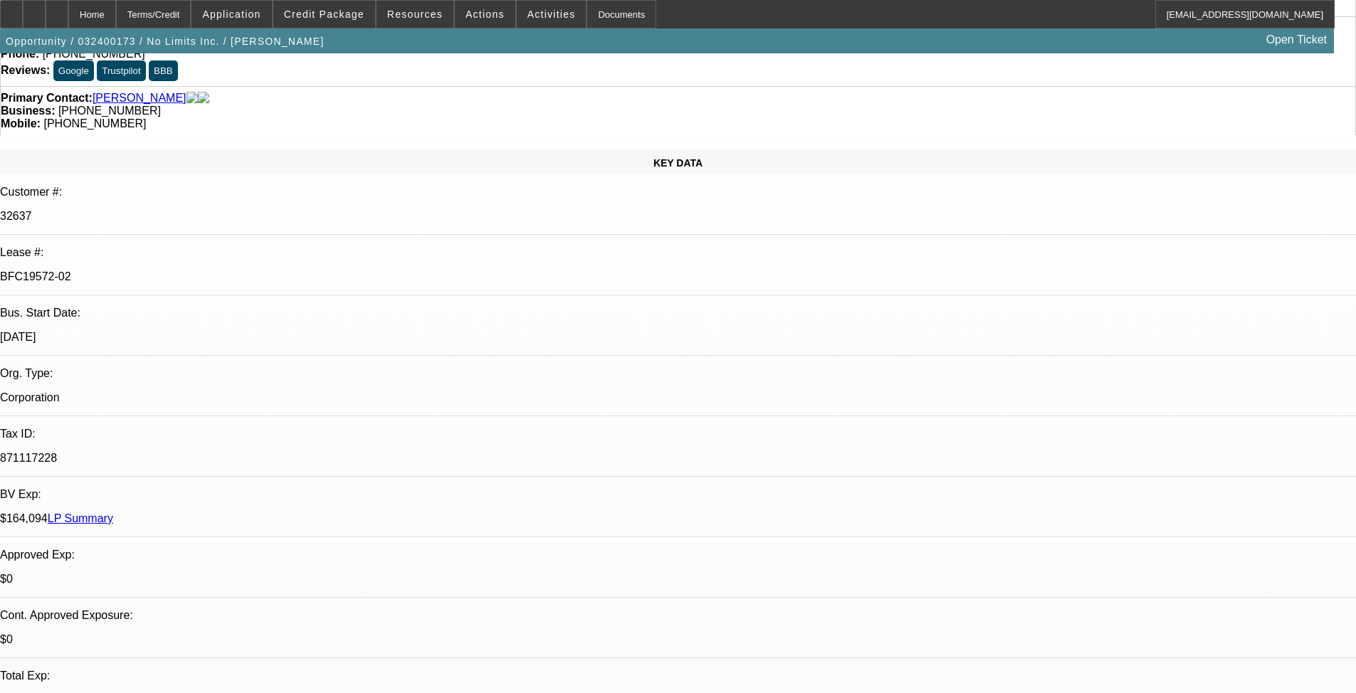
scroll to position [71, 0]
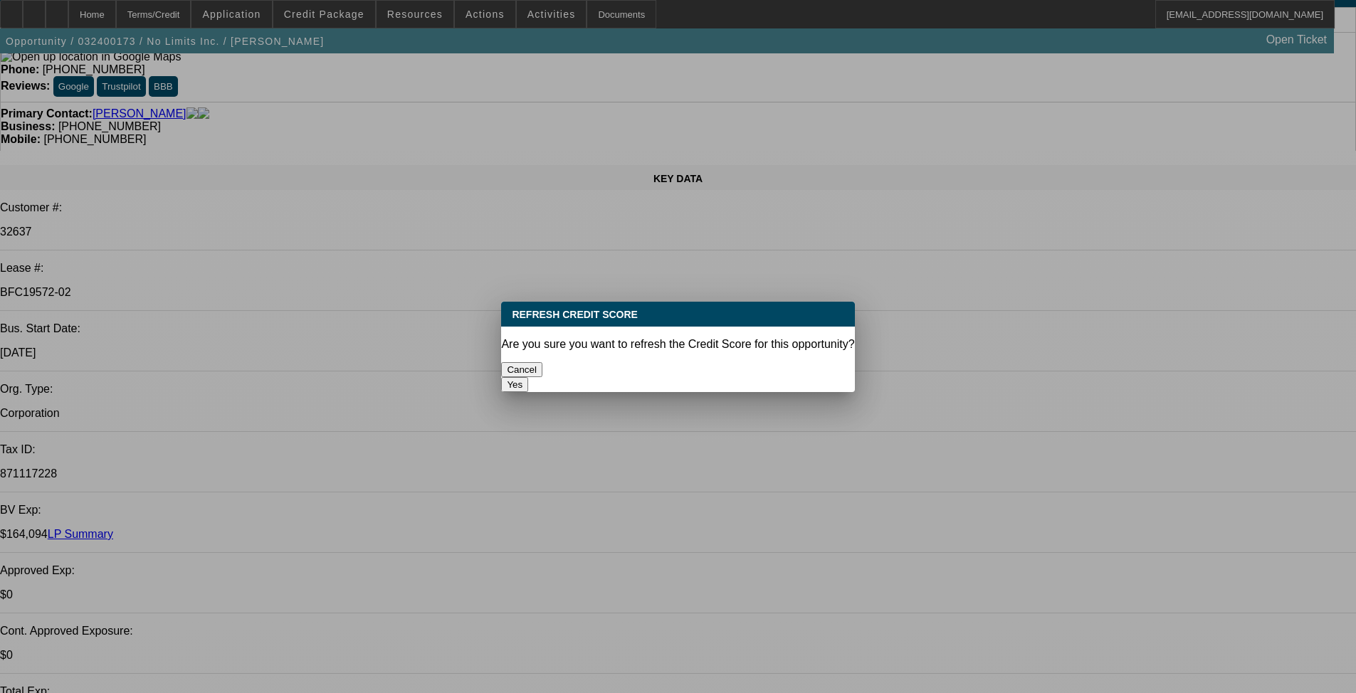
scroll to position [0, 0]
click at [528, 377] on button "Yes" at bounding box center [514, 384] width 27 height 15
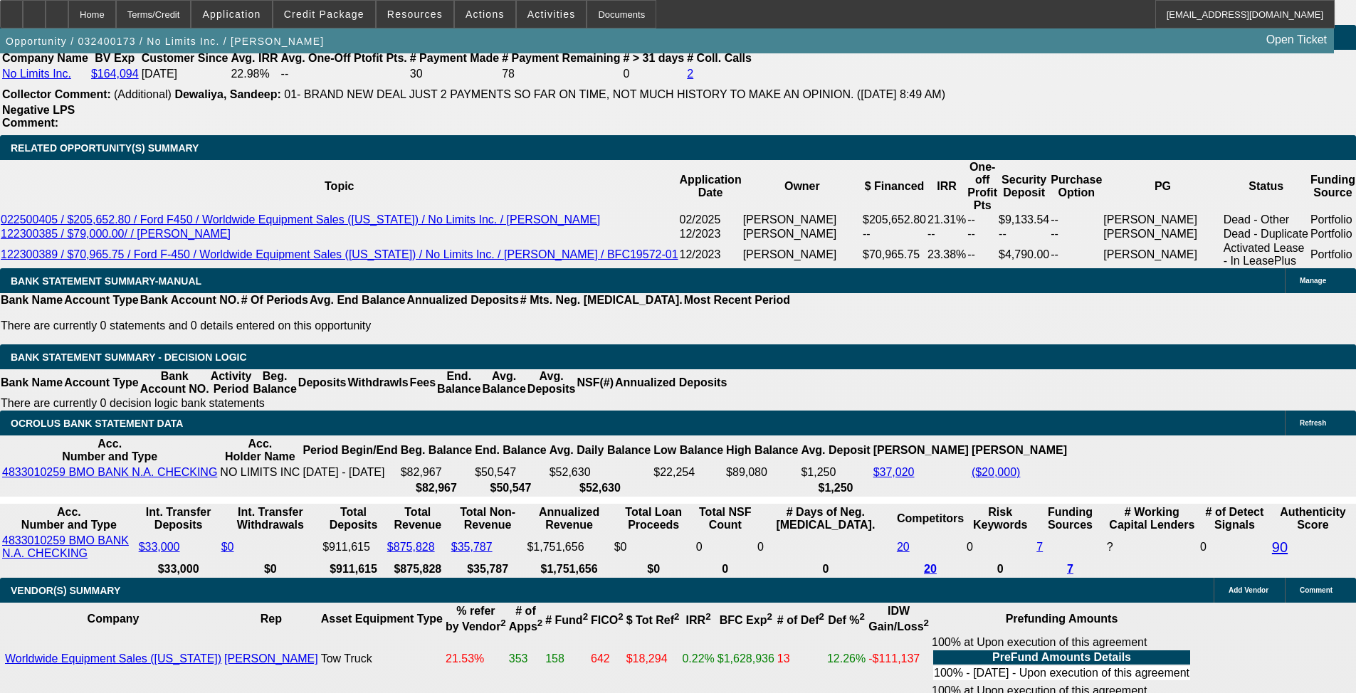
scroll to position [2492, 0]
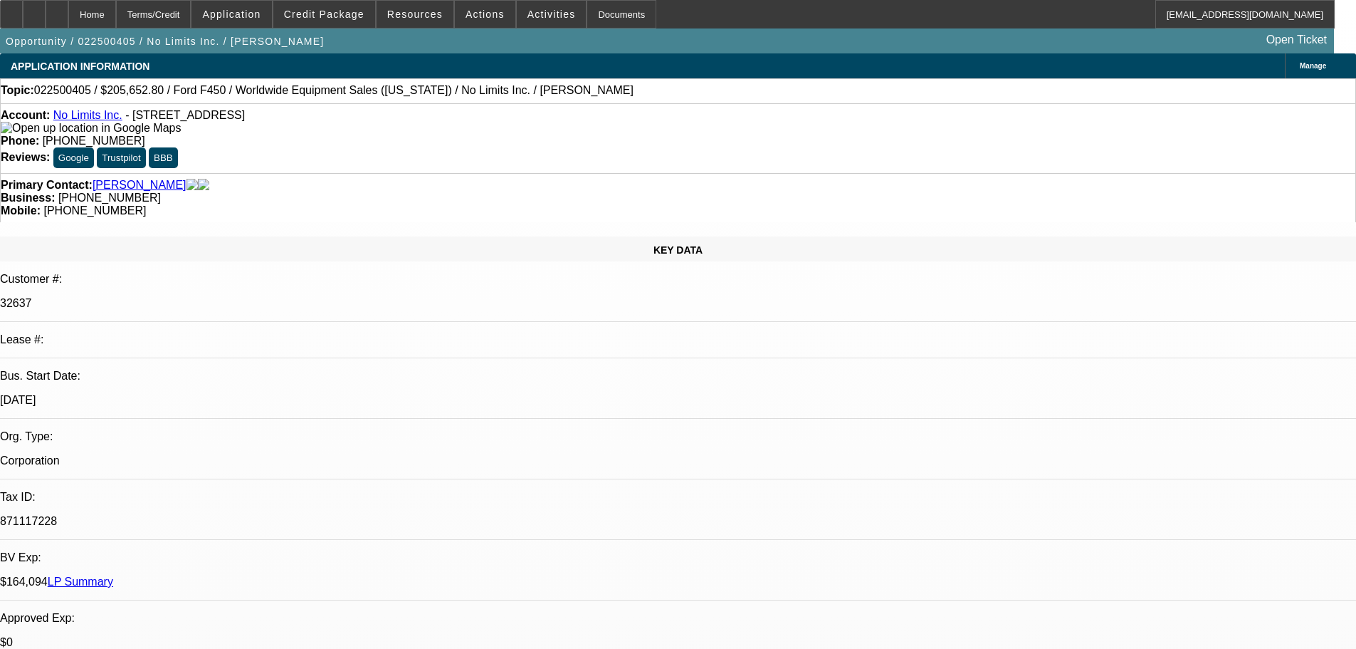
select select "0.2"
select select "2"
select select "0"
select select "6"
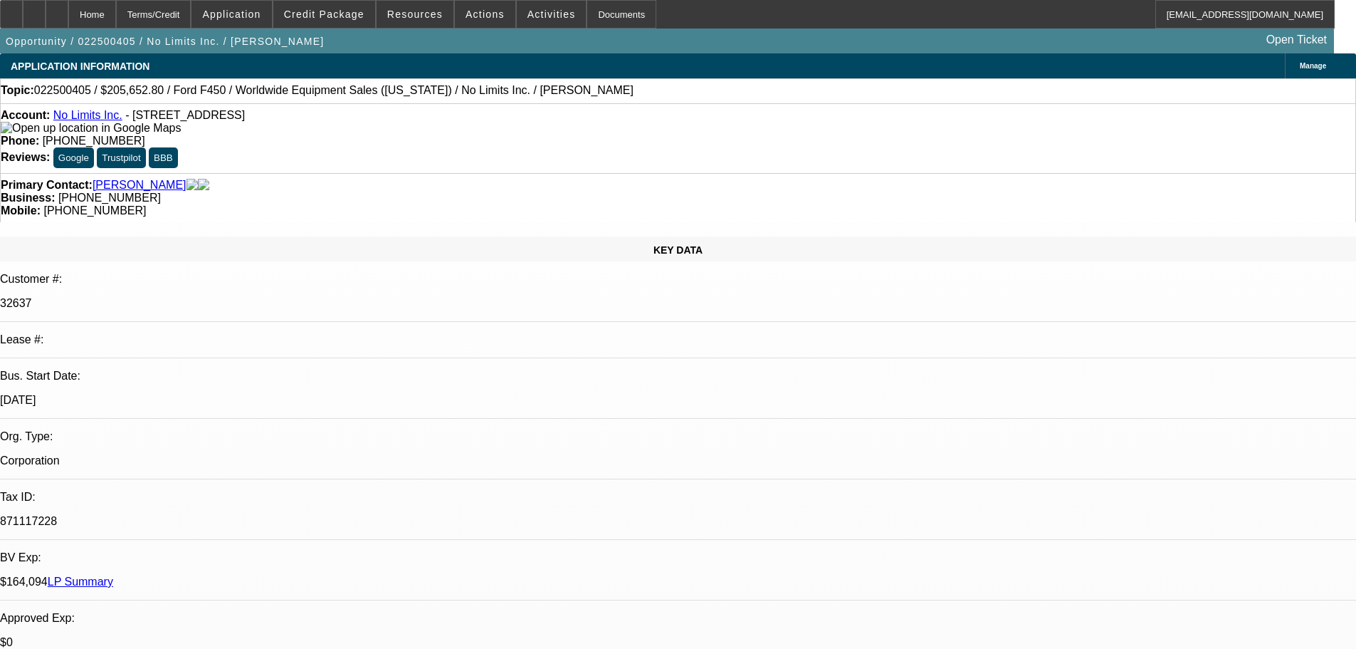
click at [31, 130] on img at bounding box center [91, 128] width 180 height 13
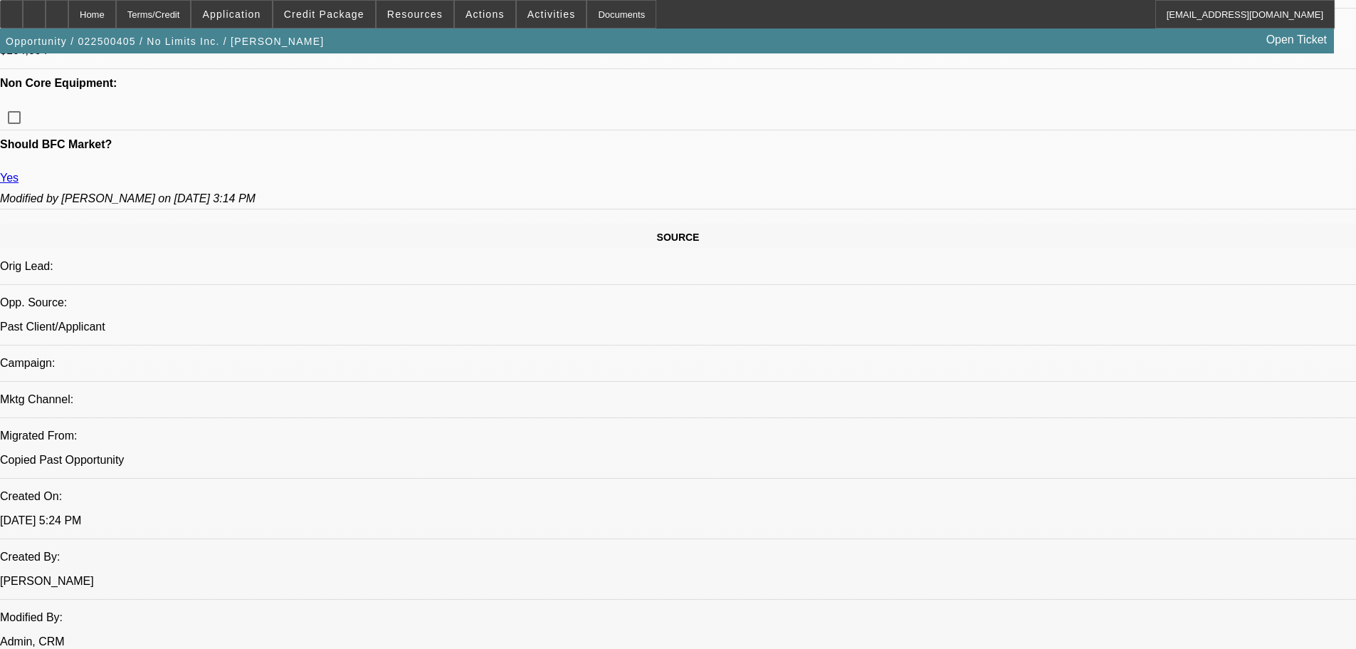
scroll to position [712, 0]
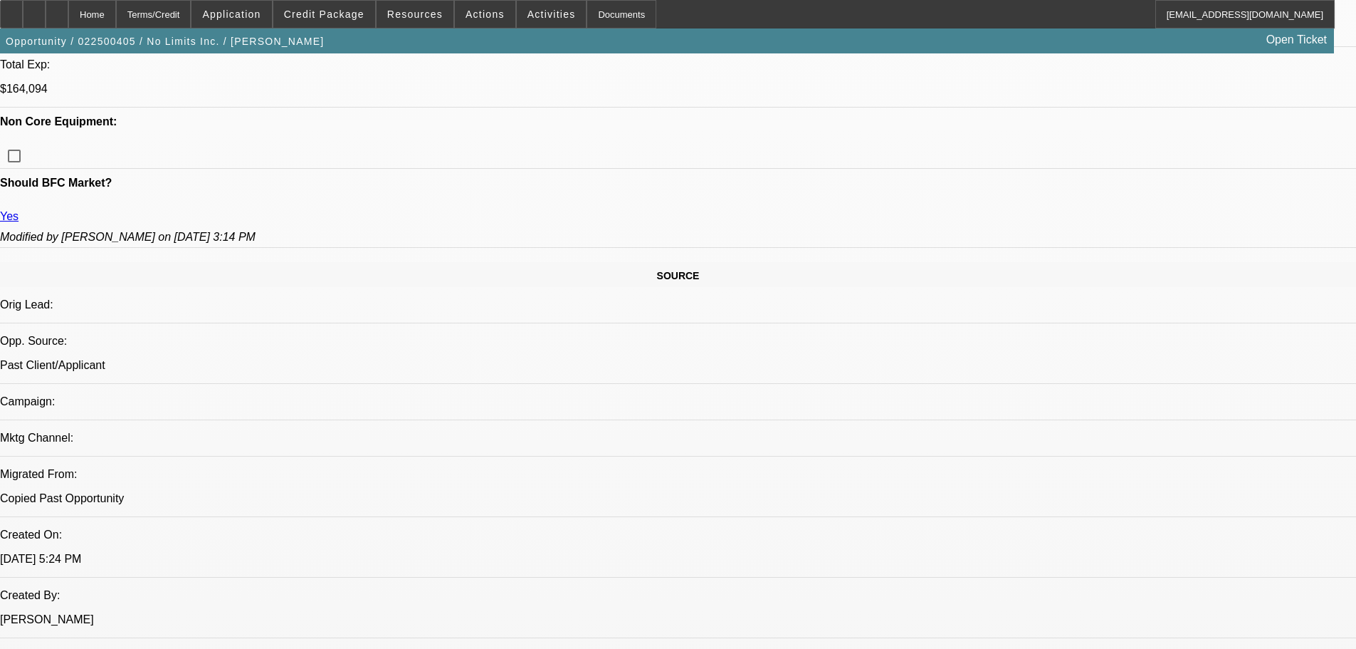
scroll to position [641, 0]
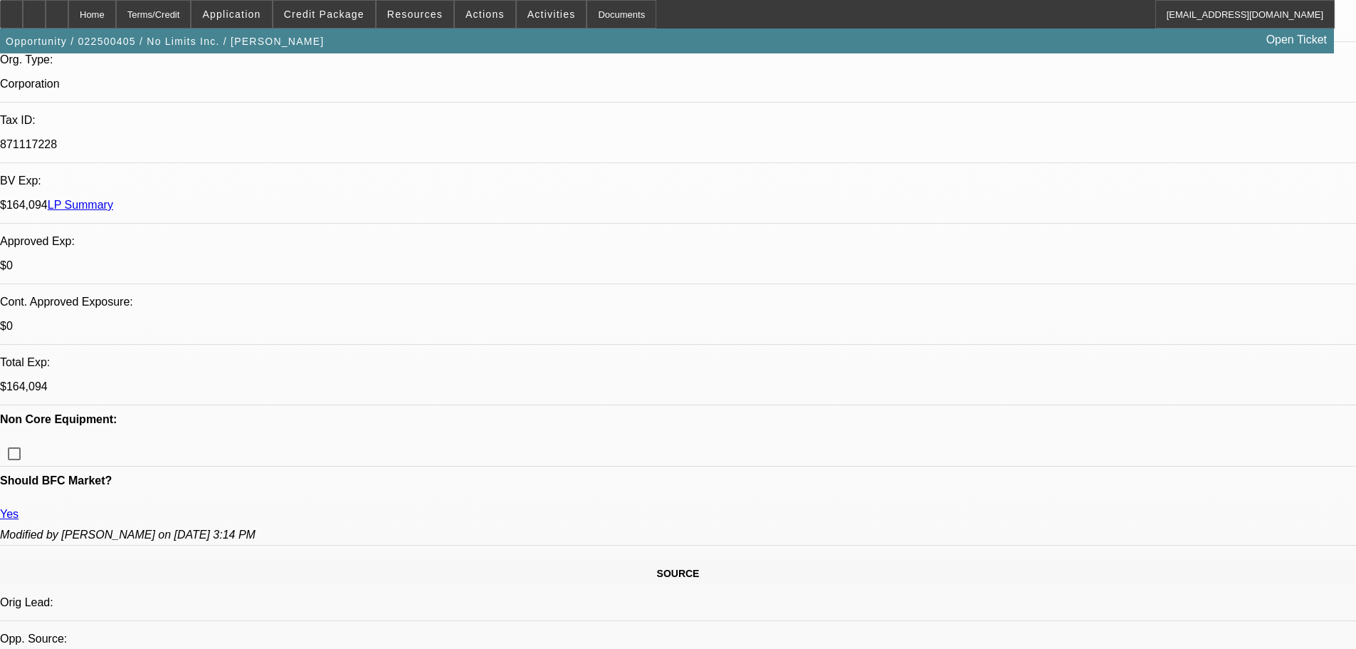
scroll to position [214, 0]
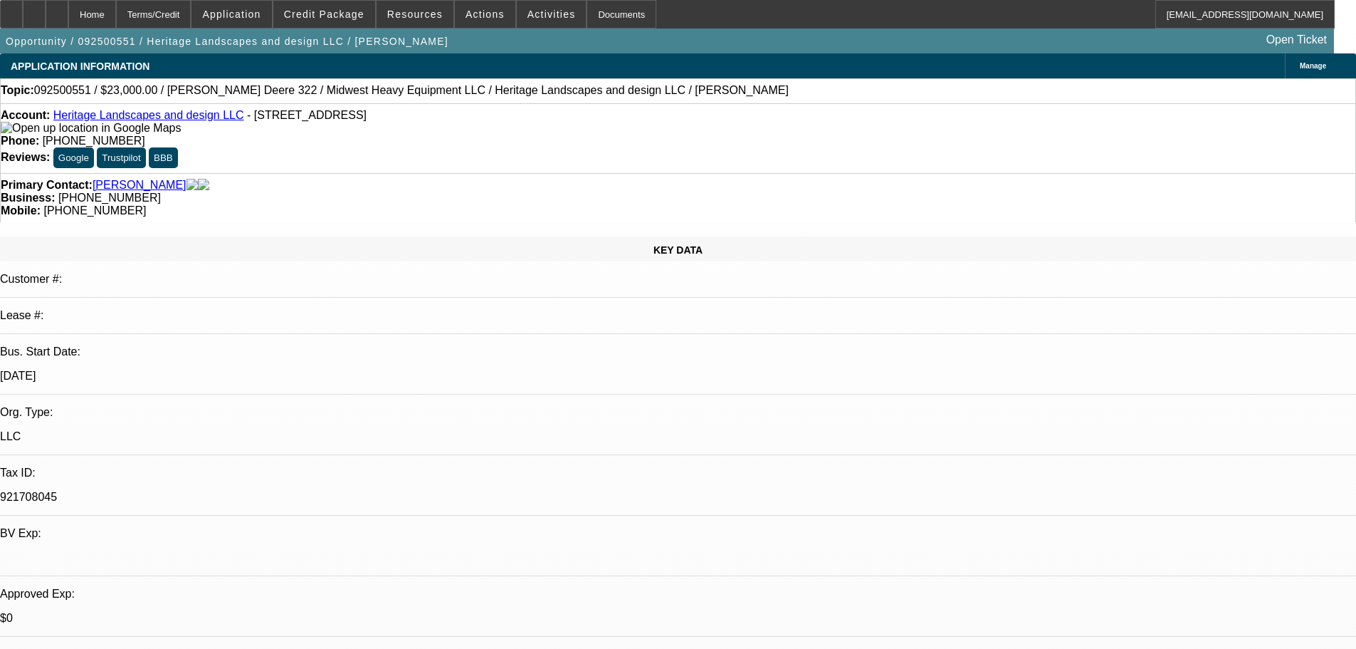
select select "0"
select select "2"
select select "0.1"
select select "4"
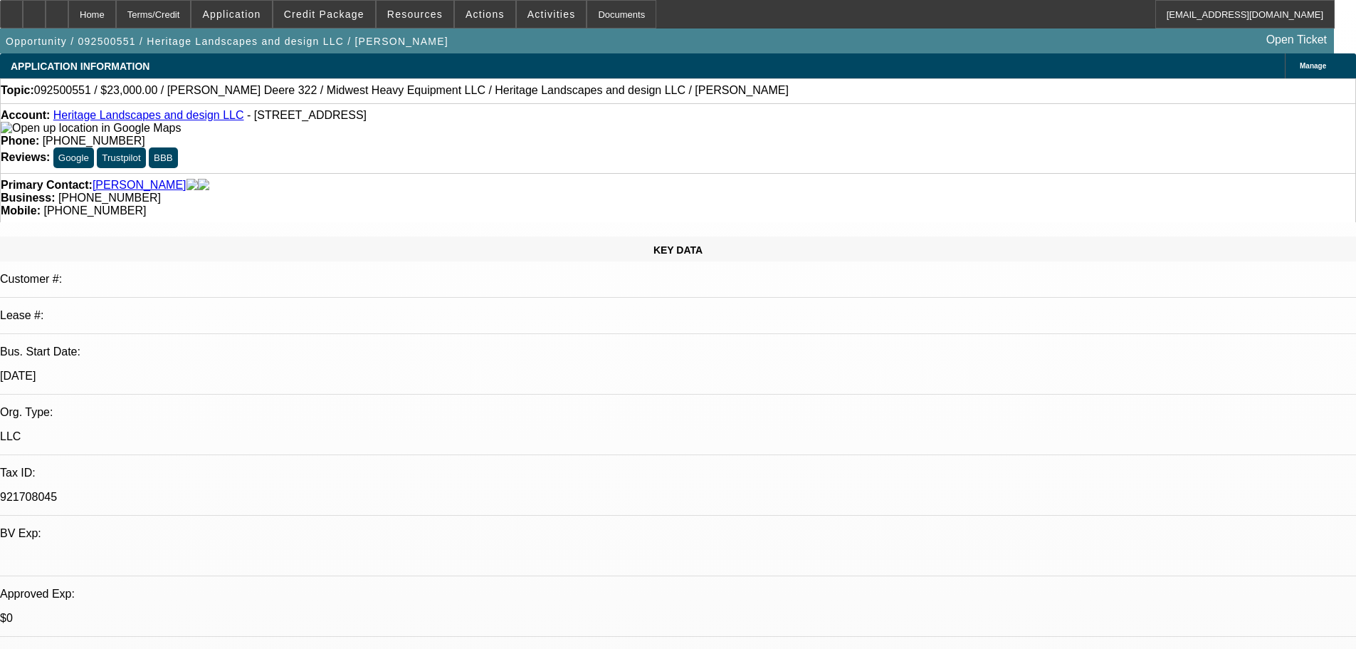
select select "0"
select select "2"
select select "0.1"
select select "4"
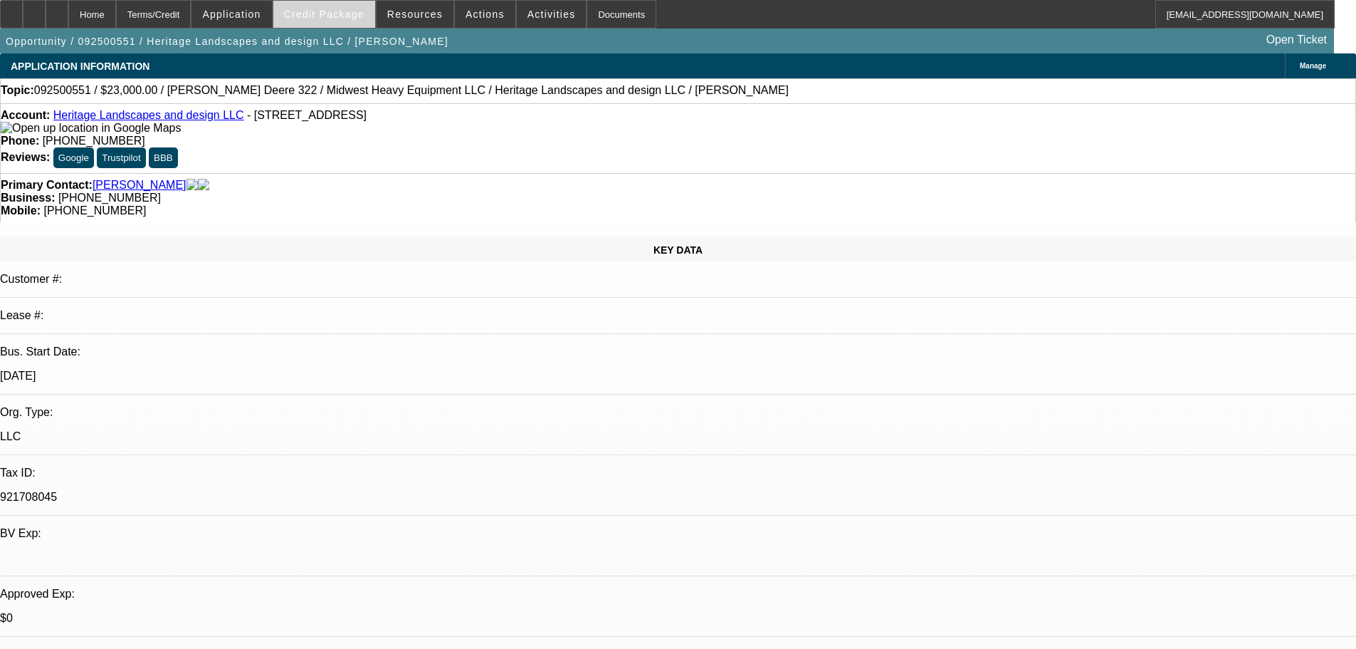
click at [343, 13] on span "Credit Package" at bounding box center [324, 14] width 80 height 11
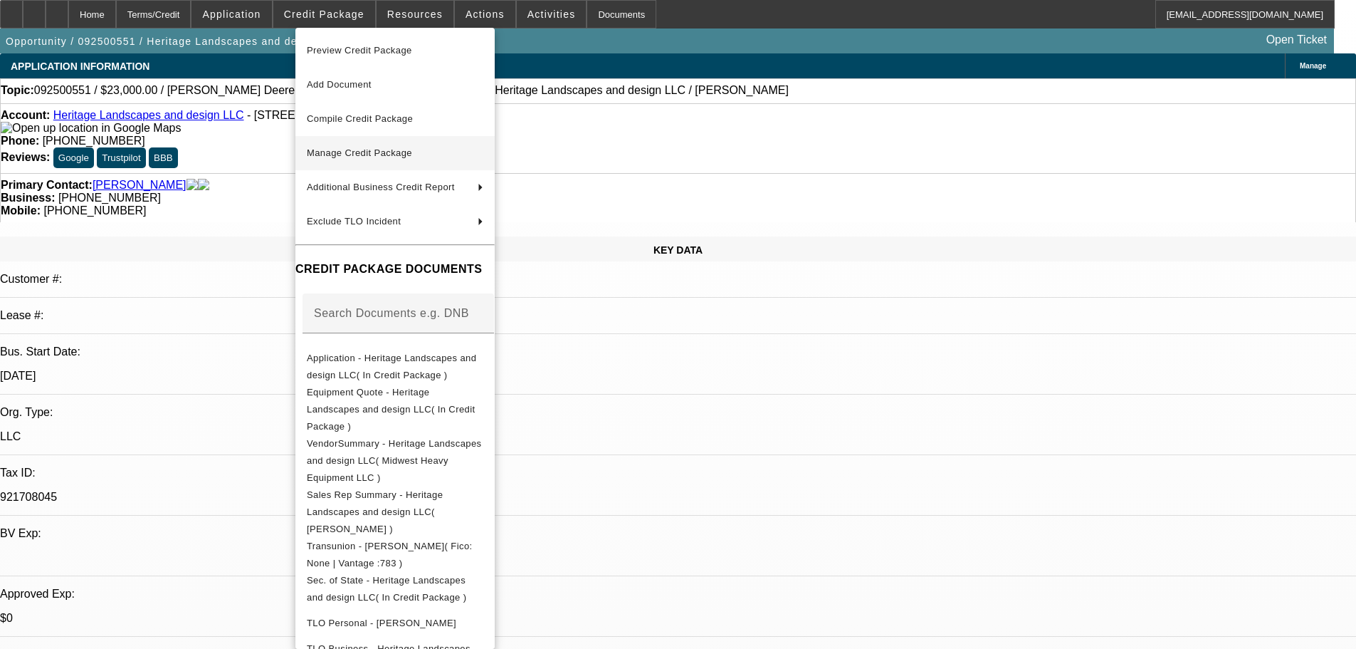
click at [360, 149] on span "Manage Credit Package" at bounding box center [359, 152] width 105 height 11
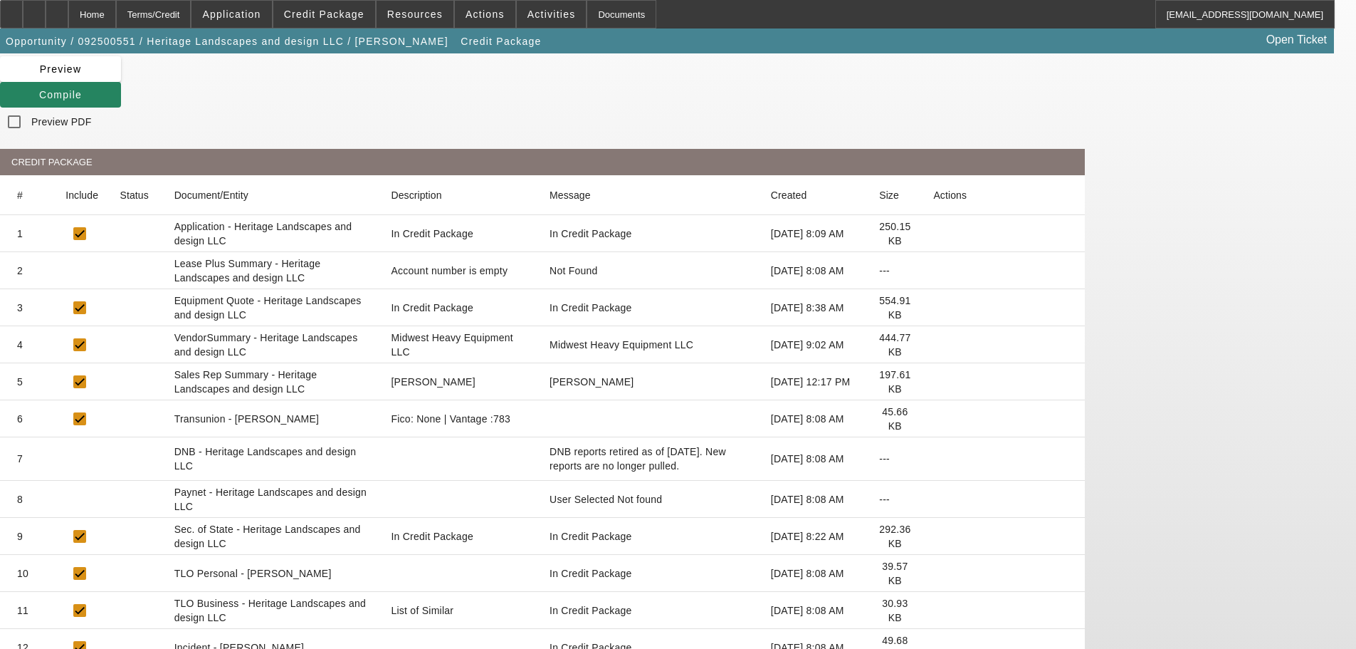
scroll to position [157, 0]
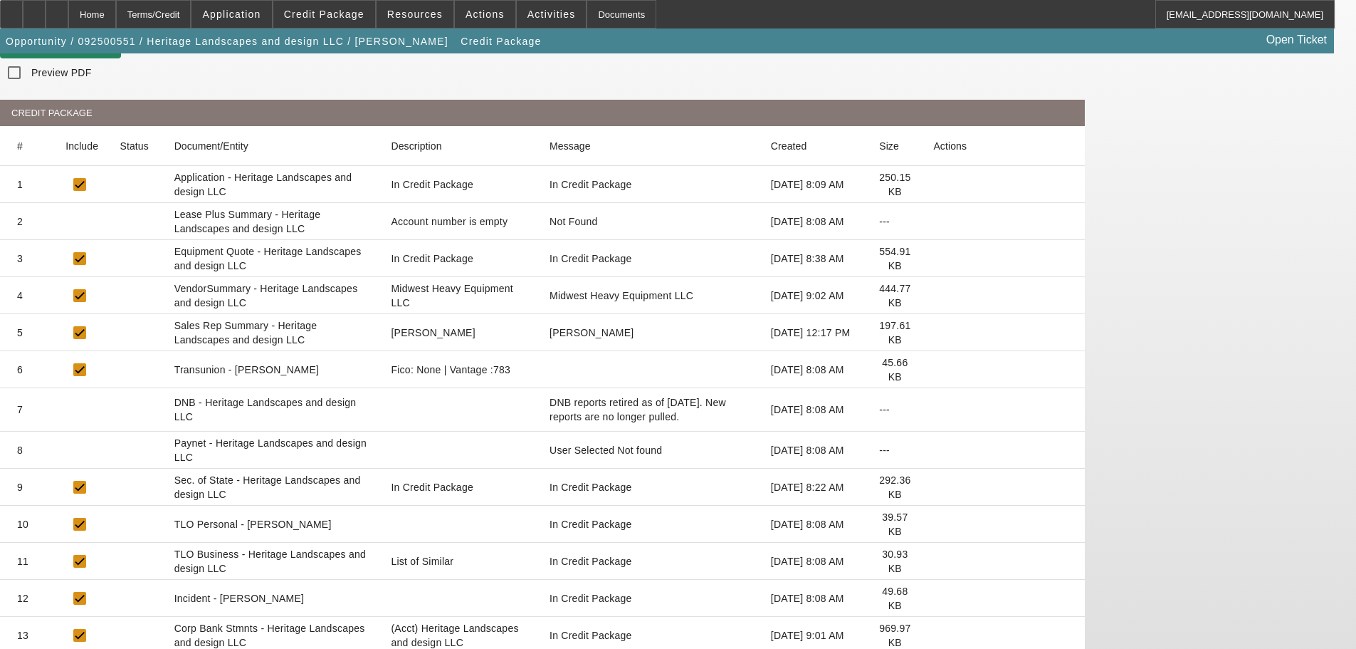
click at [933, 561] on icon at bounding box center [933, 561] width 0 height 0
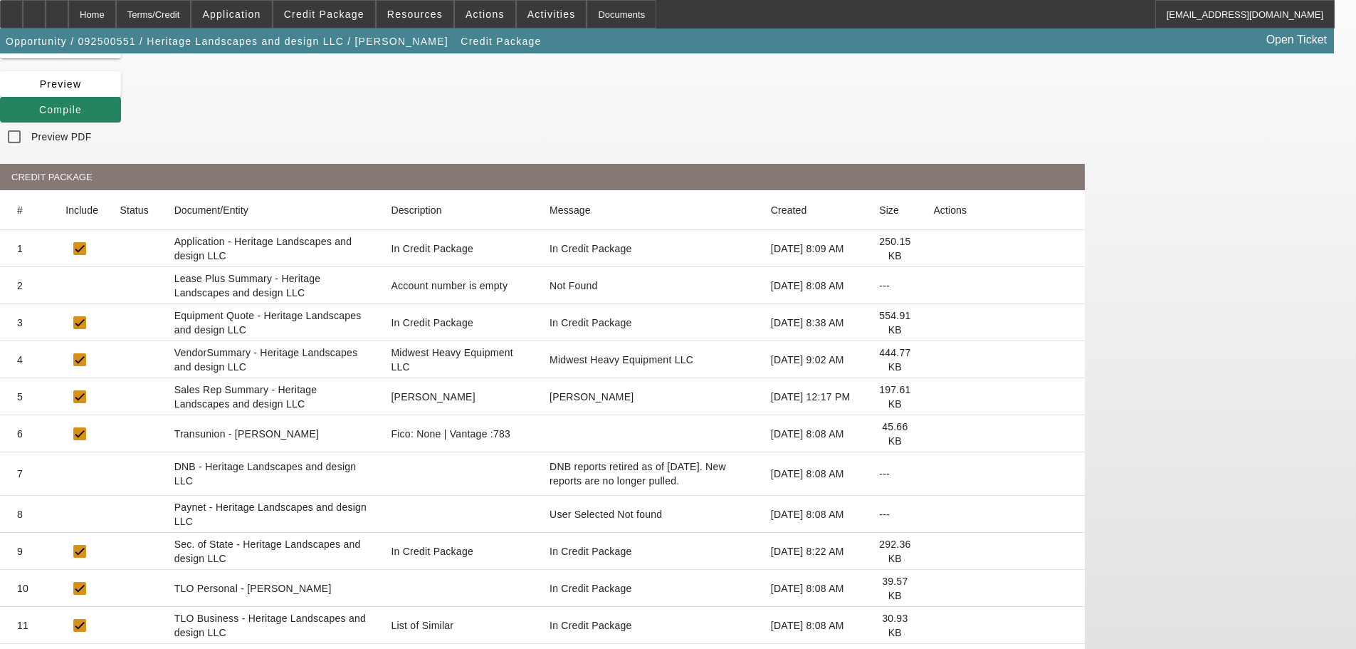
scroll to position [0, 0]
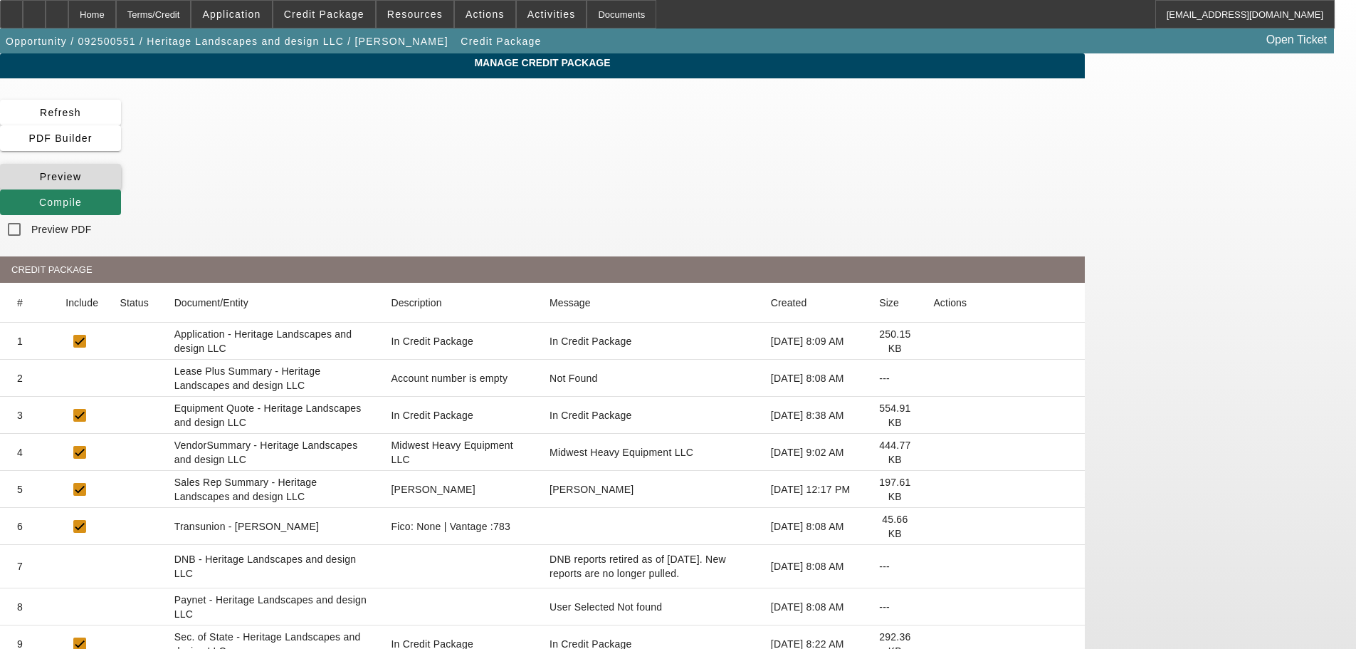
click at [40, 171] on icon at bounding box center [40, 176] width 0 height 11
click at [116, 14] on div "Home" at bounding box center [92, 14] width 48 height 28
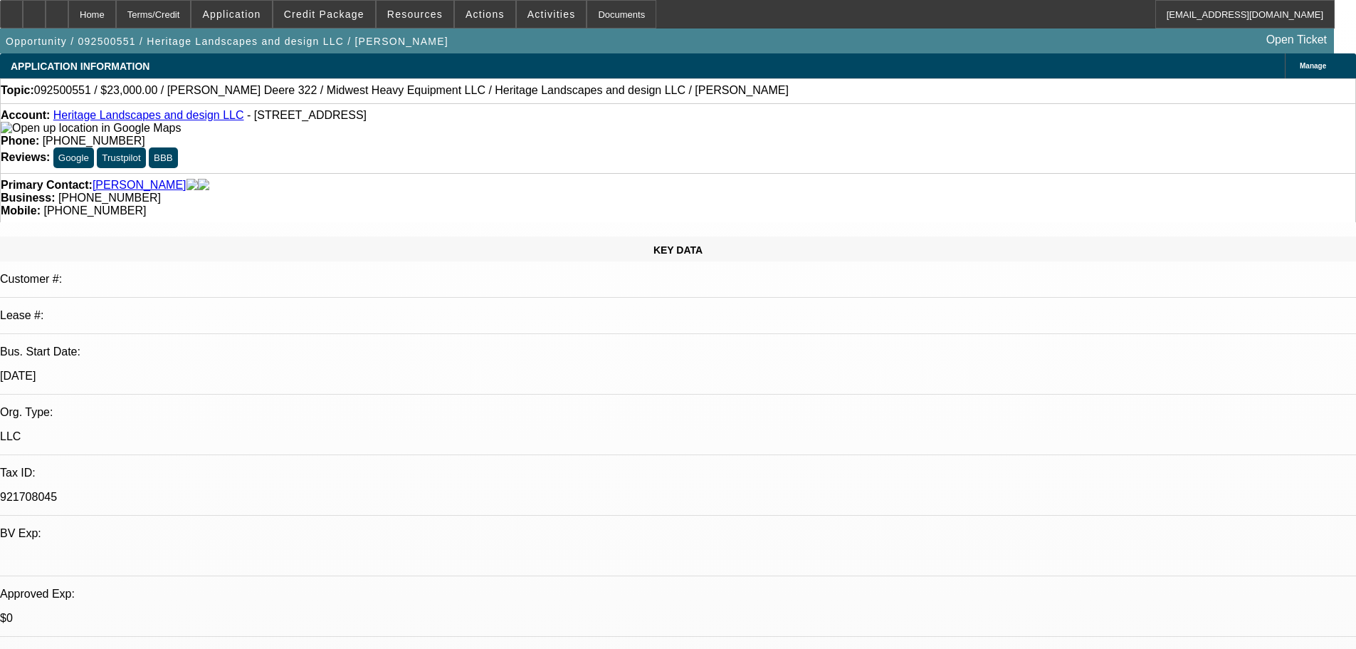
select select "0"
select select "2"
select select "0.1"
select select "4"
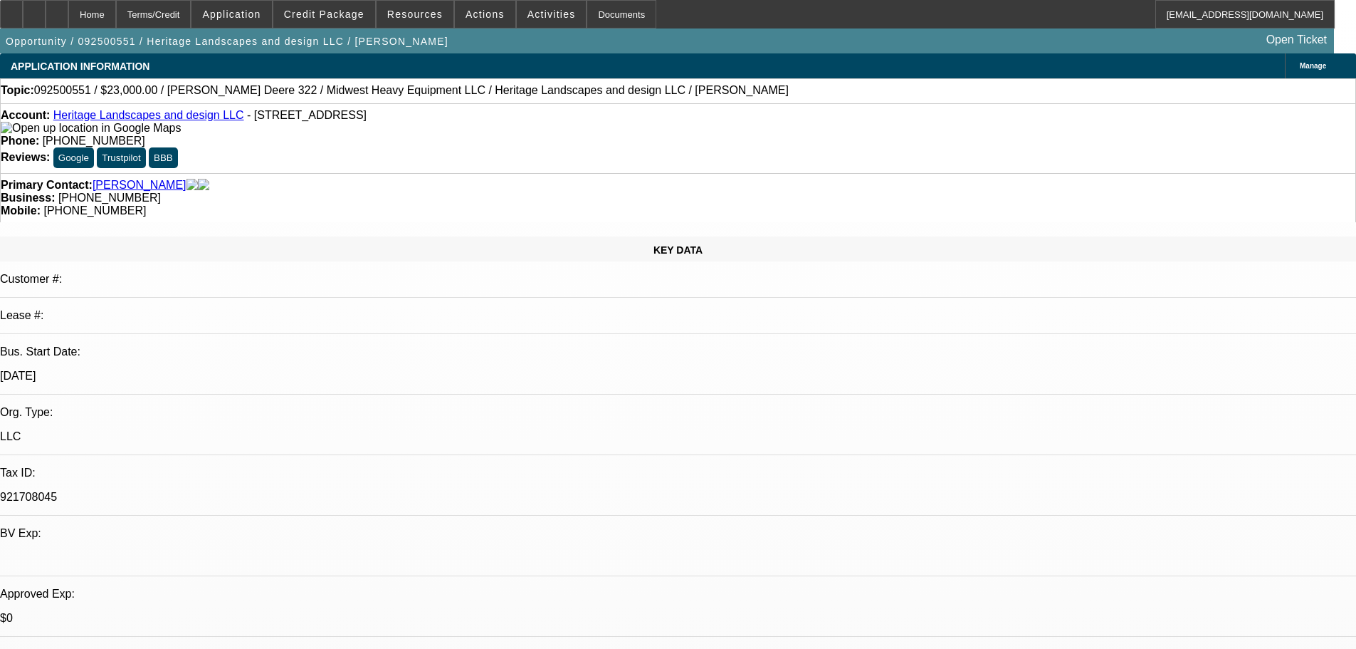
select select "0"
select select "2"
select select "0.1"
select select "4"
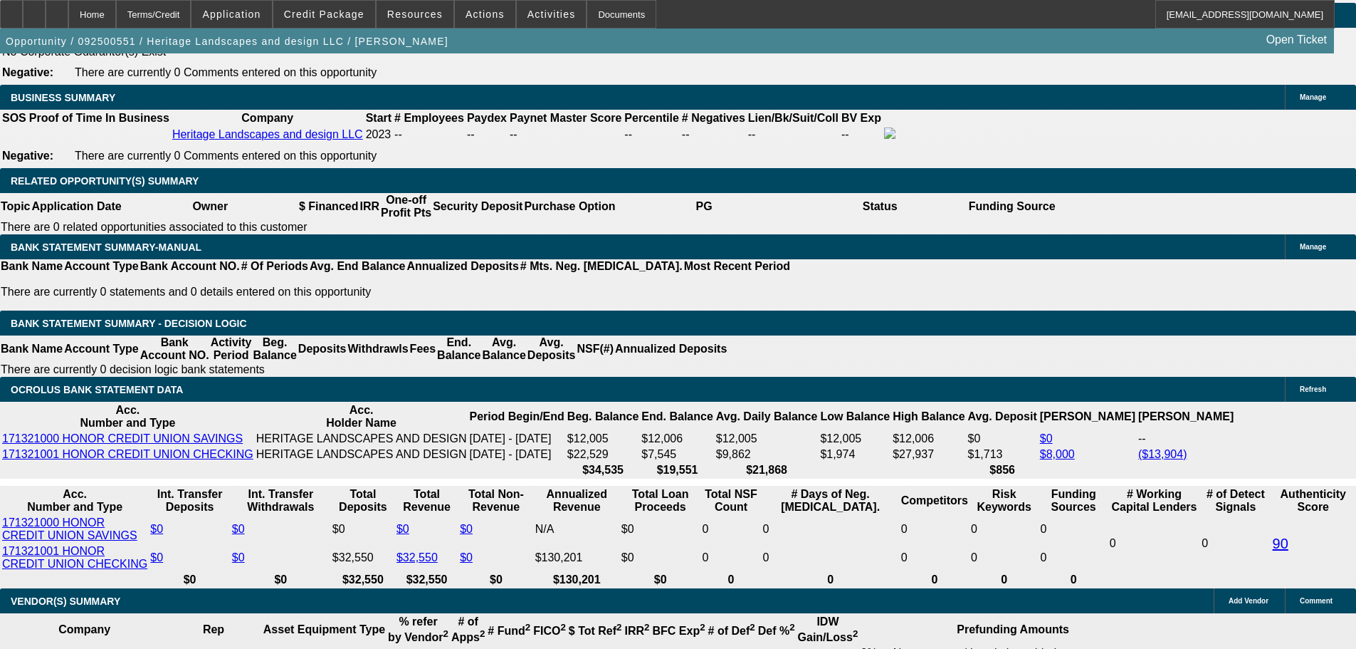
scroll to position [2098, 0]
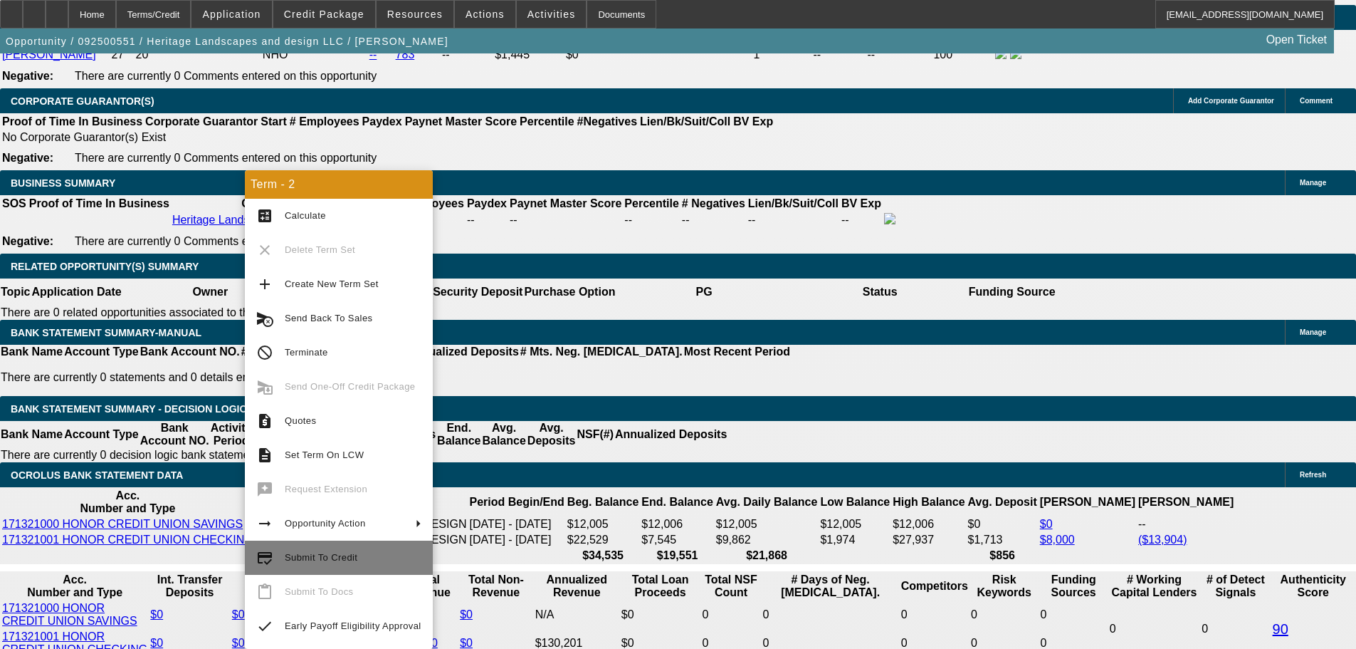
click at [354, 555] on span "Submit To Credit" at bounding box center [353, 557] width 137 height 17
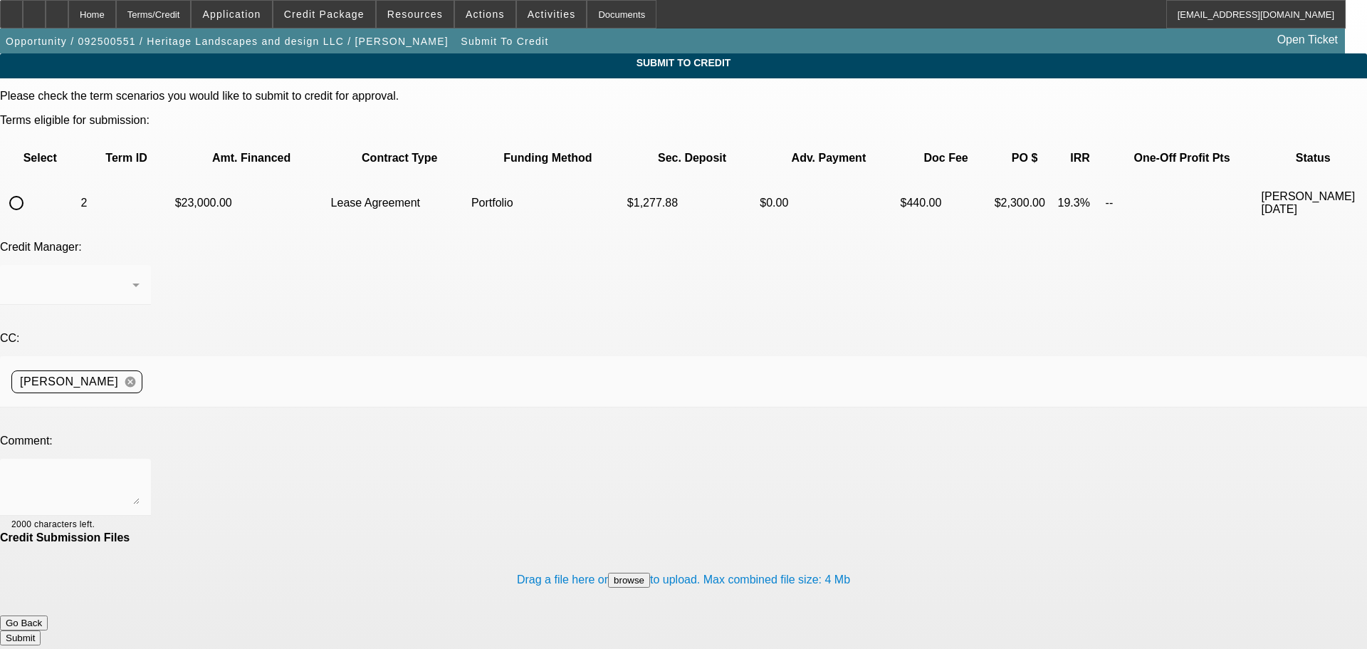
click at [73, 178] on td at bounding box center [39, 203] width 77 height 50
click at [31, 189] on input "radio" at bounding box center [16, 203] width 28 height 28
radio input "true"
click at [132, 276] on div "[PERSON_NAME]" at bounding box center [71, 284] width 121 height 17
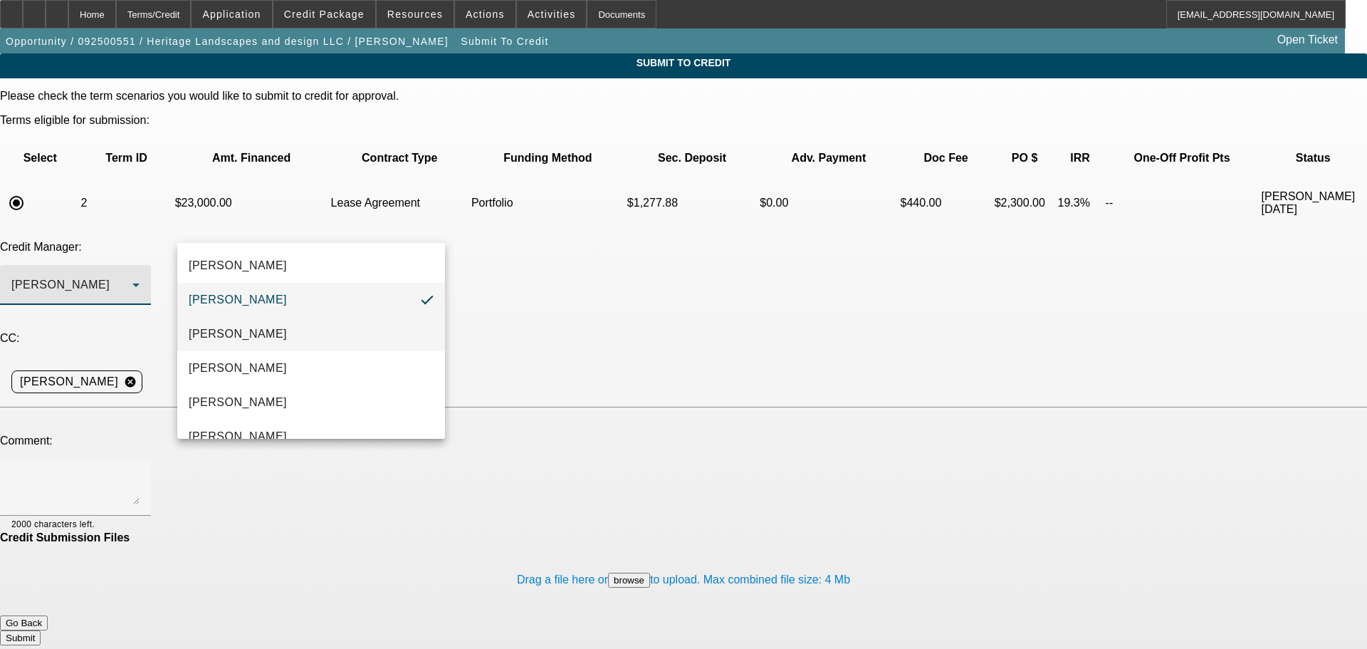
click at [285, 337] on mat-option "[PERSON_NAME]" at bounding box center [311, 334] width 268 height 34
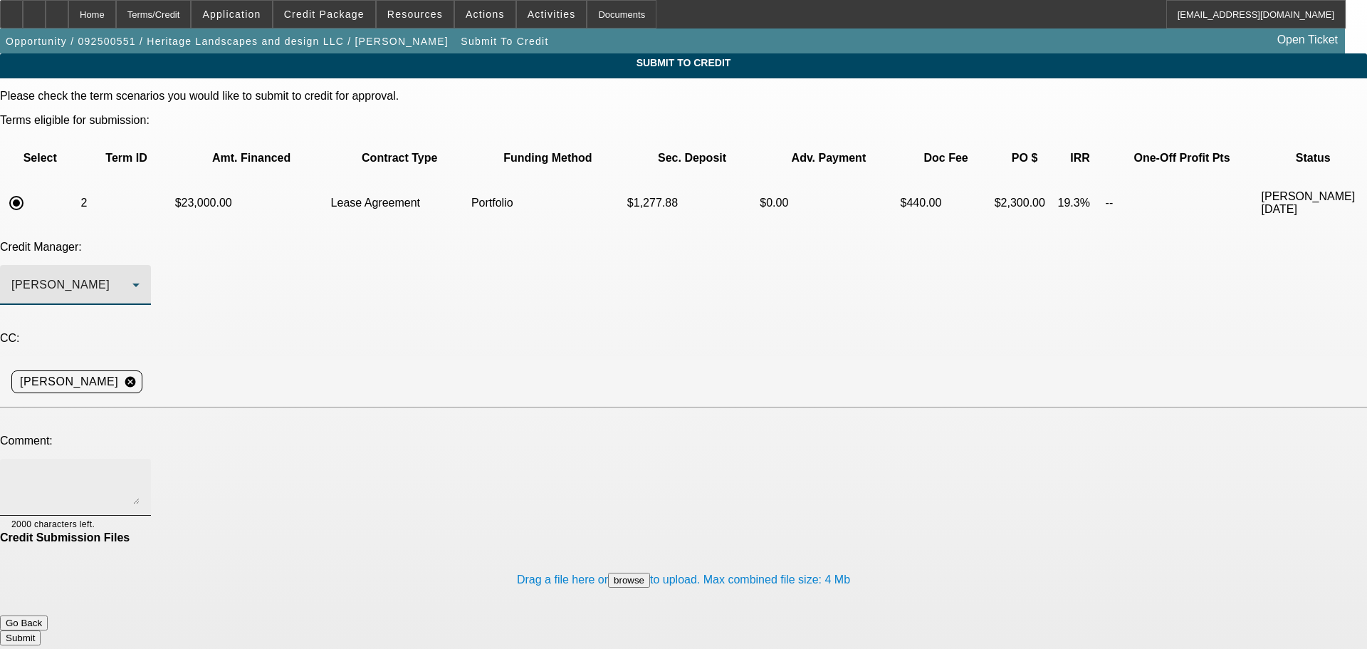
click at [140, 470] on textarea at bounding box center [75, 487] width 128 height 34
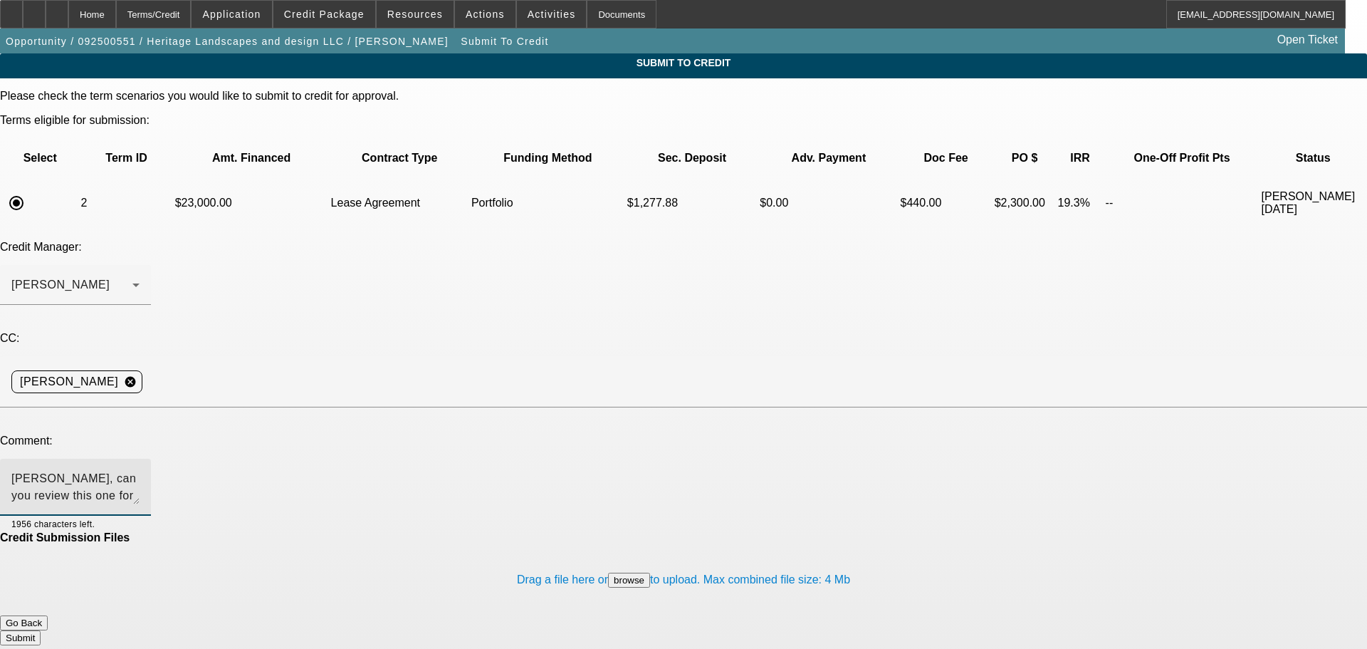
type textarea "[PERSON_NAME], can you review this one for the port?"
click at [41, 630] on button "Submit" at bounding box center [20, 637] width 41 height 15
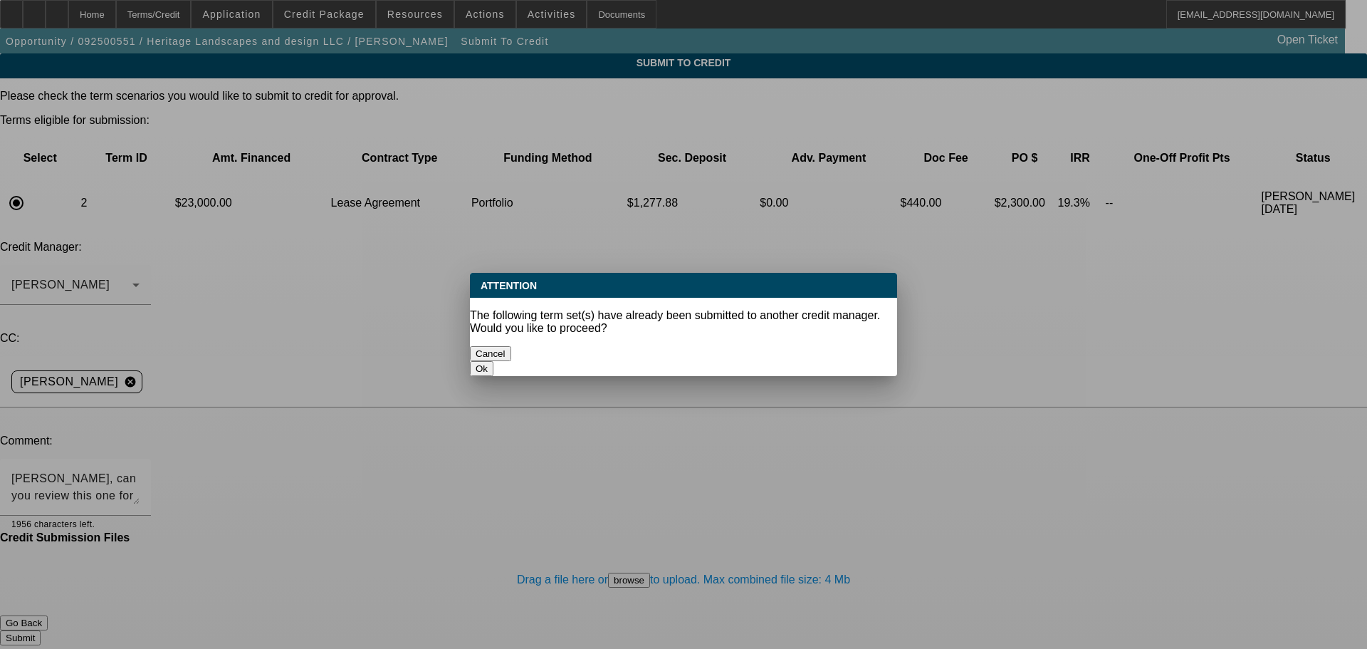
click at [493, 361] on button "Ok" at bounding box center [481, 368] width 23 height 15
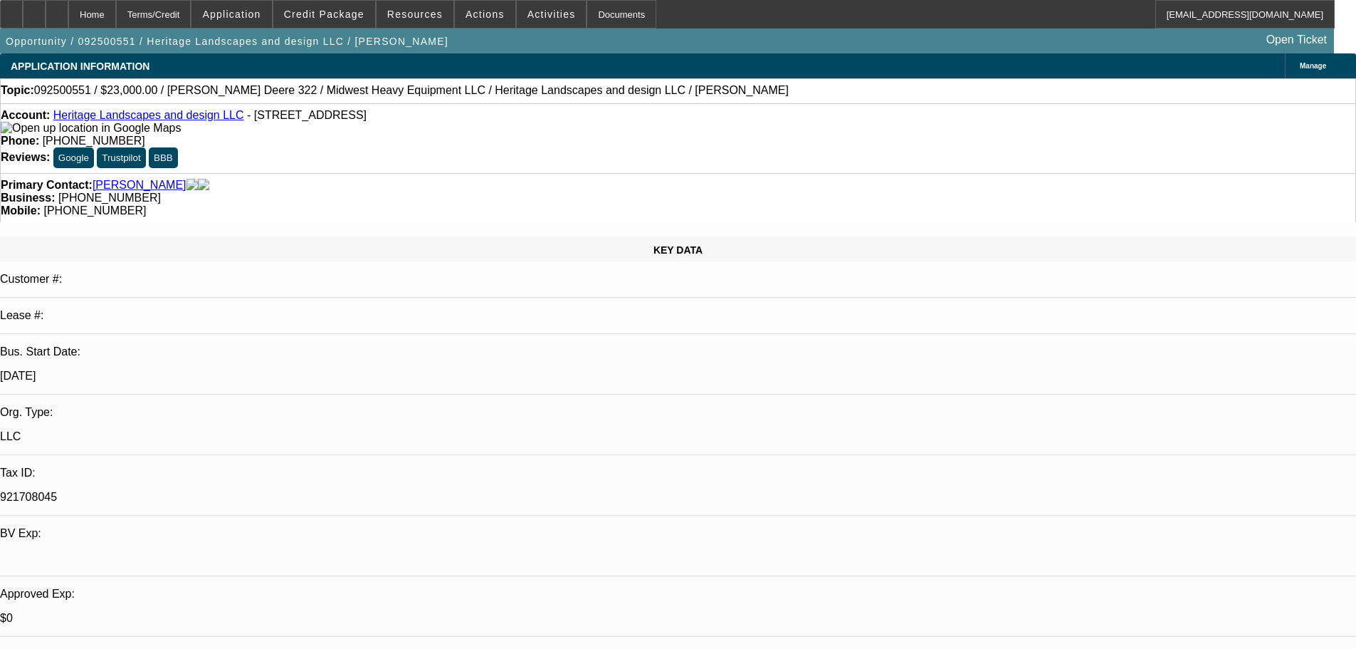
select select "0"
select select "2"
select select "0.1"
select select "4"
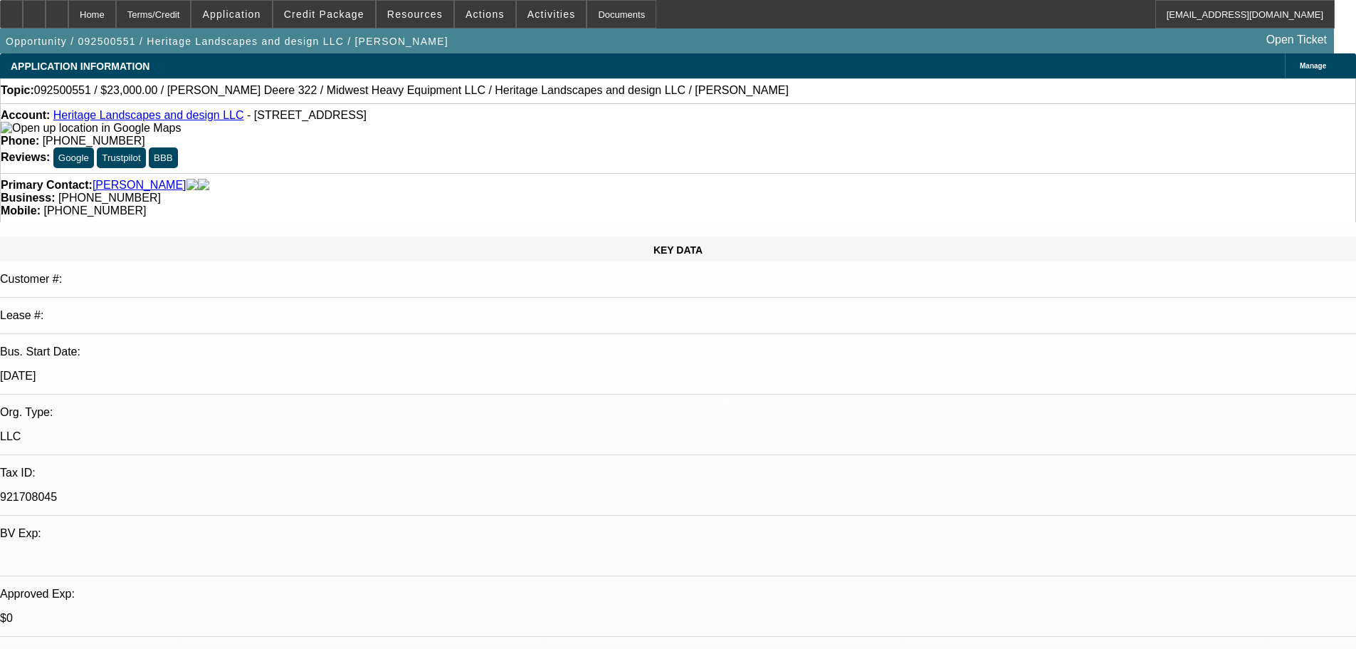
select select "0"
select select "2"
select select "0.1"
select select "4"
